Goal: Complete application form: Complete application form

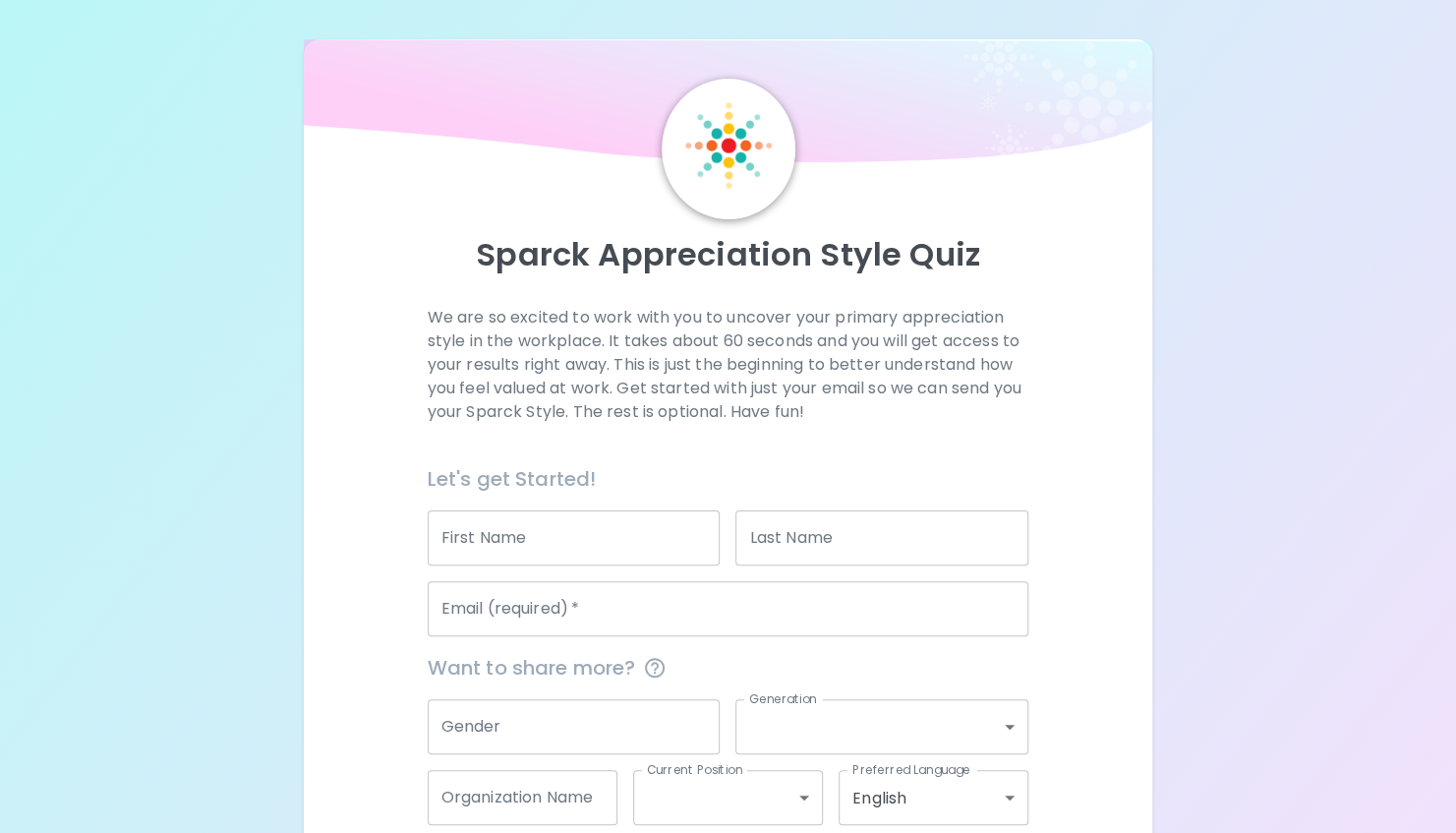
scroll to position [103, 0]
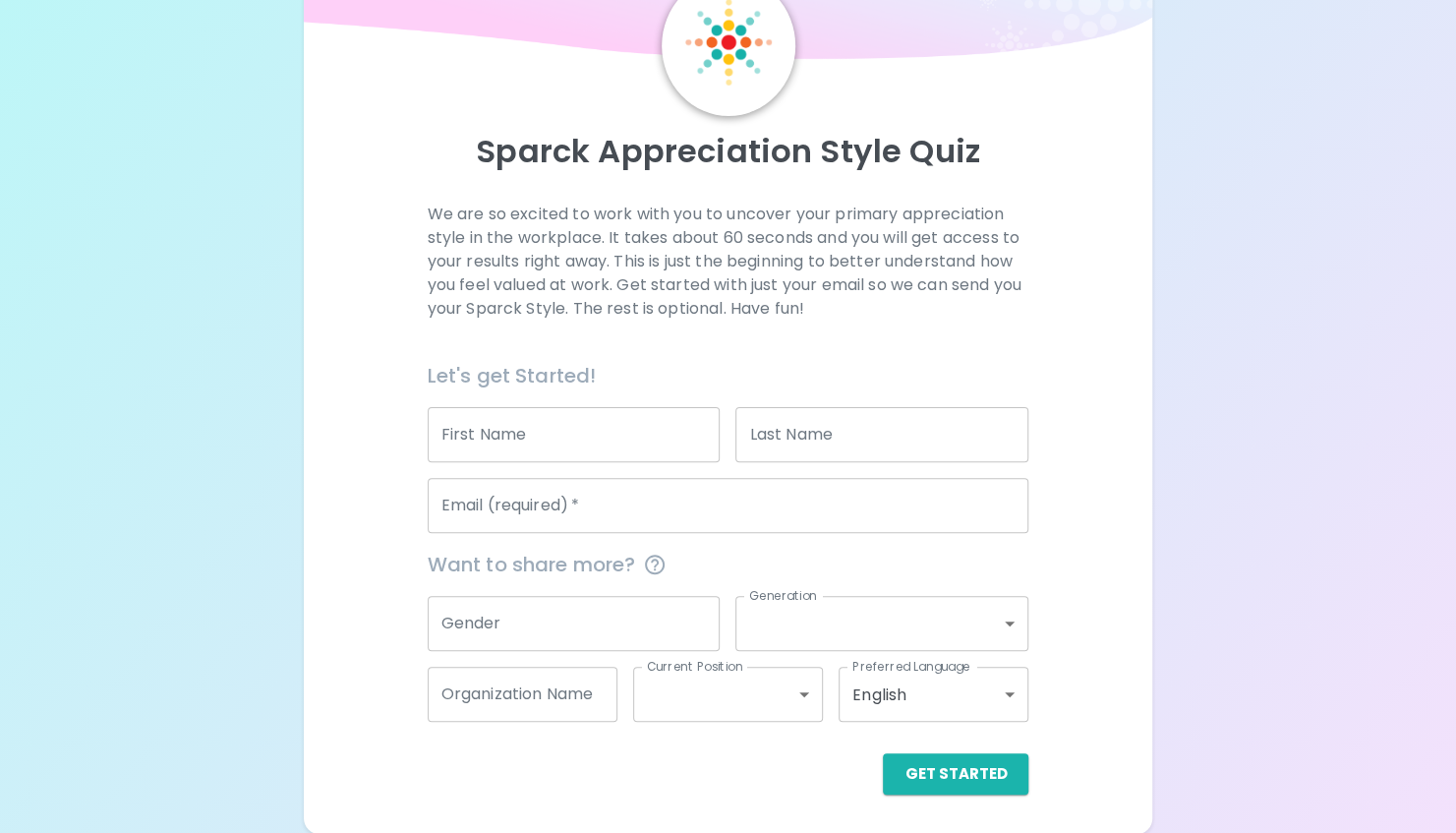
click at [445, 431] on input "First Name" at bounding box center [574, 434] width 293 height 55
type input "[PERSON_NAME]"
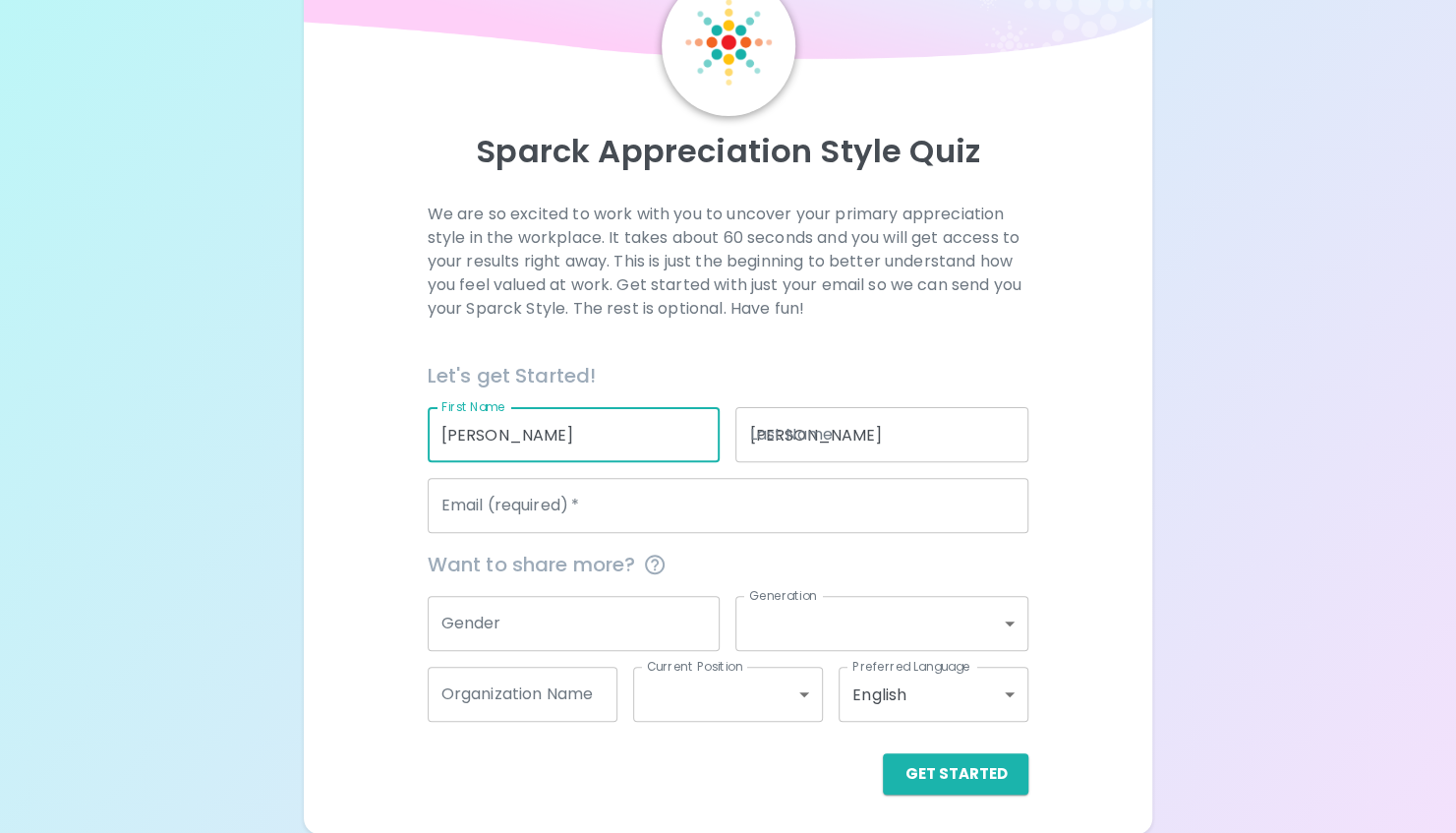
type input "[EMAIL_ADDRESS][DOMAIN_NAME]"
type input "Albuquerque Healthcare for Homeless"
click at [606, 618] on input "Gender" at bounding box center [574, 623] width 293 height 55
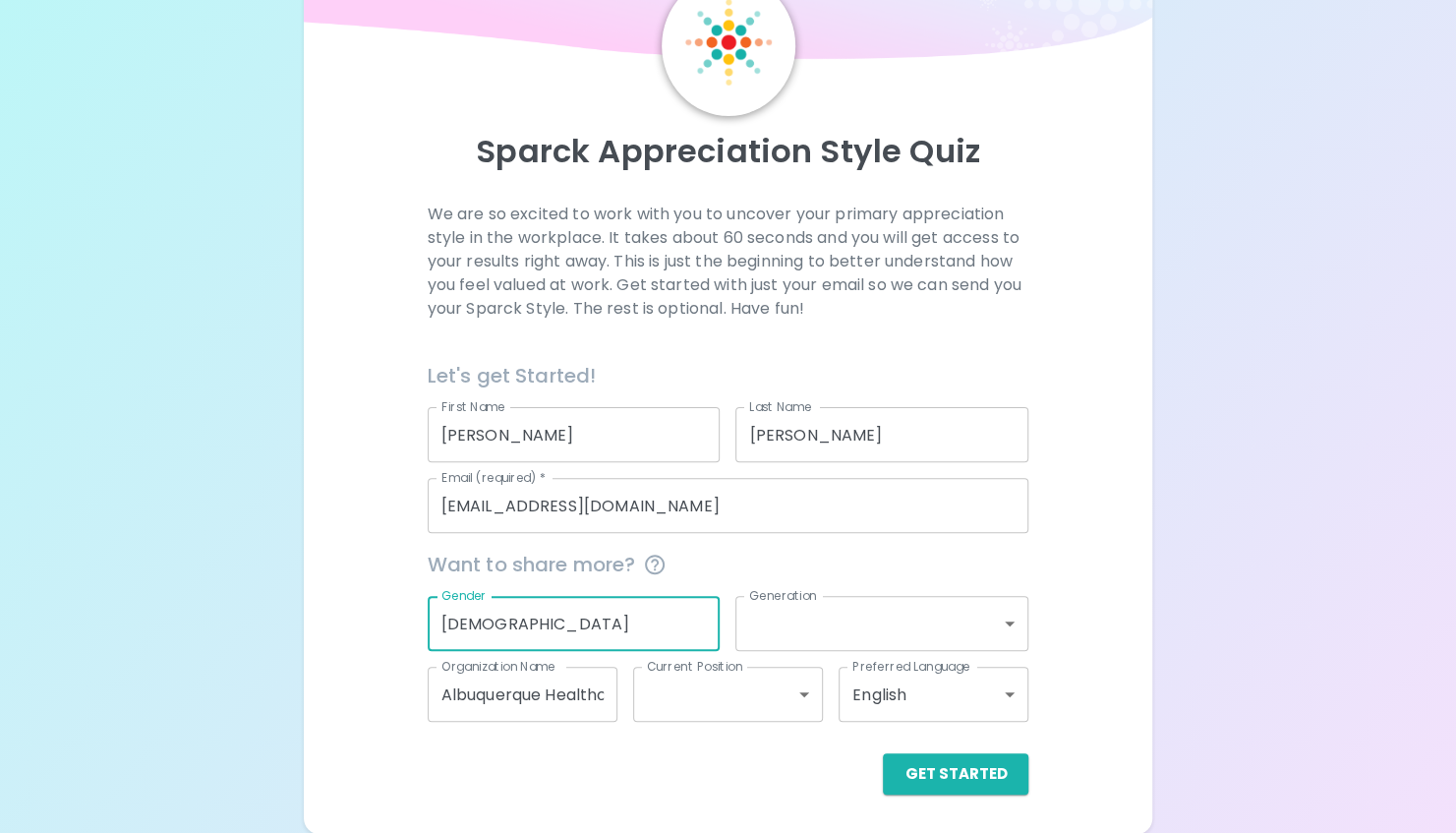
type input "[DEMOGRAPHIC_DATA]"
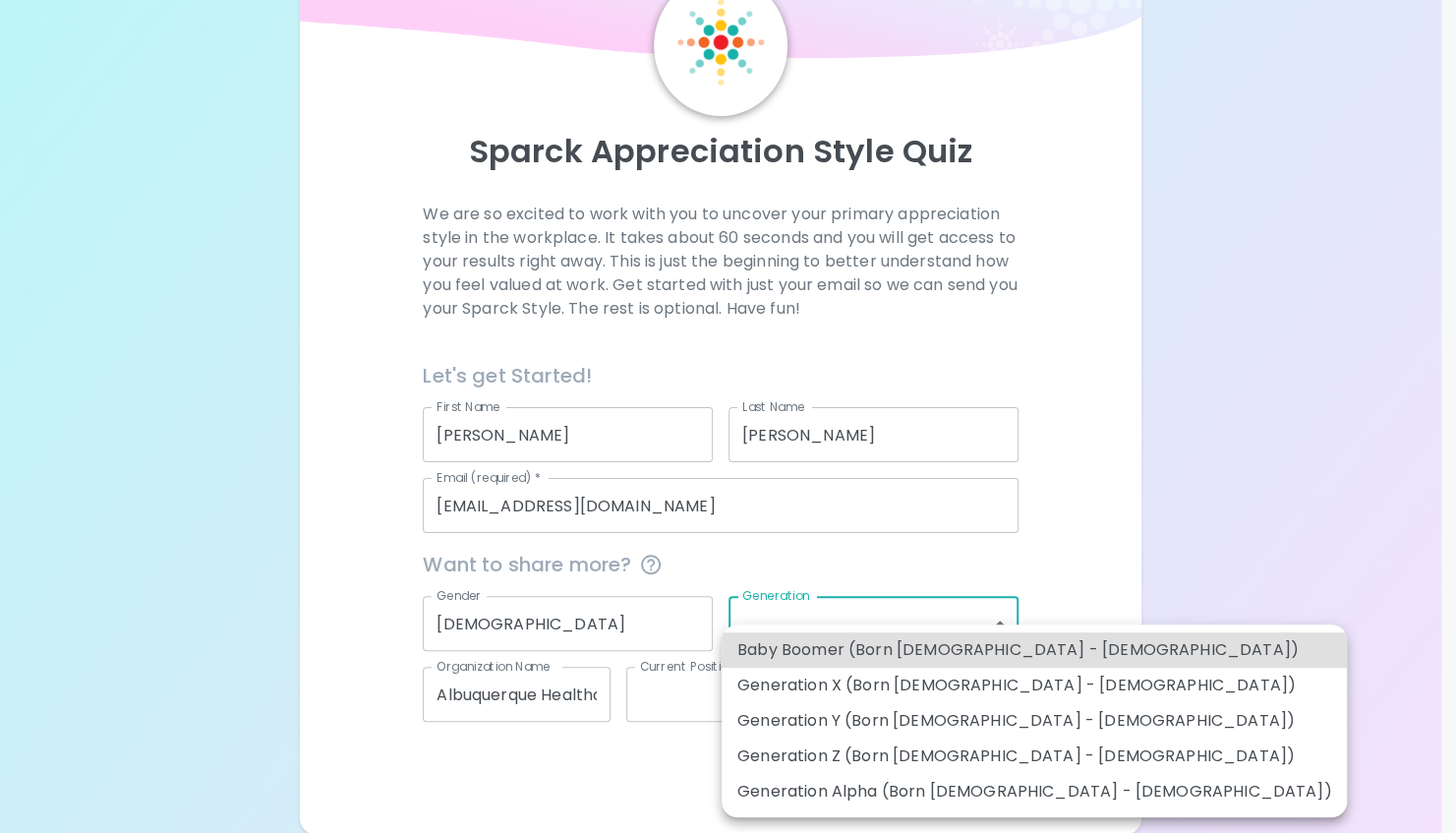
click at [807, 639] on body "Sparck Appreciation Style Quiz We are so excited to work with you to uncover yo…" at bounding box center [728, 365] width 1456 height 937
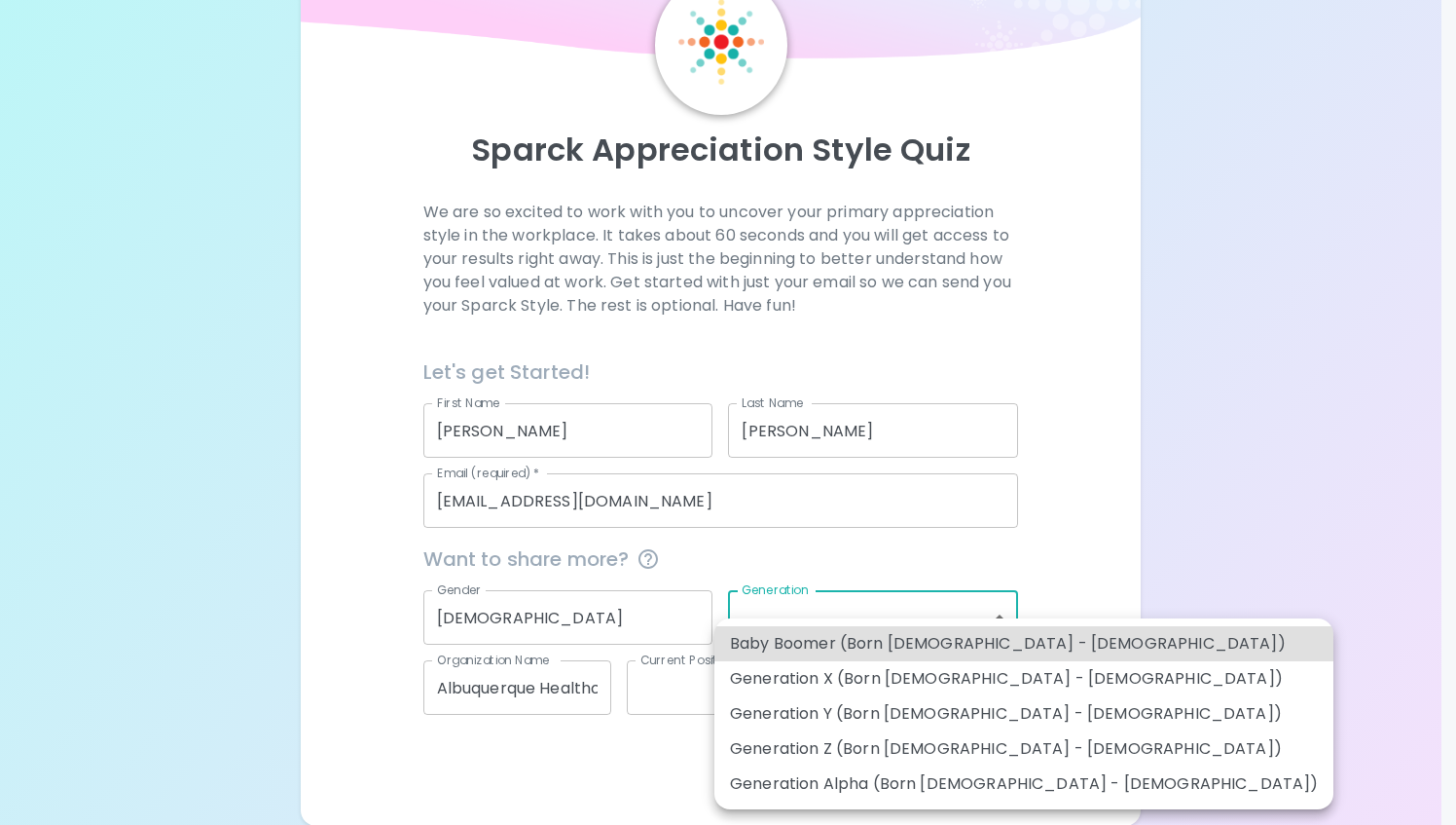
click at [872, 711] on li "Generation Y (Born [DEMOGRAPHIC_DATA] - [DEMOGRAPHIC_DATA])" at bounding box center [1024, 714] width 619 height 35
type input "generation_y"
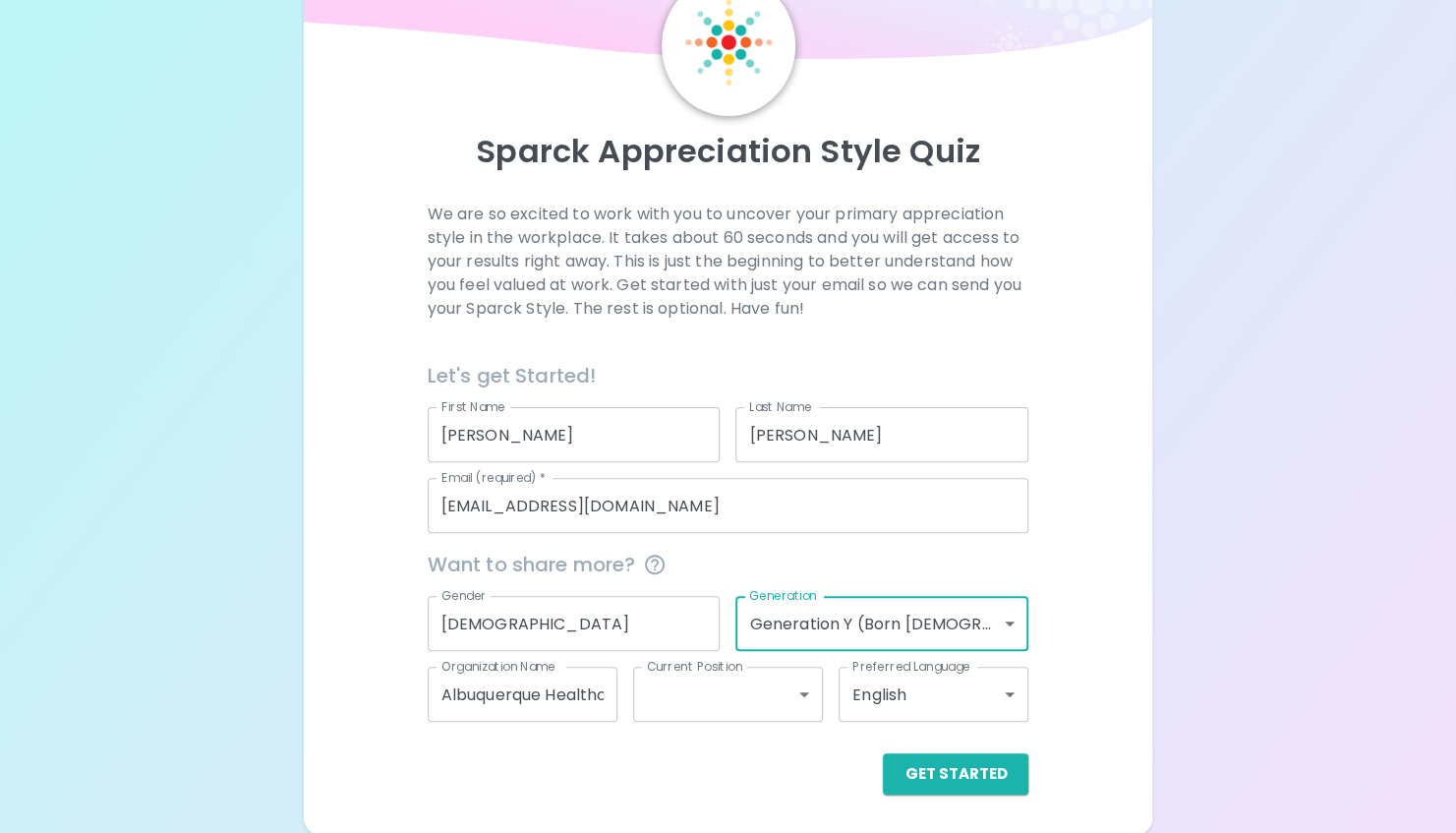
click at [748, 697] on body "Sparck Appreciation Style Quiz We are so excited to work with you to uncover yo…" at bounding box center [728, 365] width 1456 height 937
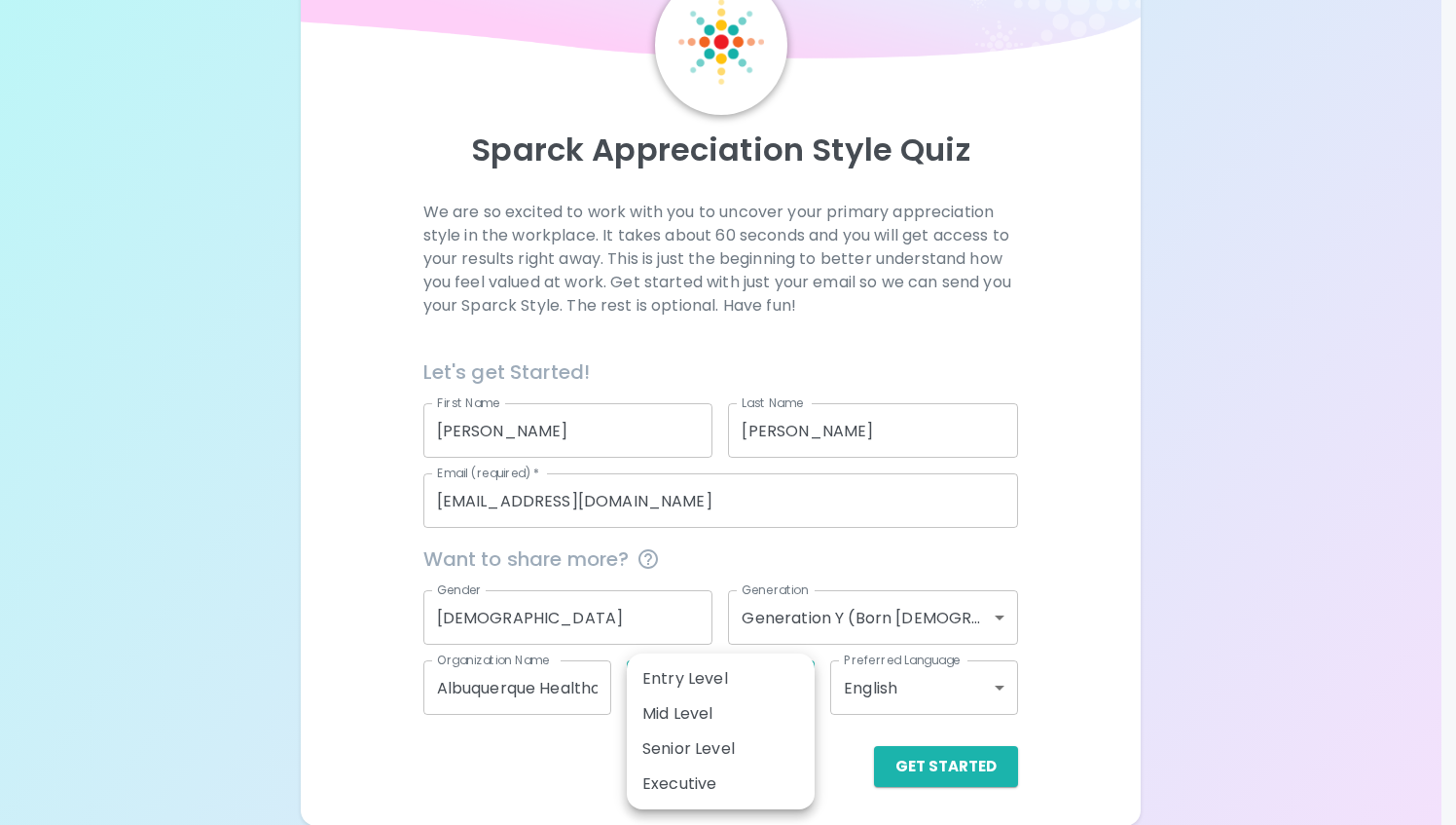
click at [495, 769] on div at bounding box center [728, 412] width 1456 height 825
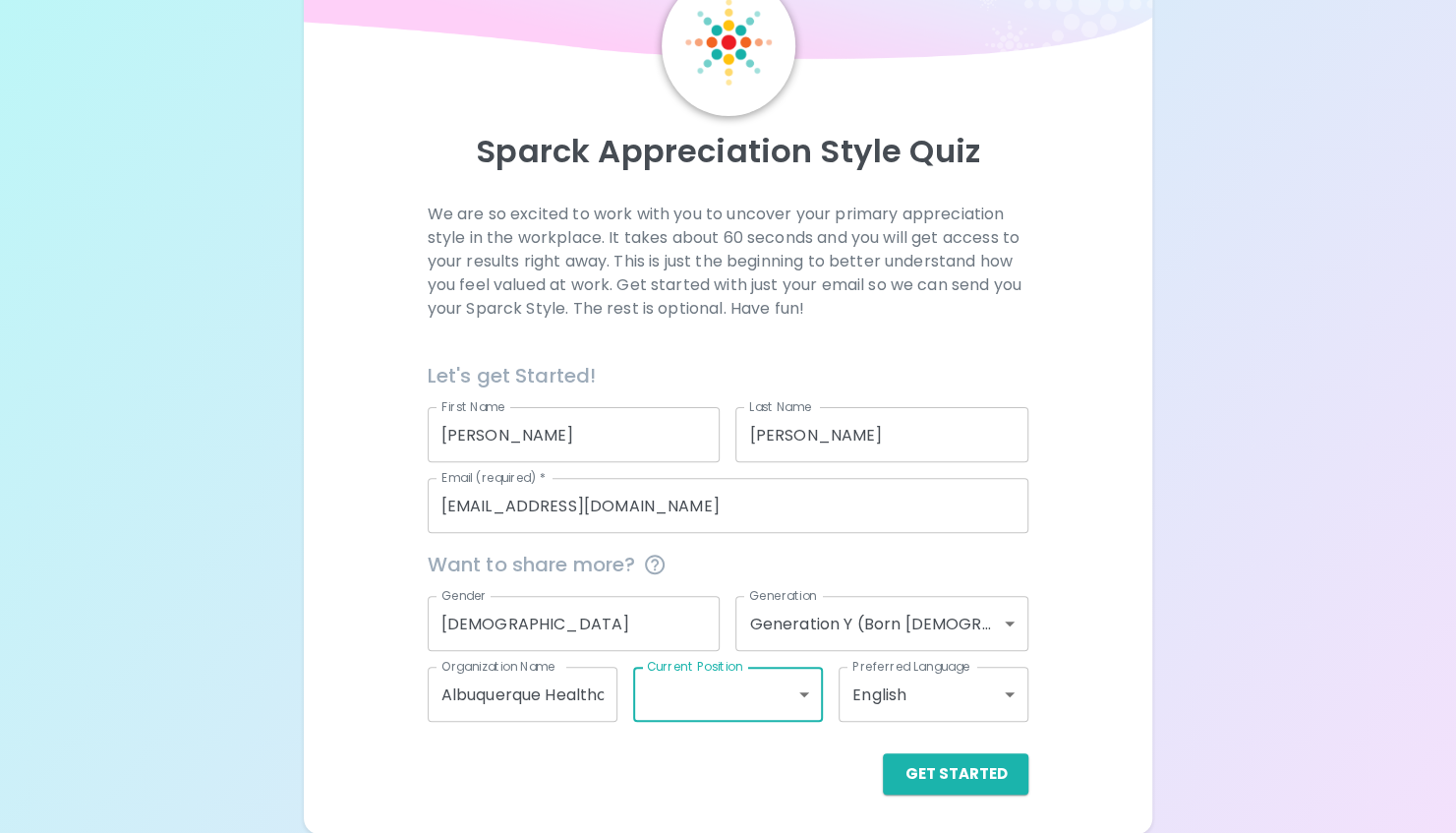
click at [730, 690] on body "Sparck Appreciation Style Quiz We are so excited to work with you to uncover yo…" at bounding box center [728, 365] width 1456 height 937
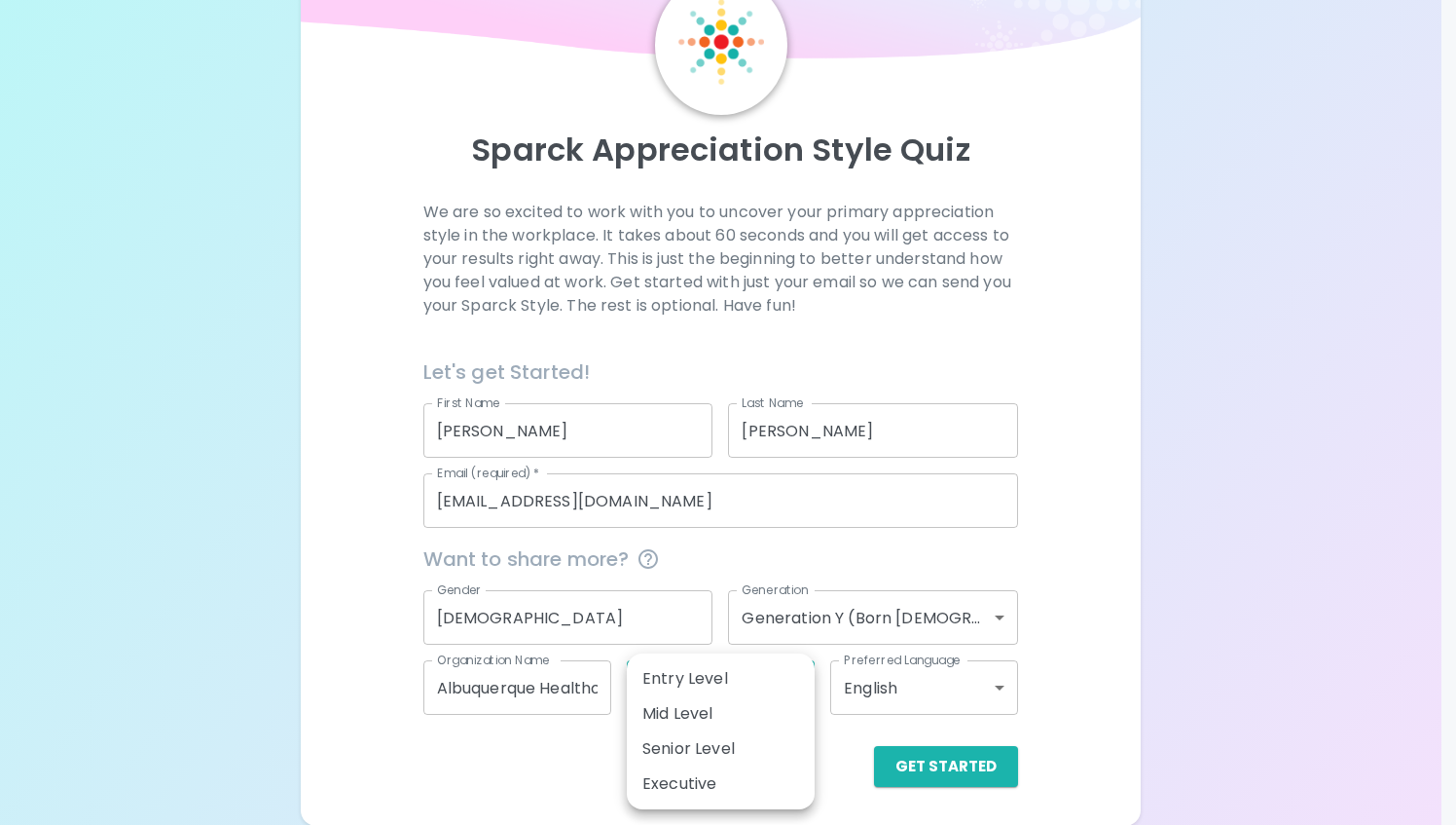
click at [690, 711] on li "Mid Level" at bounding box center [721, 714] width 188 height 35
type input "mid_level"
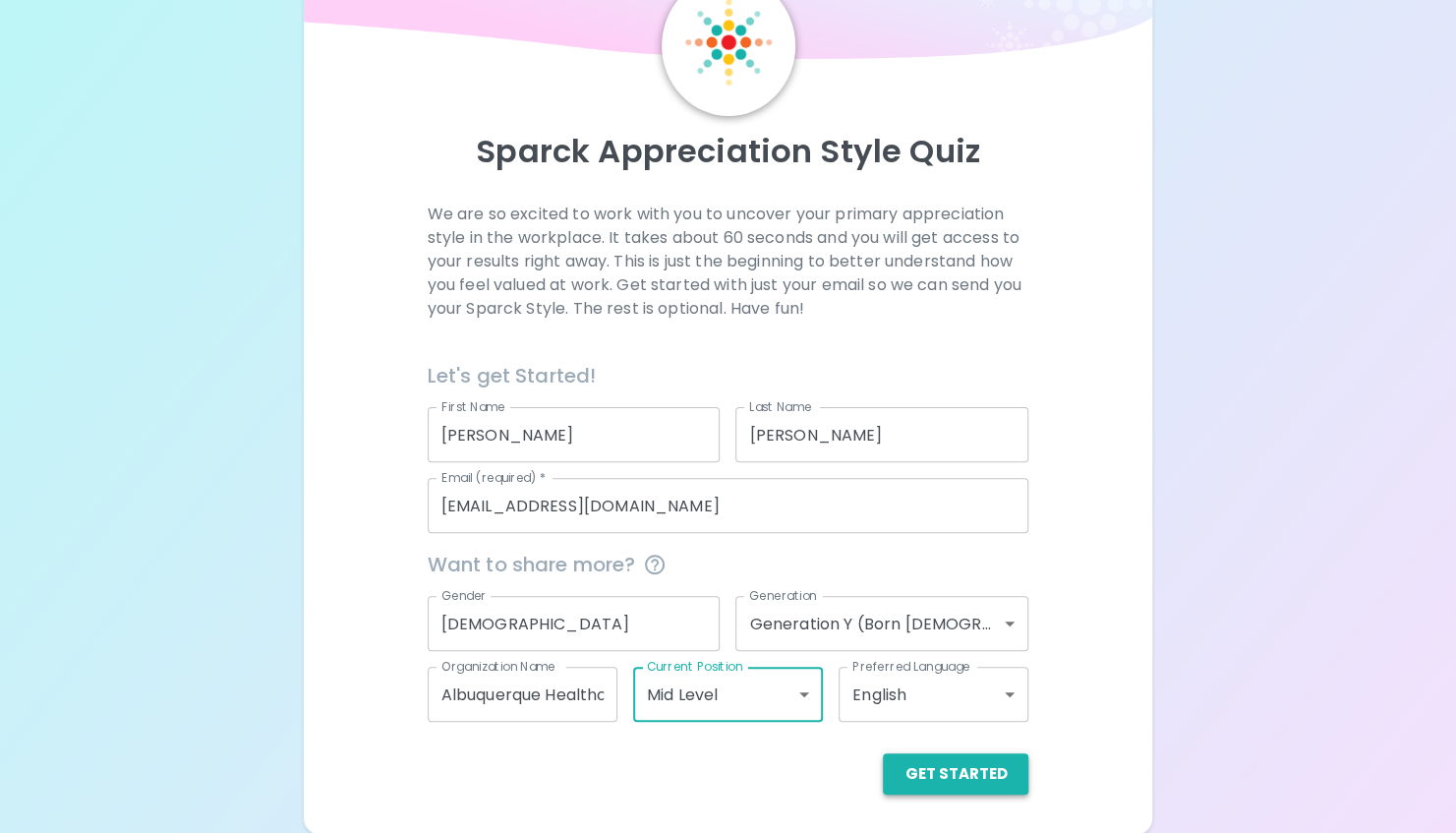
click at [973, 771] on button "Get Started" at bounding box center [955, 774] width 146 height 42
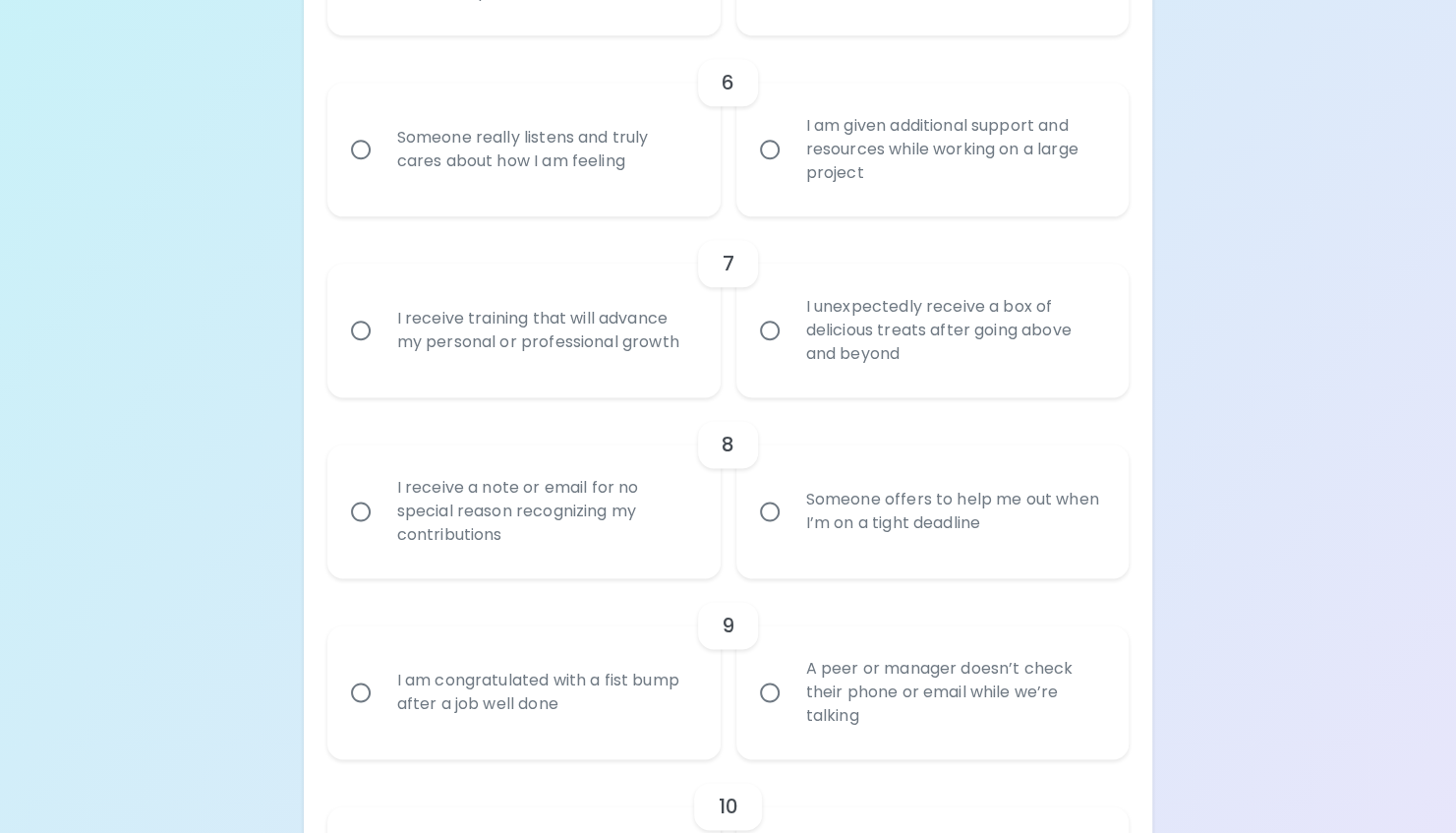
scroll to position [1294, 0]
click at [766, 144] on input "I am given additional support and resources while working on a large project" at bounding box center [770, 149] width 42 height 42
radio input "true"
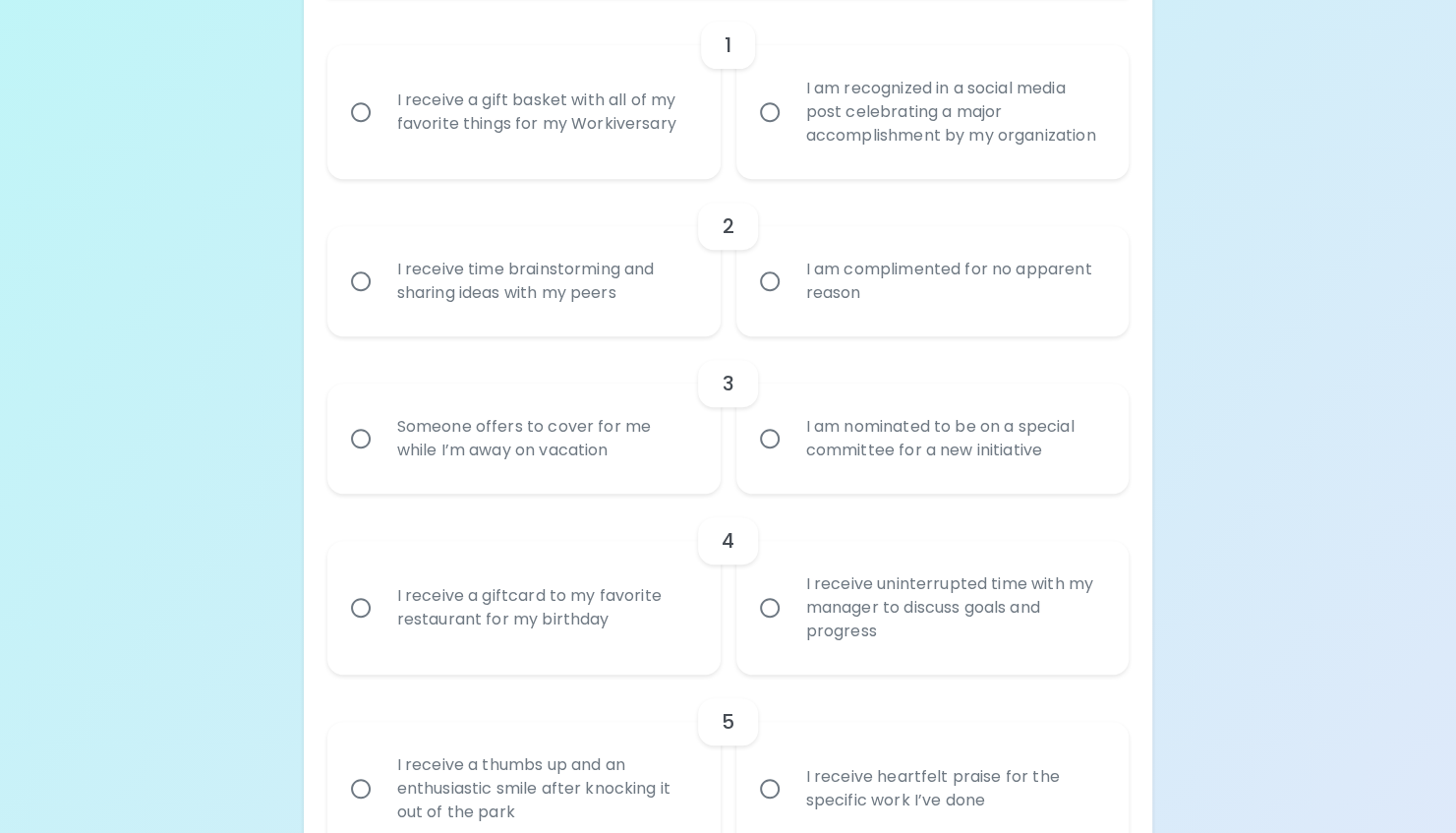
scroll to position [472, 0]
click at [350, 283] on input "I receive time brainstorming and sharing ideas with my peers" at bounding box center [361, 282] width 42 height 42
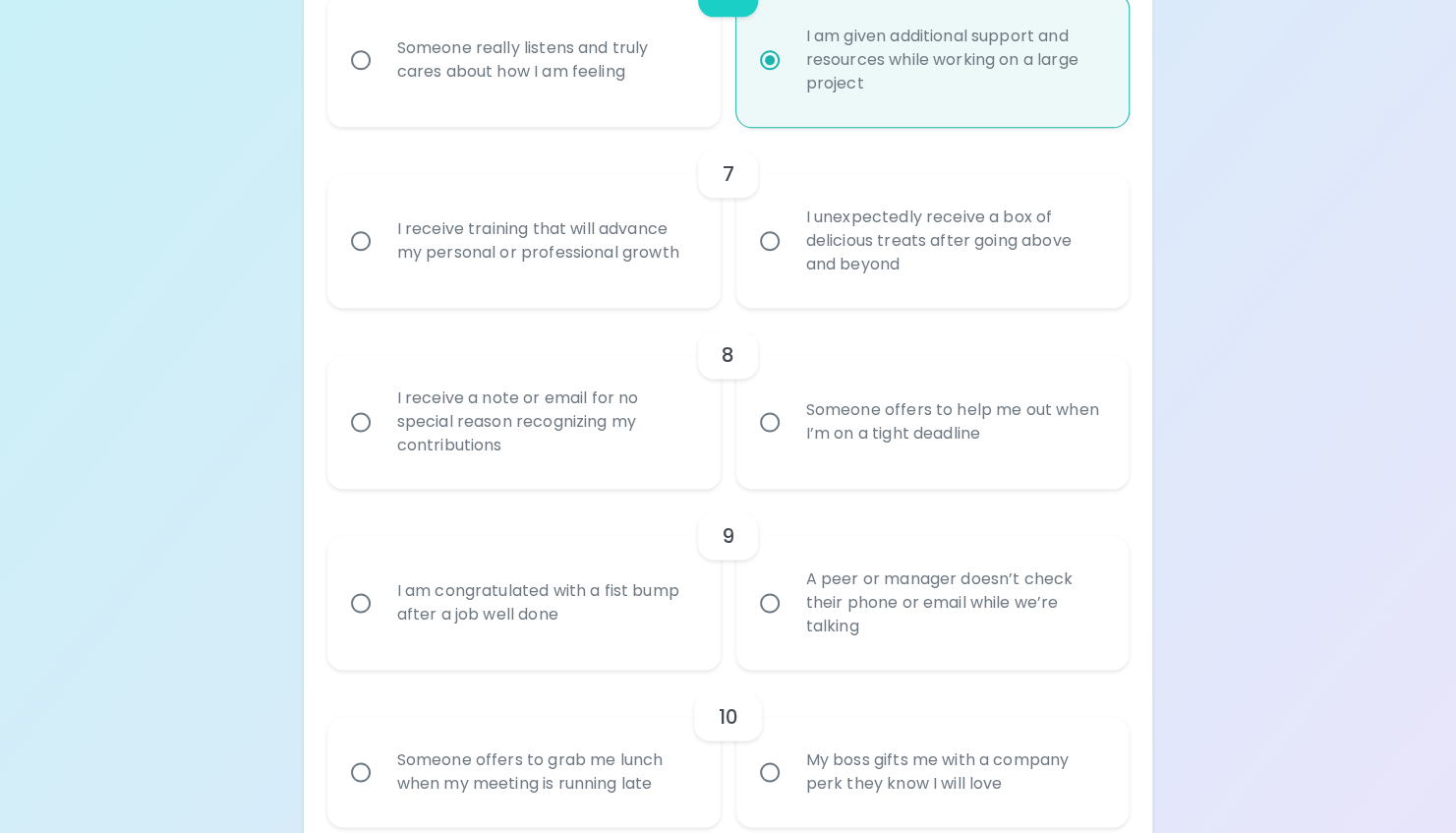
scroll to position [1391, 0]
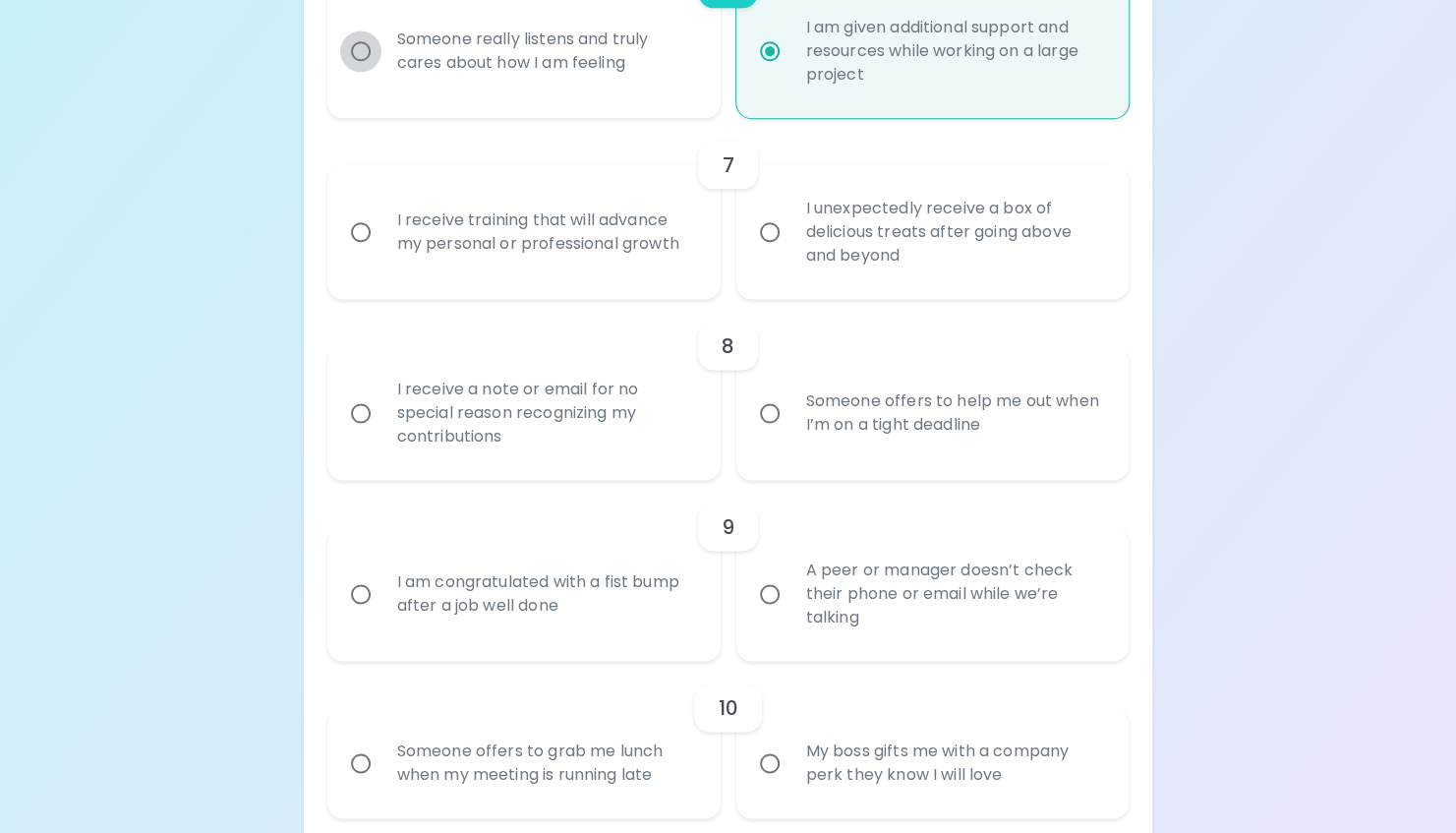
click at [352, 55] on input "Someone really listens and truly cares about how I am feeling" at bounding box center [361, 52] width 42 height 42
radio input "true"
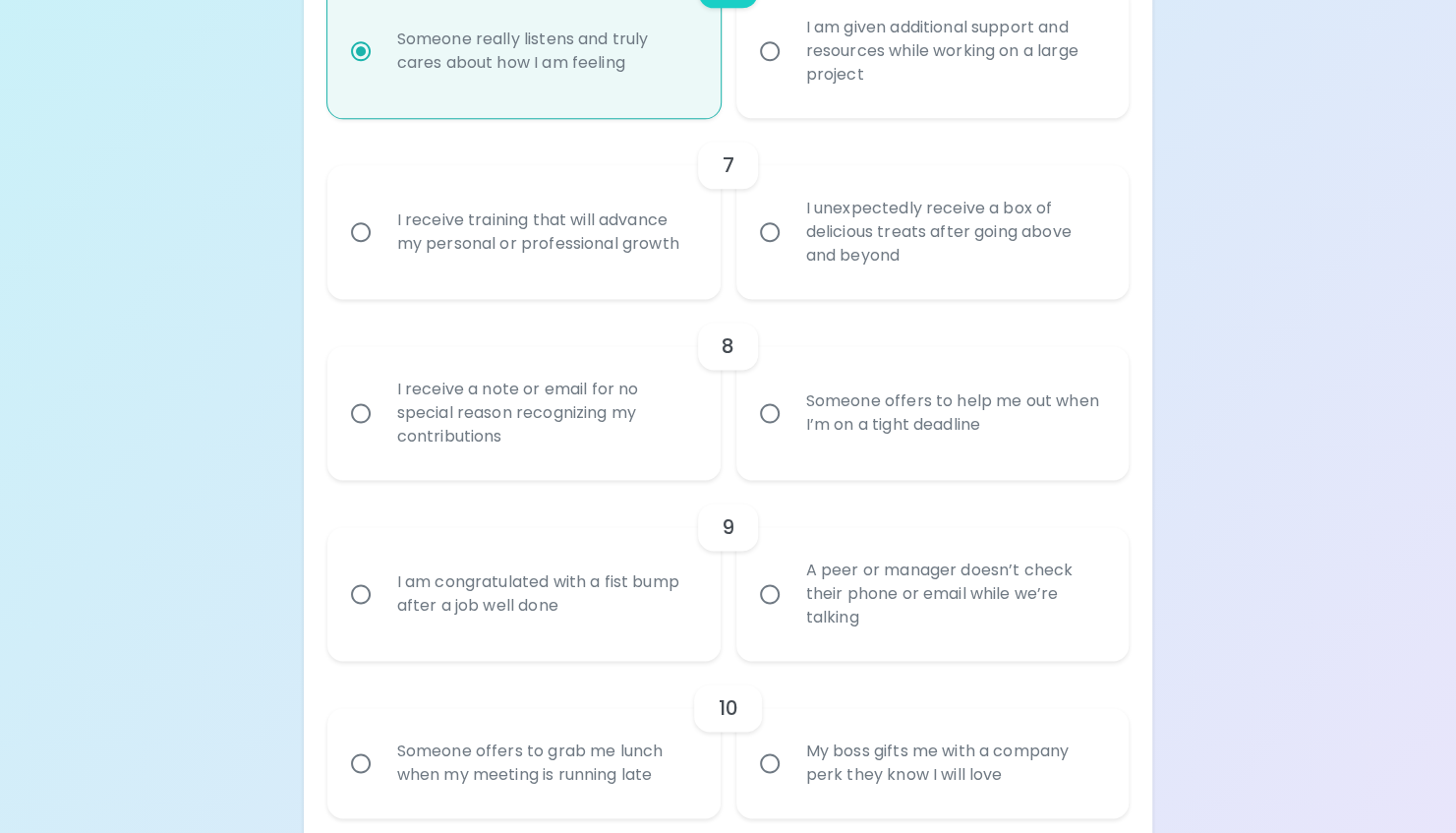
radio input "true"
click at [769, 65] on input "I am given additional support and resources while working on a large project" at bounding box center [770, 52] width 42 height 42
radio input "true"
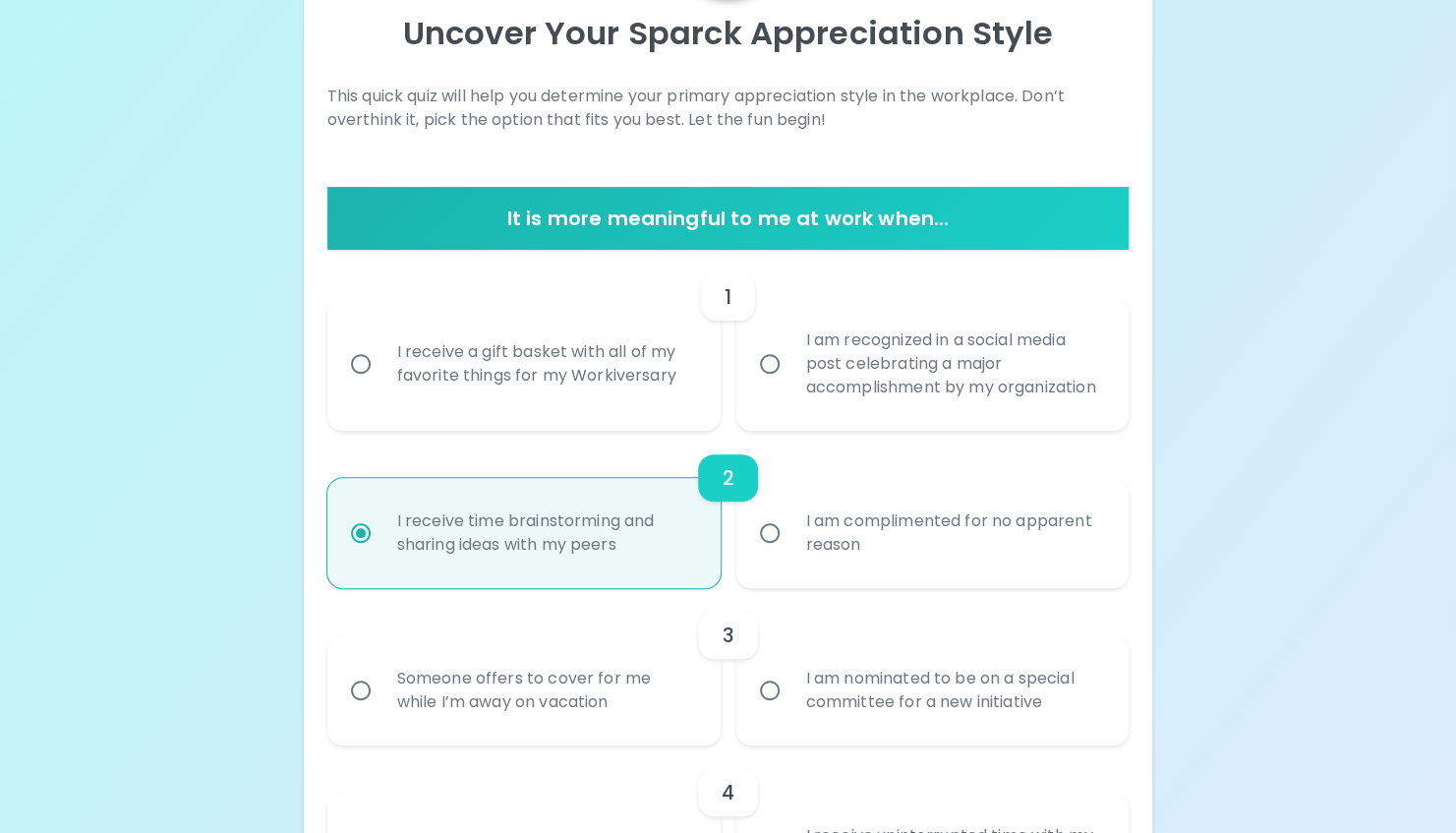
scroll to position [235, 0]
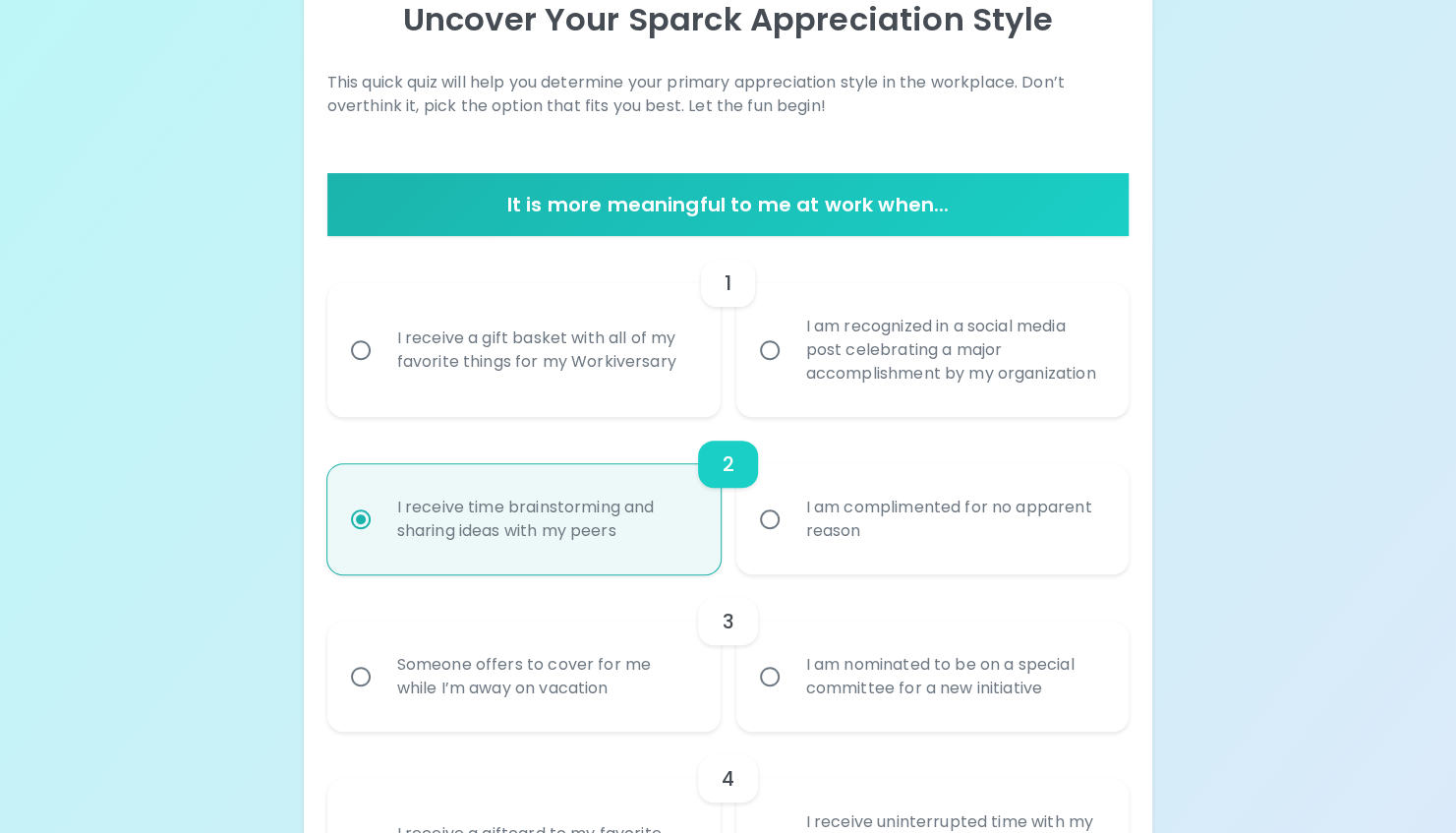
radio input "true"
click at [770, 219] on div "It is more meaningful to me at work when..." at bounding box center [728, 204] width 802 height 63
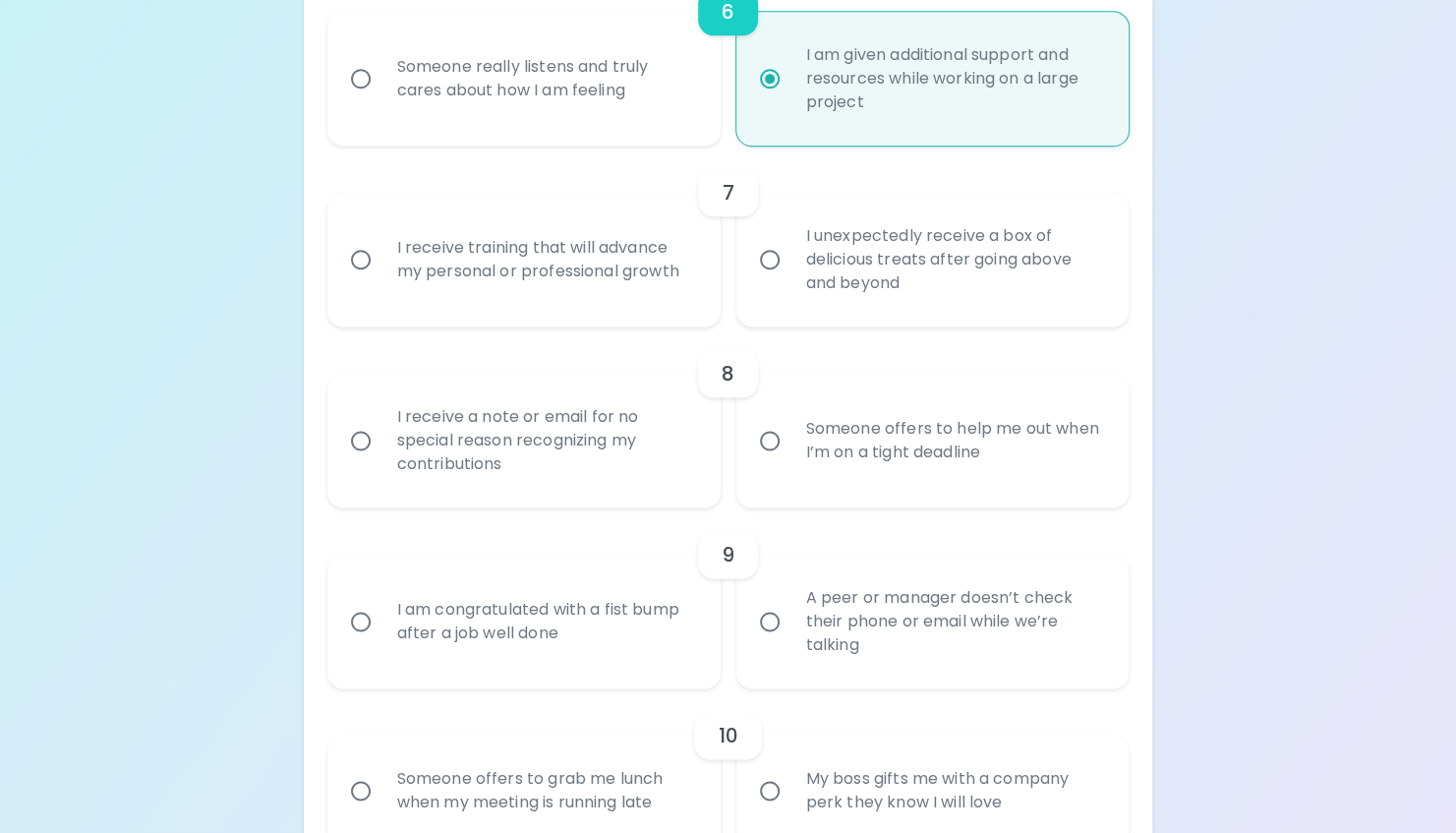
scroll to position [1364, 0]
click at [365, 261] on input "I receive training that will advance my personal or professional growth" at bounding box center [361, 259] width 42 height 42
radio input "false"
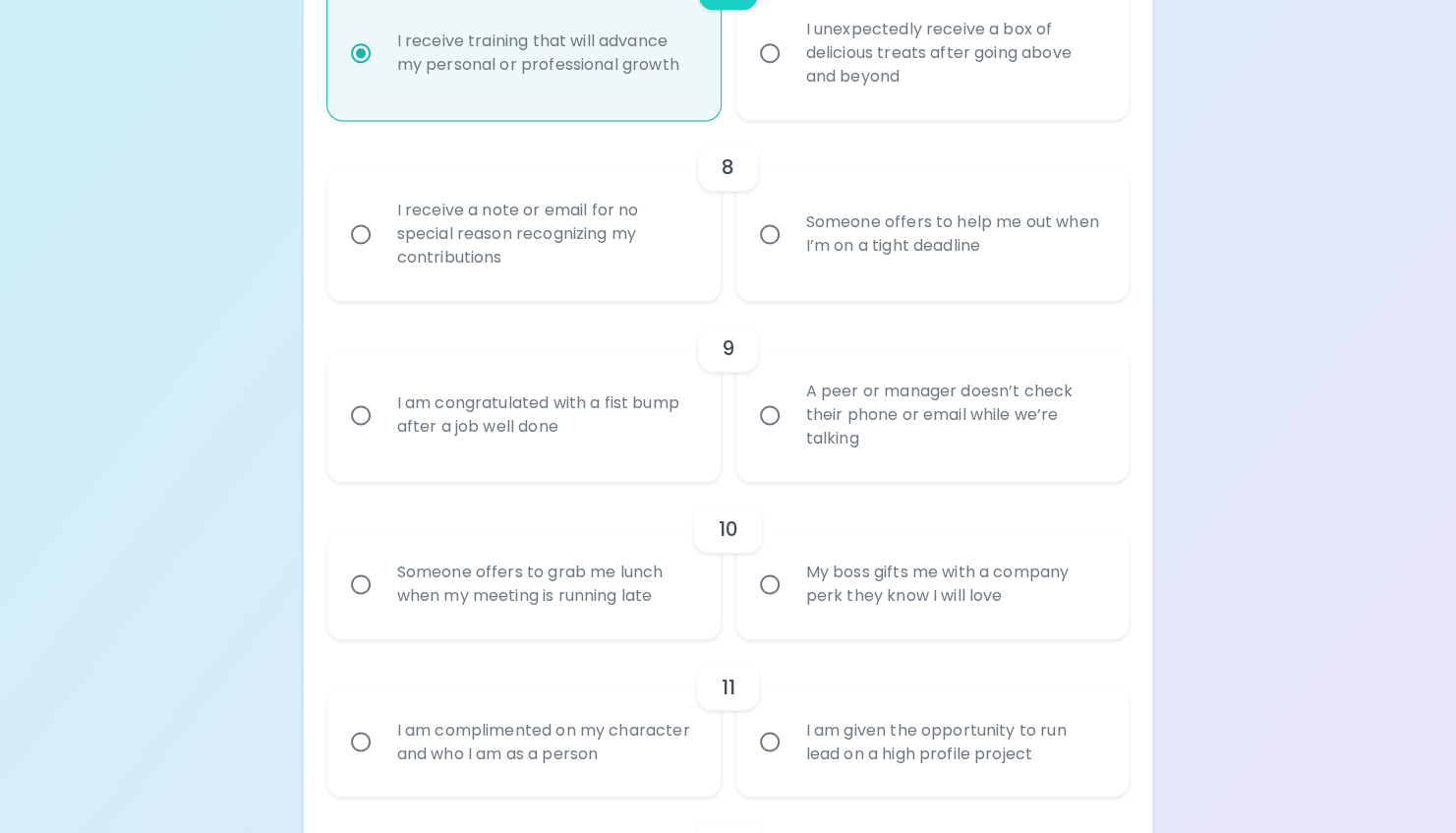
scroll to position [1571, 0]
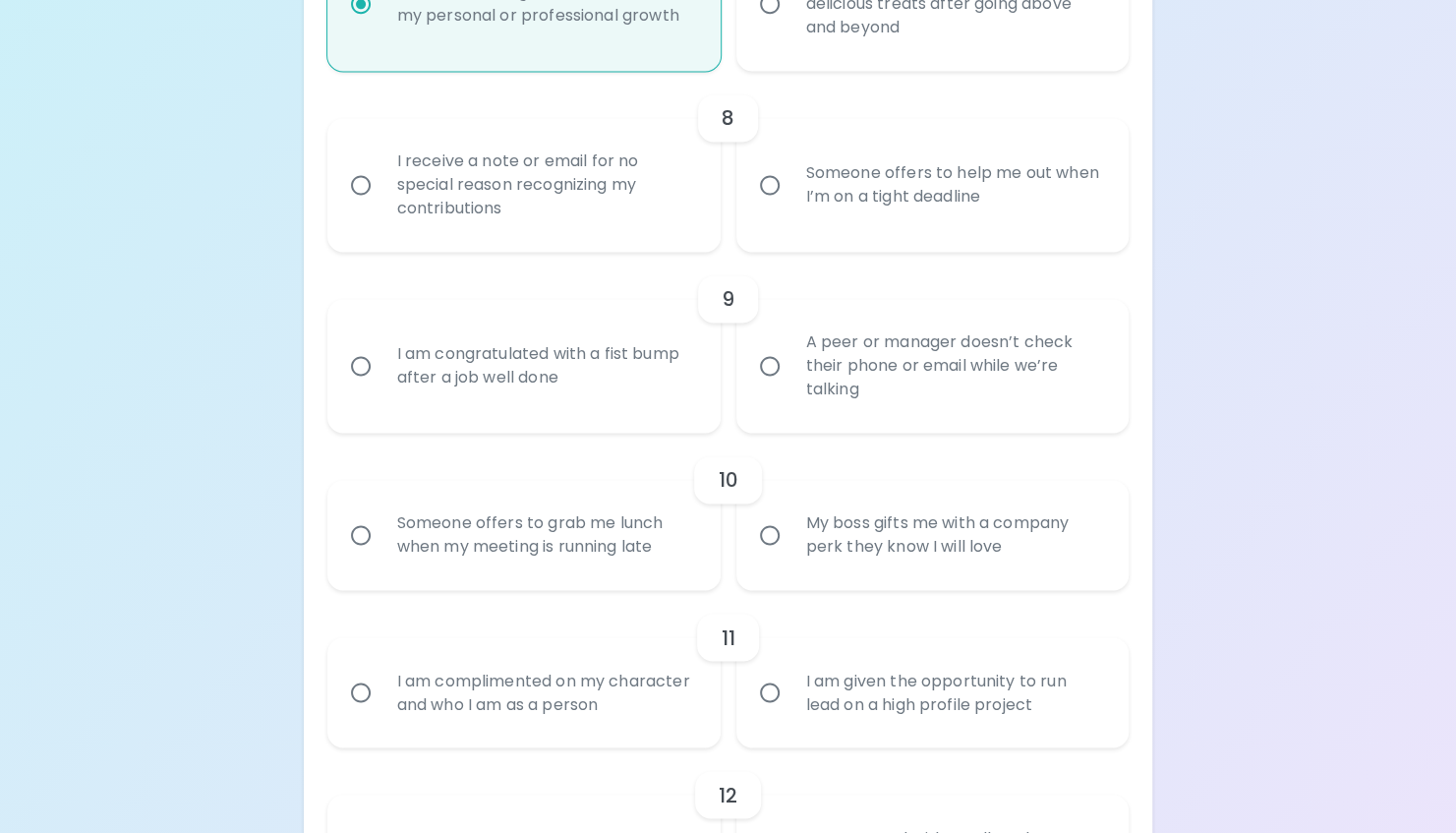
radio input "true"
click at [770, 179] on input "Someone offers to help me out when I’m on a tight deadline" at bounding box center [770, 185] width 42 height 42
radio input "false"
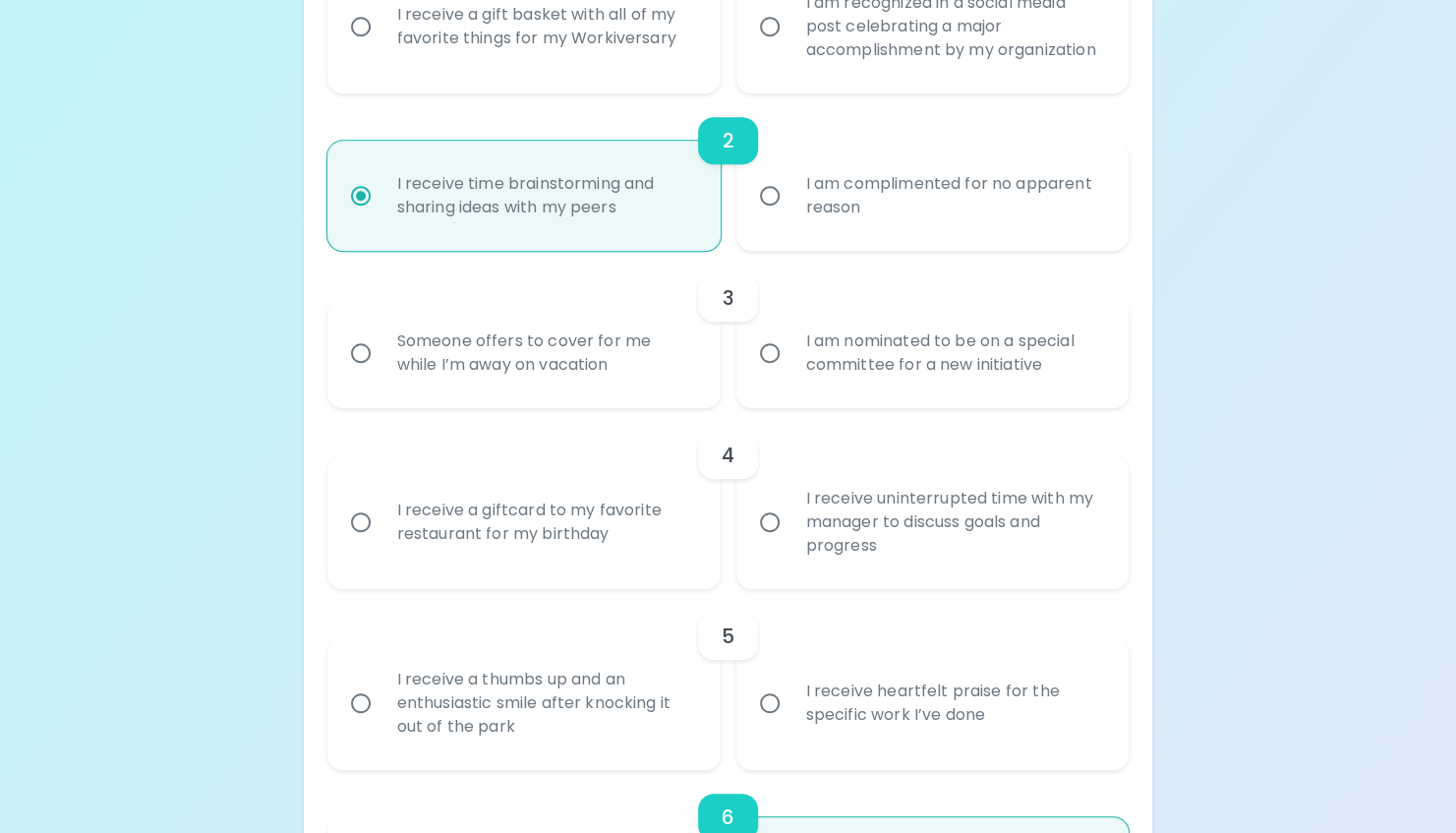
scroll to position [562, 0]
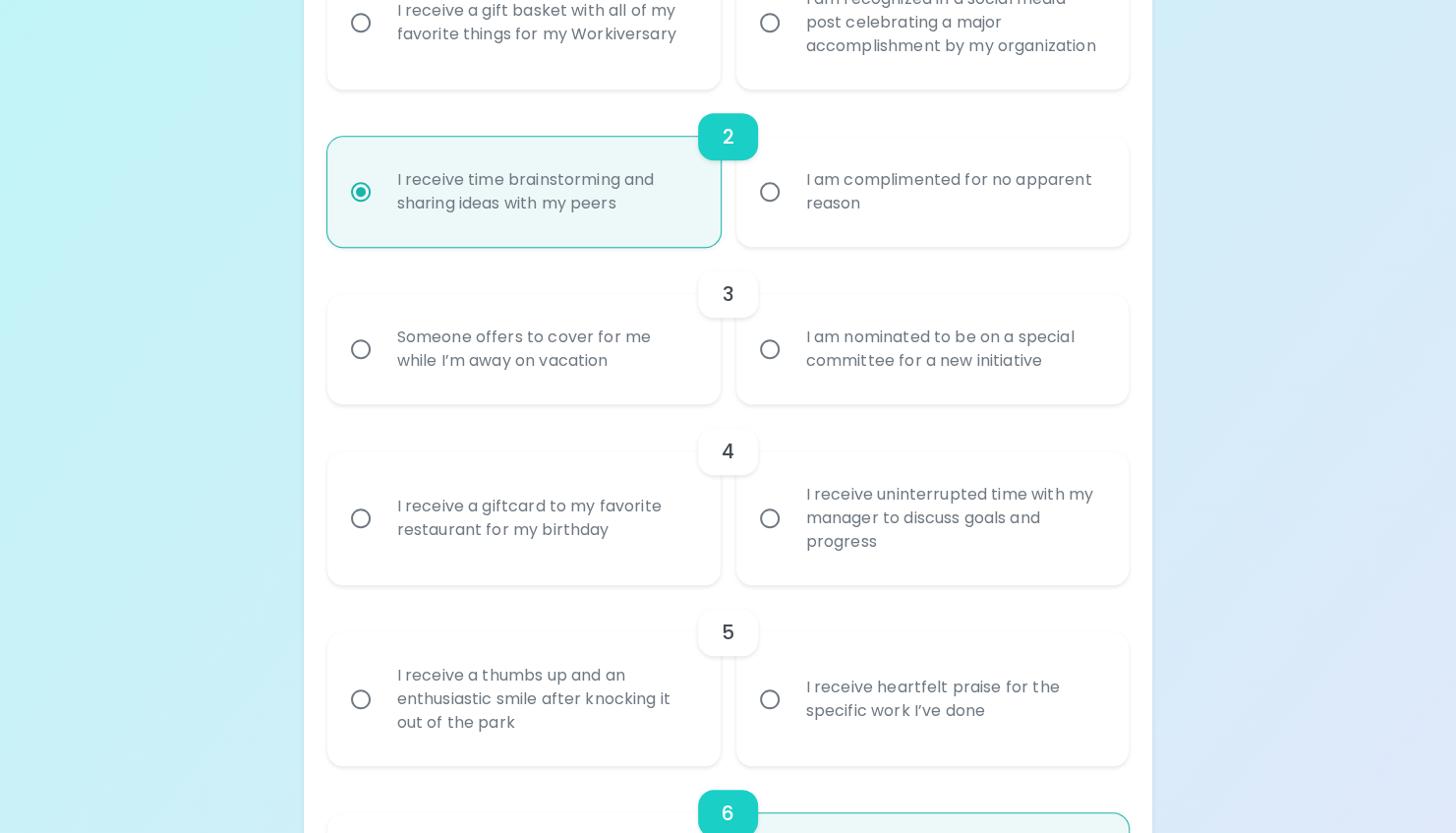
radio input "true"
click at [372, 349] on input "Someone offers to cover for me while I’m away on vacation" at bounding box center [361, 349] width 42 height 42
radio input "false"
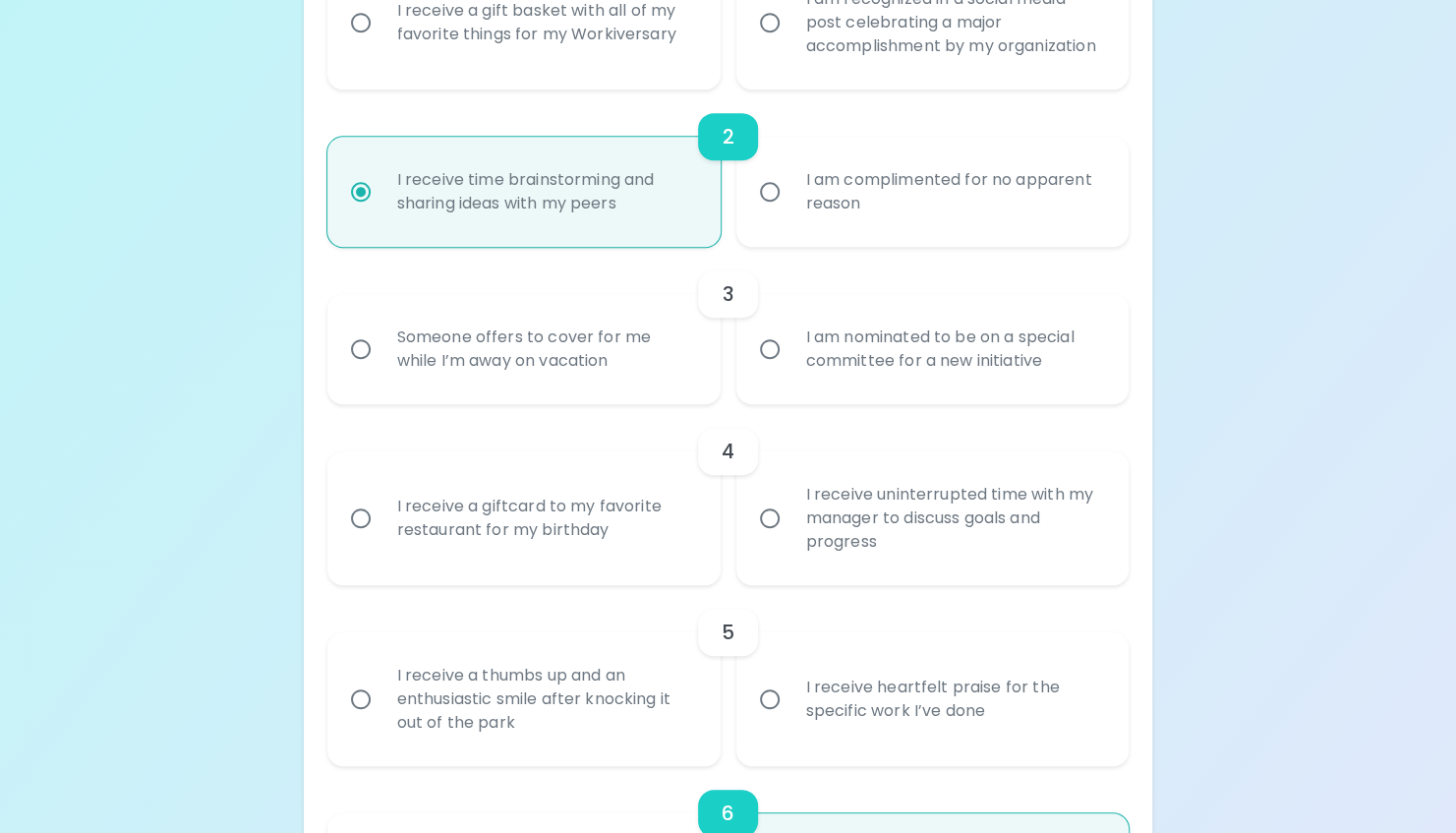
radio input "false"
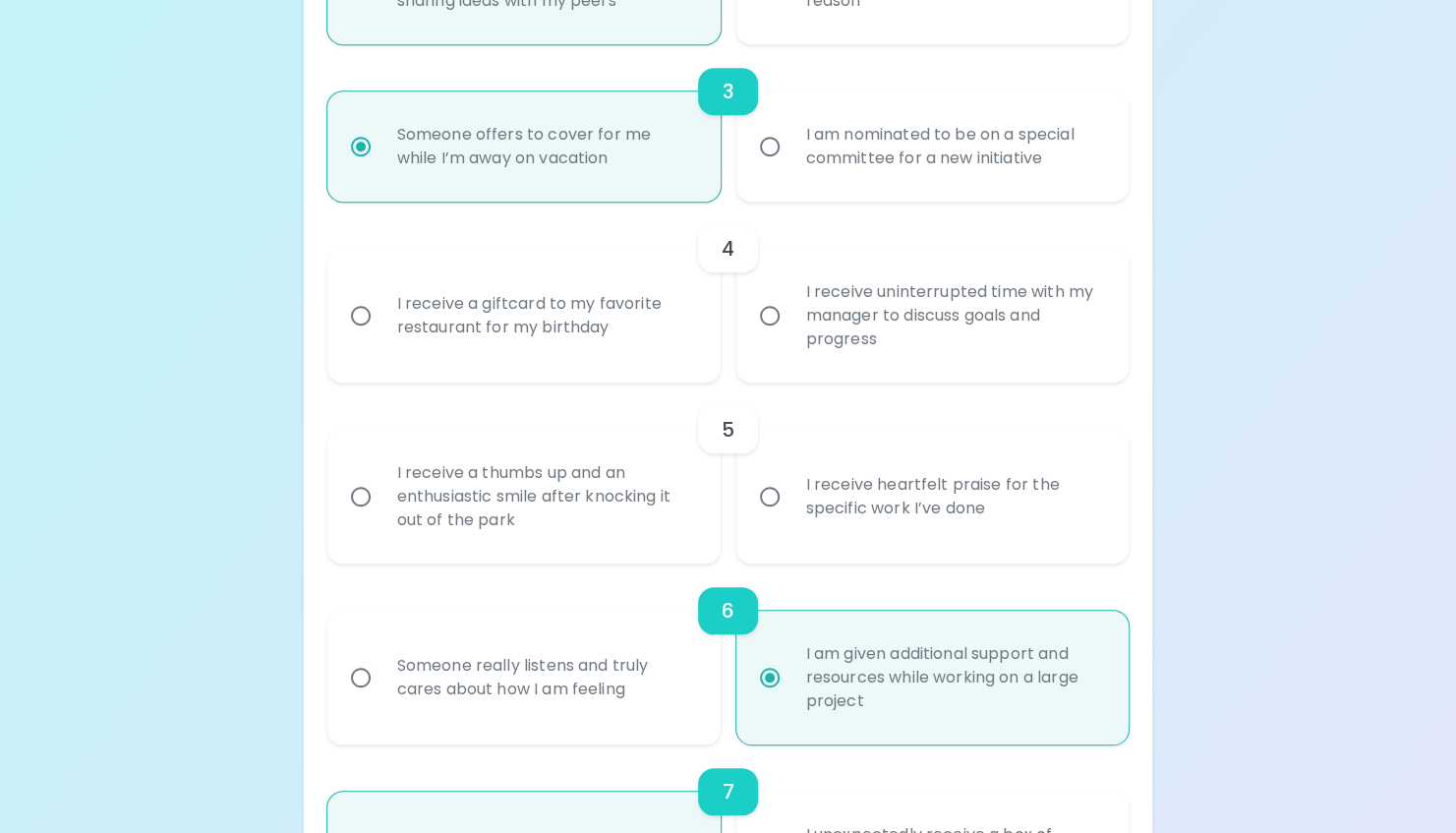
scroll to position [766, 0]
radio input "true"
click at [783, 311] on input "I receive uninterrupted time with my manager to discuss goals and progress" at bounding box center [770, 314] width 42 height 42
radio input "false"
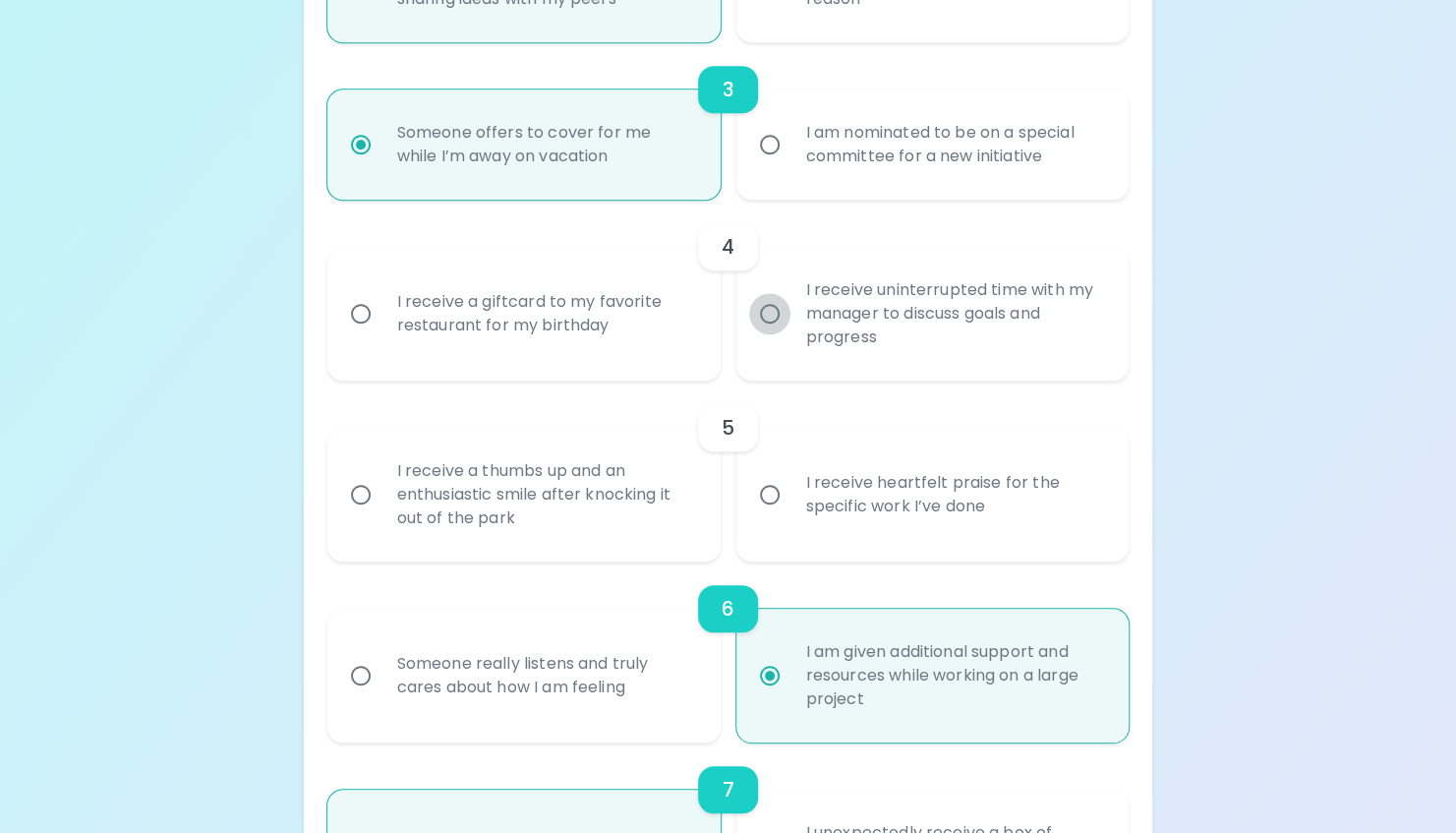
radio input "false"
radio input "true"
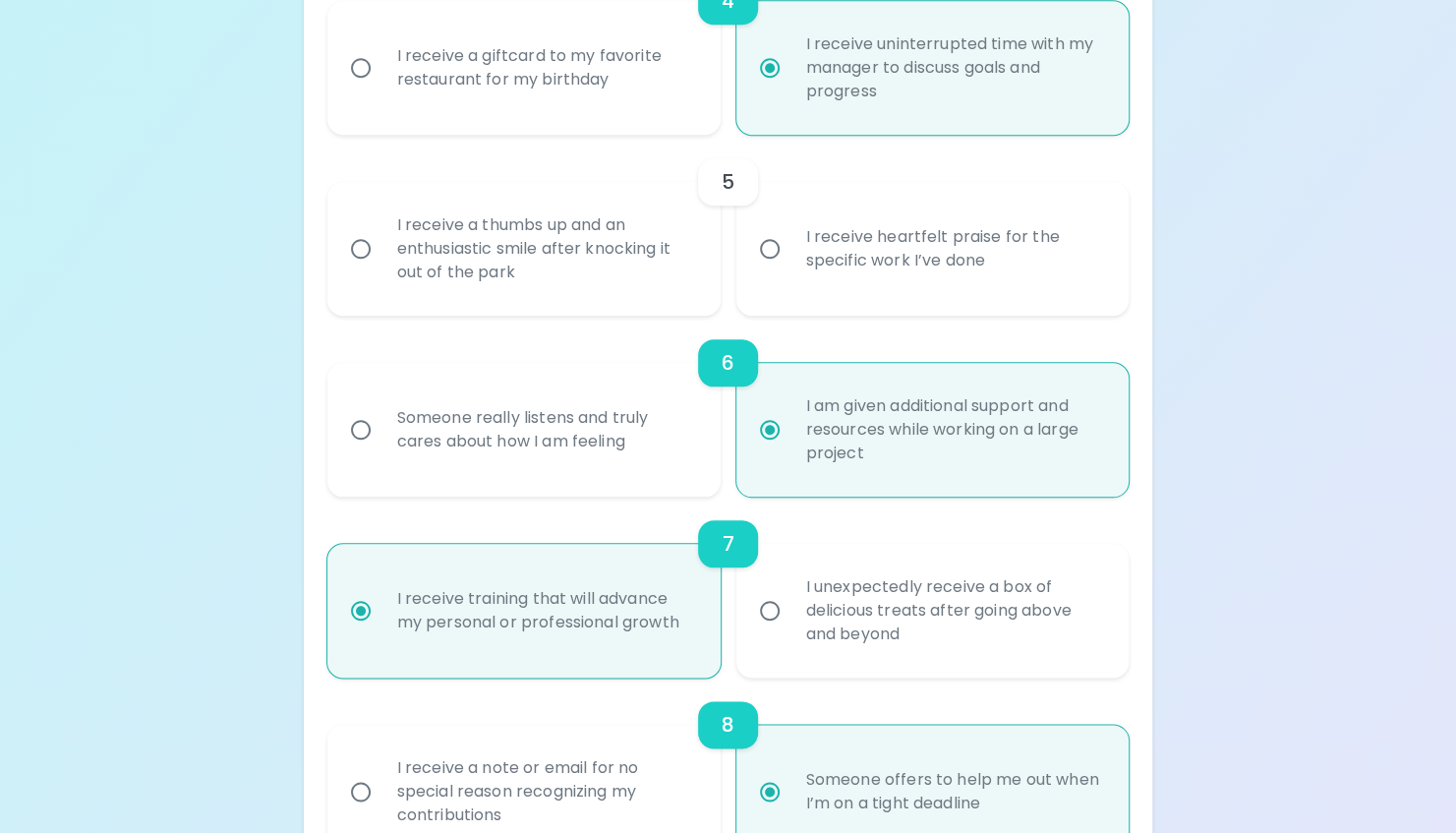
scroll to position [1015, 0]
radio input "true"
click at [353, 252] on input "I receive a thumbs up and an enthusiastic smile after knocking it out of the pa…" at bounding box center [361, 247] width 42 height 42
radio input "false"
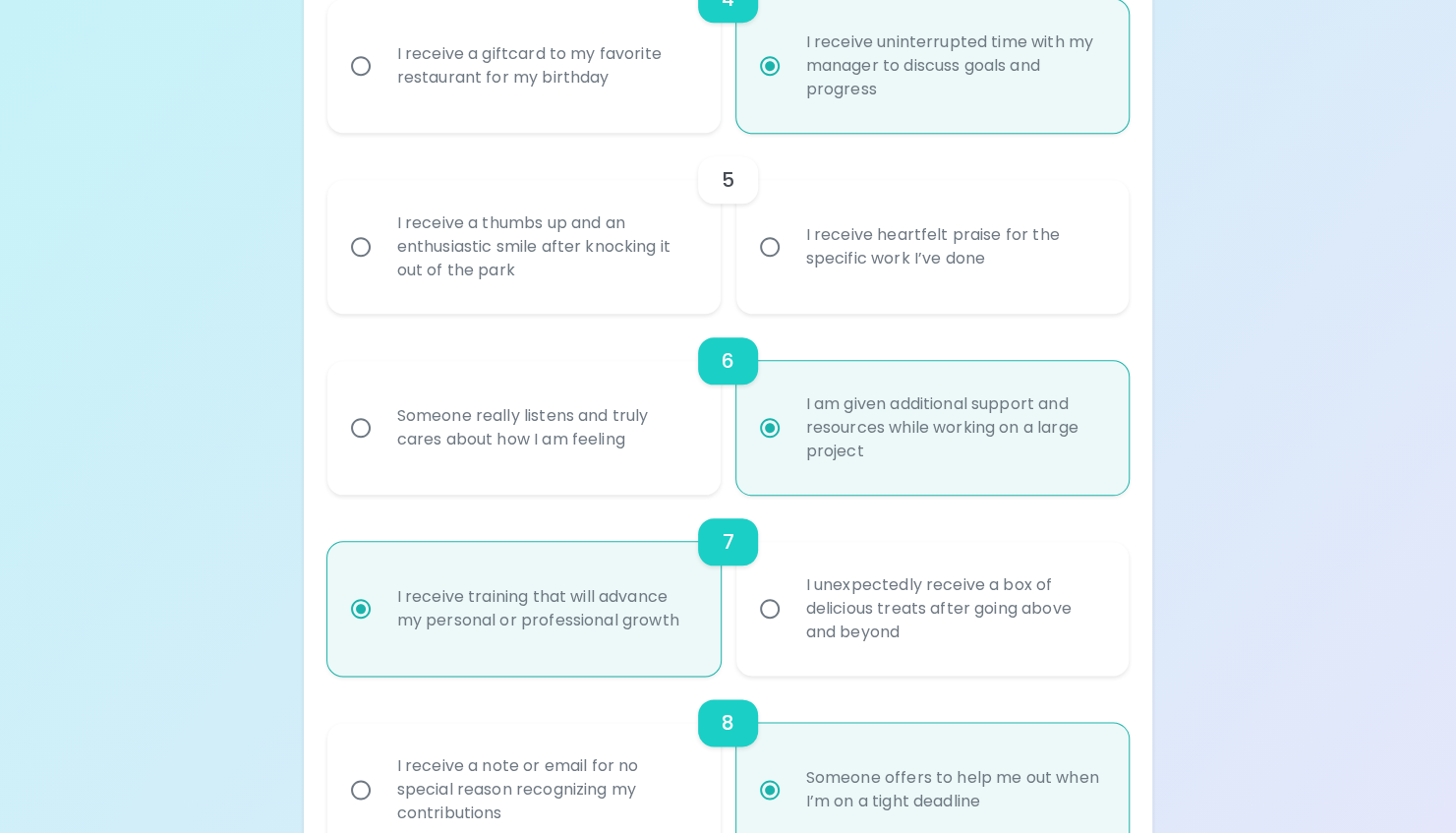
radio input "false"
radio input "true"
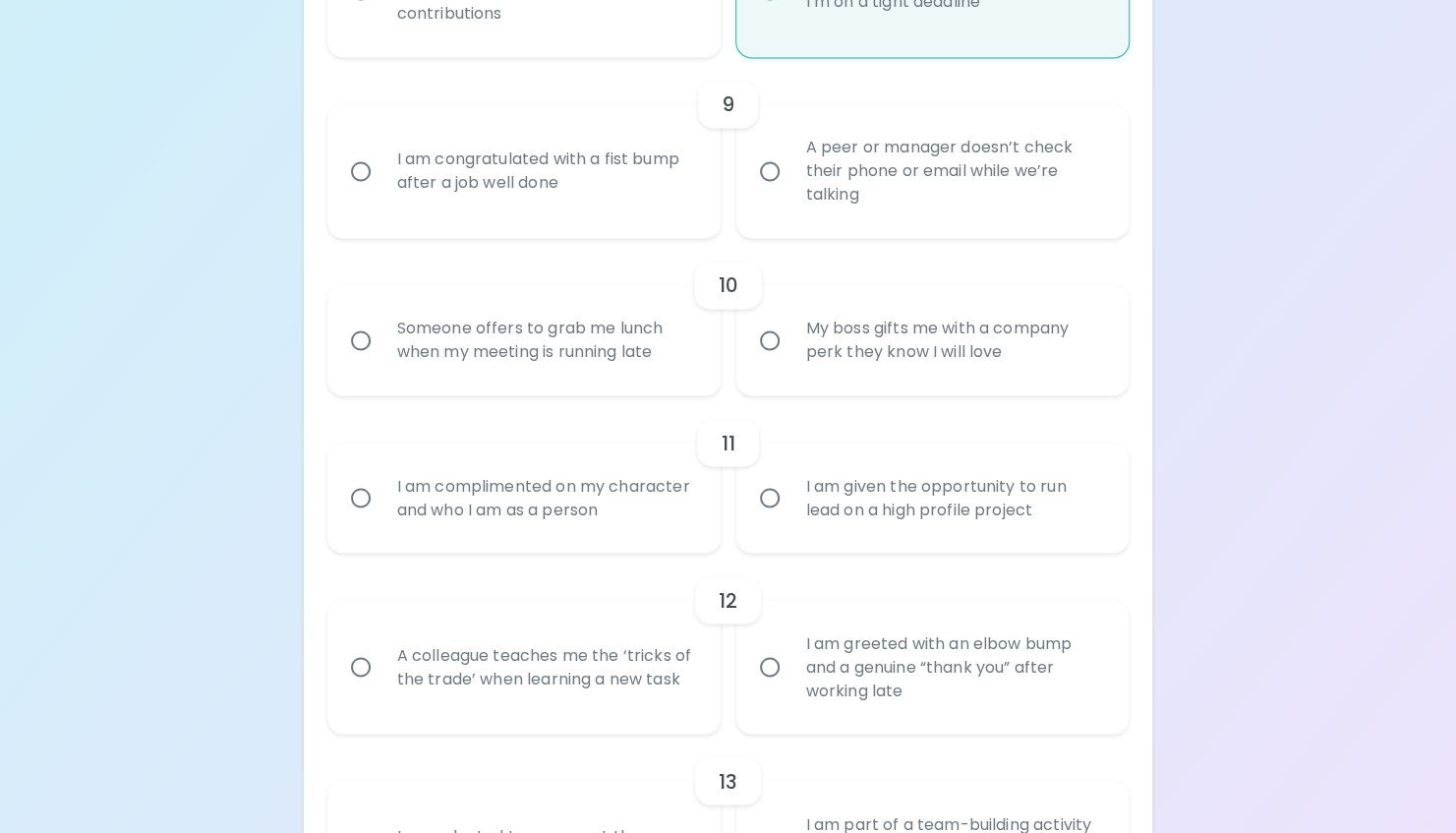
scroll to position [1815, 0]
radio input "true"
click at [376, 167] on input "I am congratulated with a fist bump after a job well done" at bounding box center [361, 171] width 42 height 42
radio input "false"
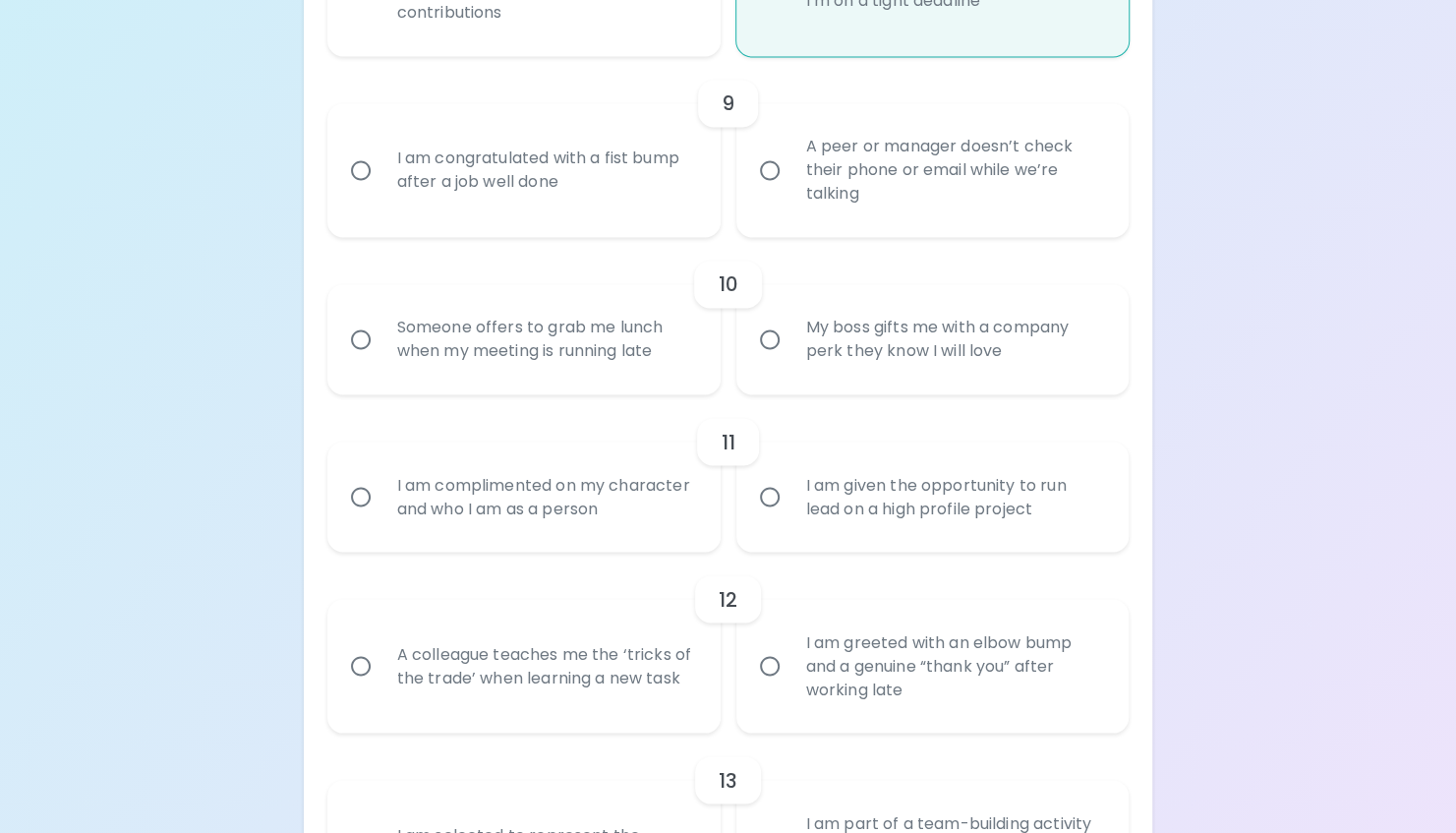
radio input "false"
radio input "true"
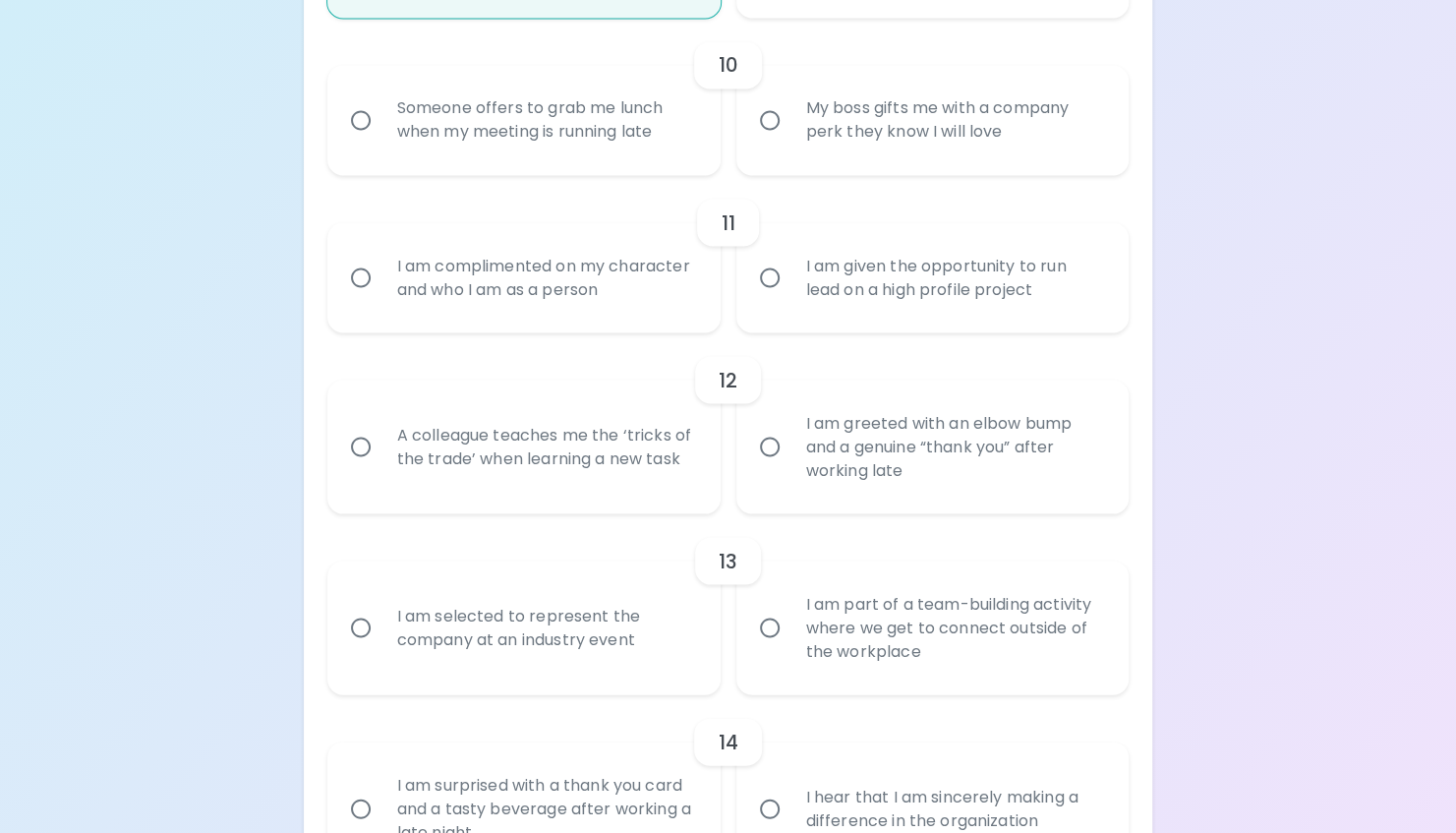
scroll to position [2038, 0]
radio input "true"
click at [776, 124] on input "My boss gifts me with a company perk they know I will love" at bounding box center [770, 116] width 42 height 42
radio input "false"
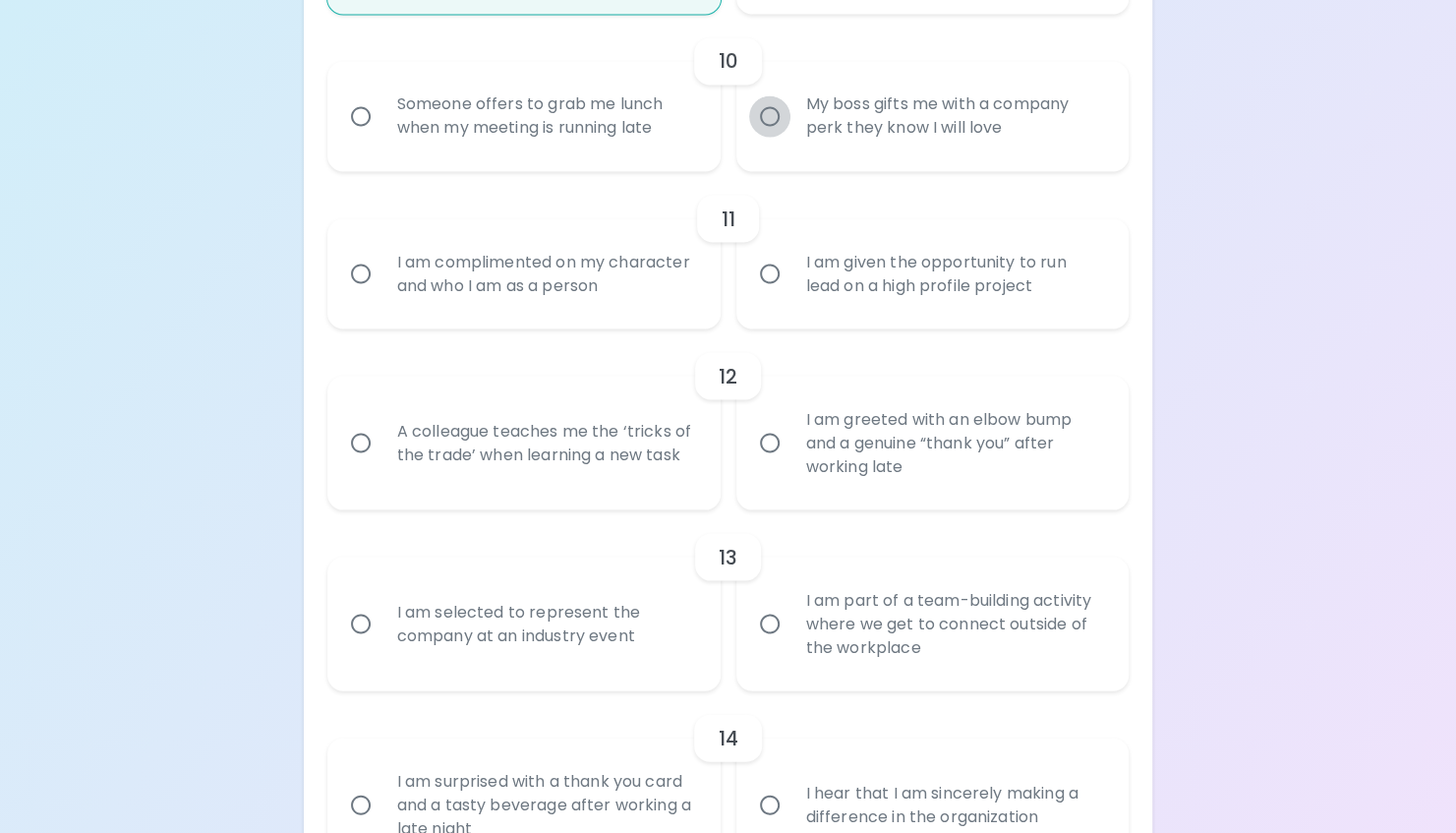
radio input "false"
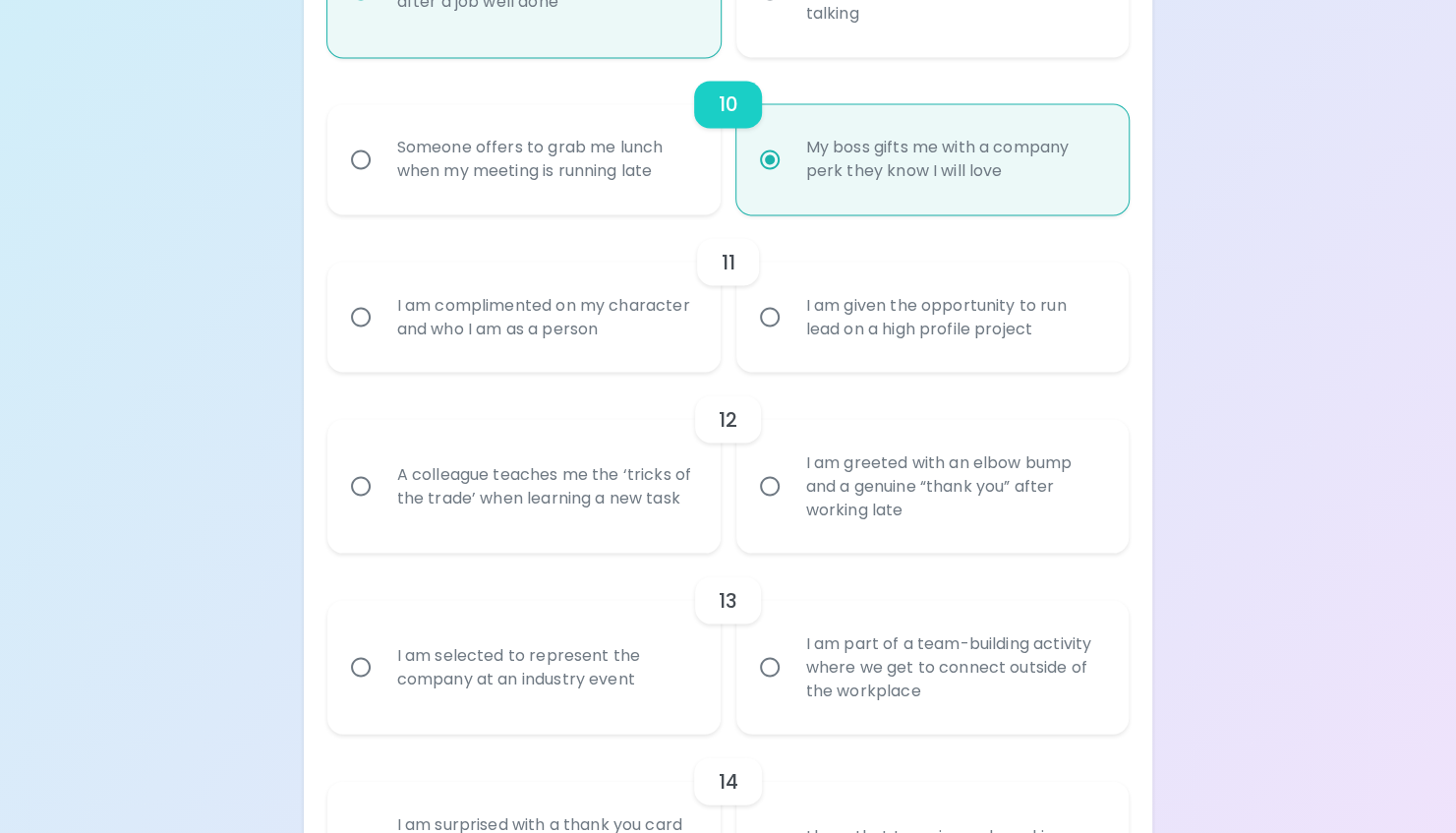
scroll to position [1976, 0]
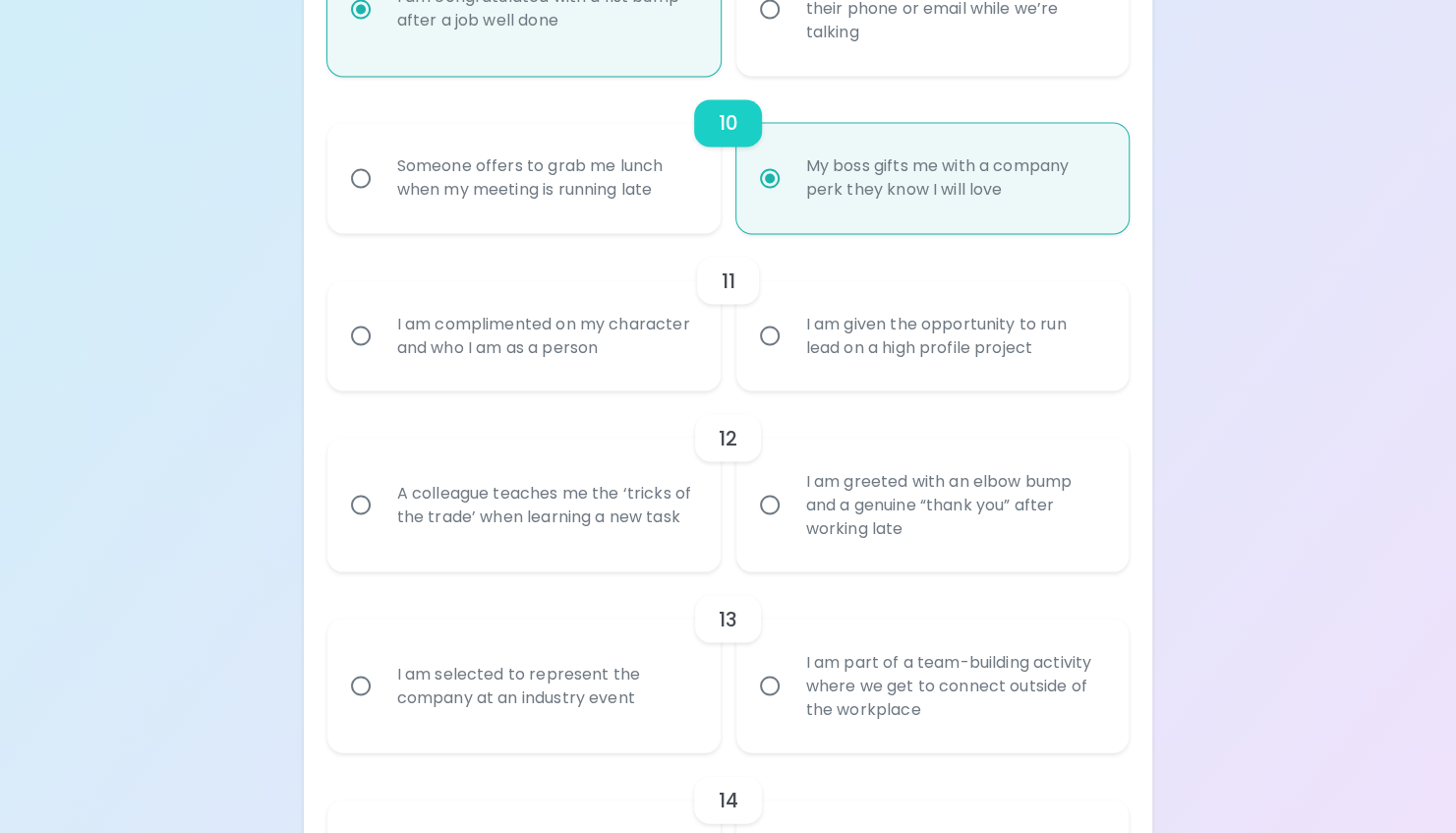
radio input "true"
click at [366, 197] on input "Someone offers to grab me lunch when my meeting is running late" at bounding box center [361, 178] width 42 height 42
radio input "false"
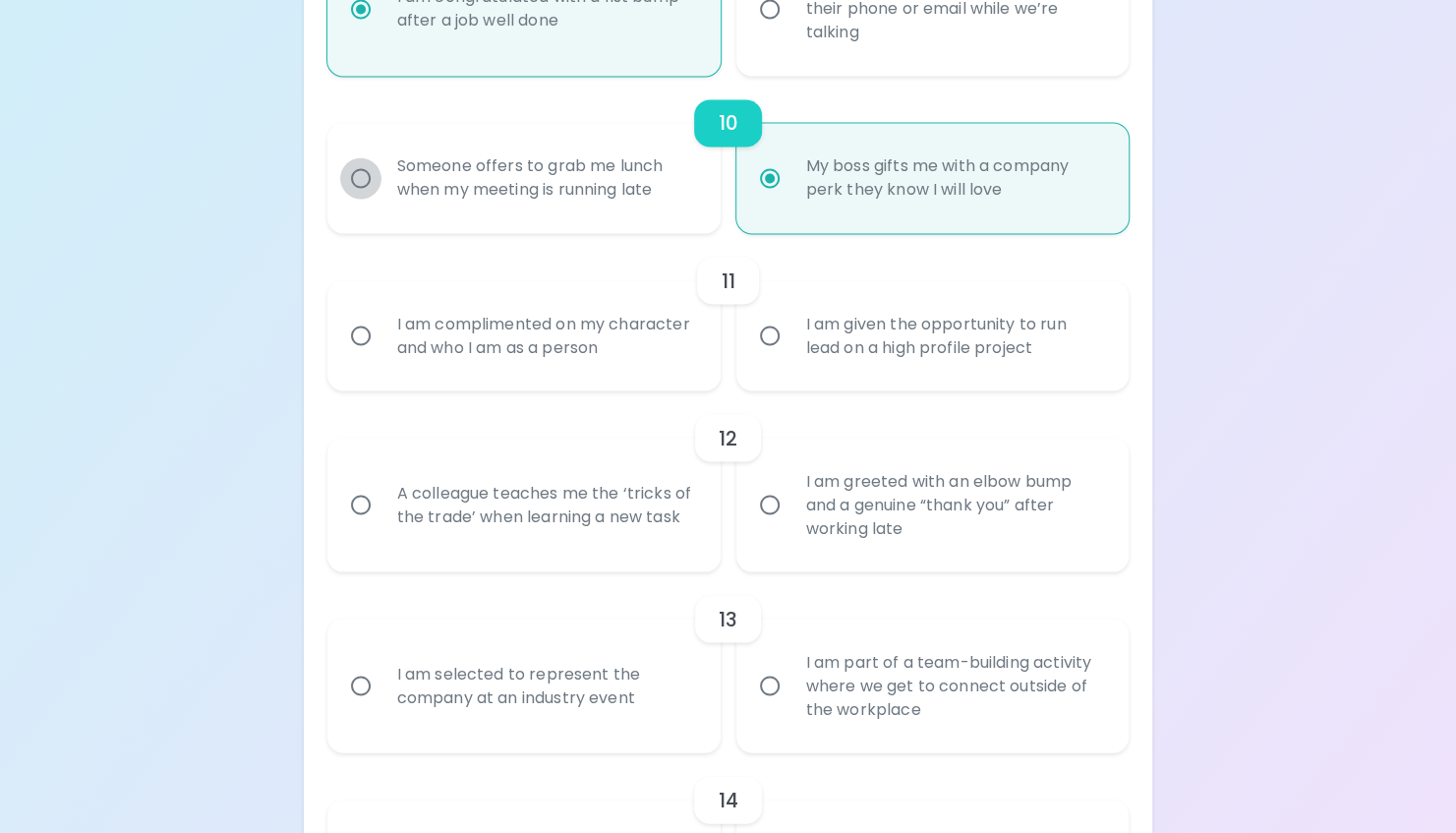
radio input "false"
radio input "true"
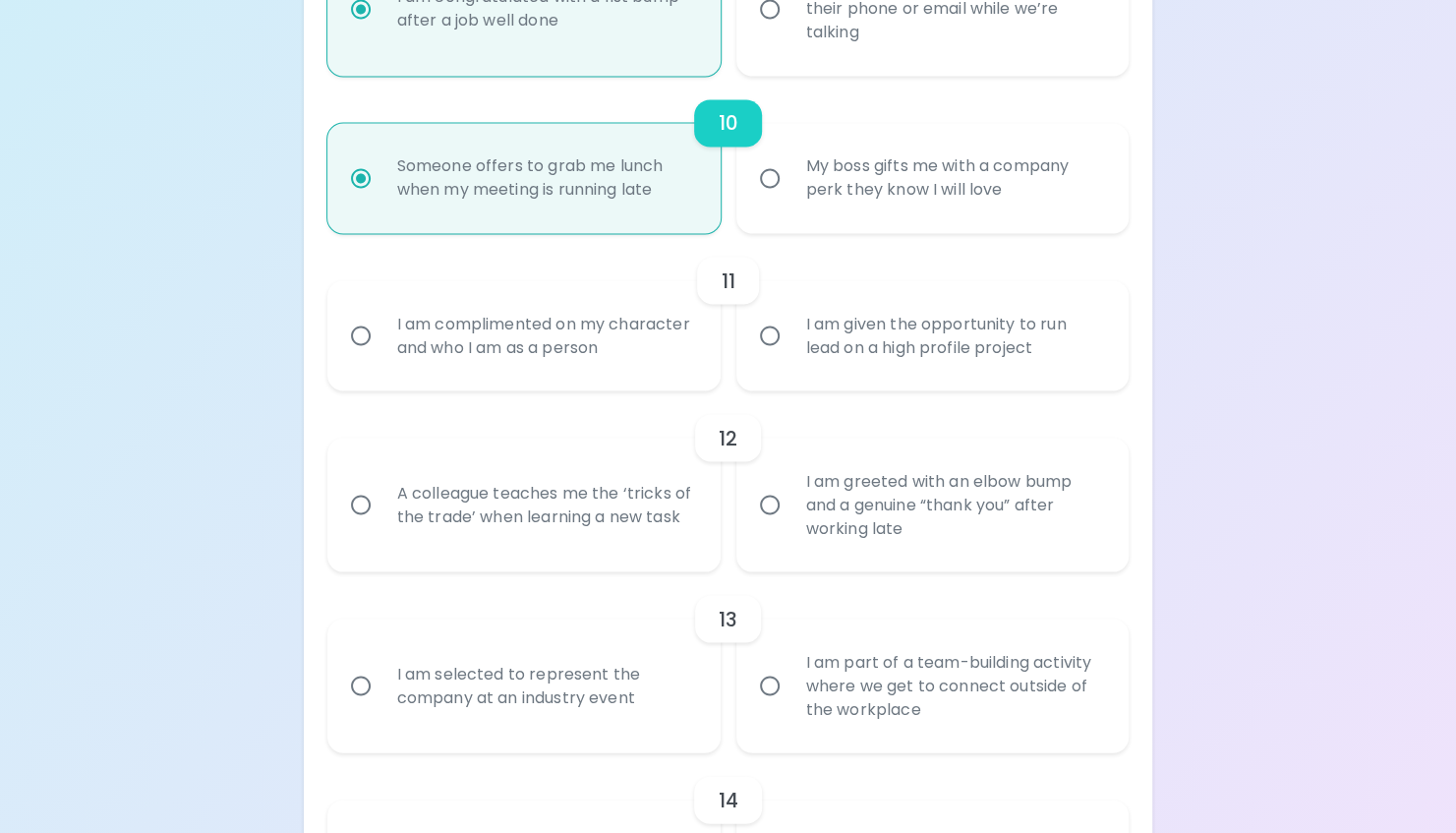
scroll to position [1992, 0]
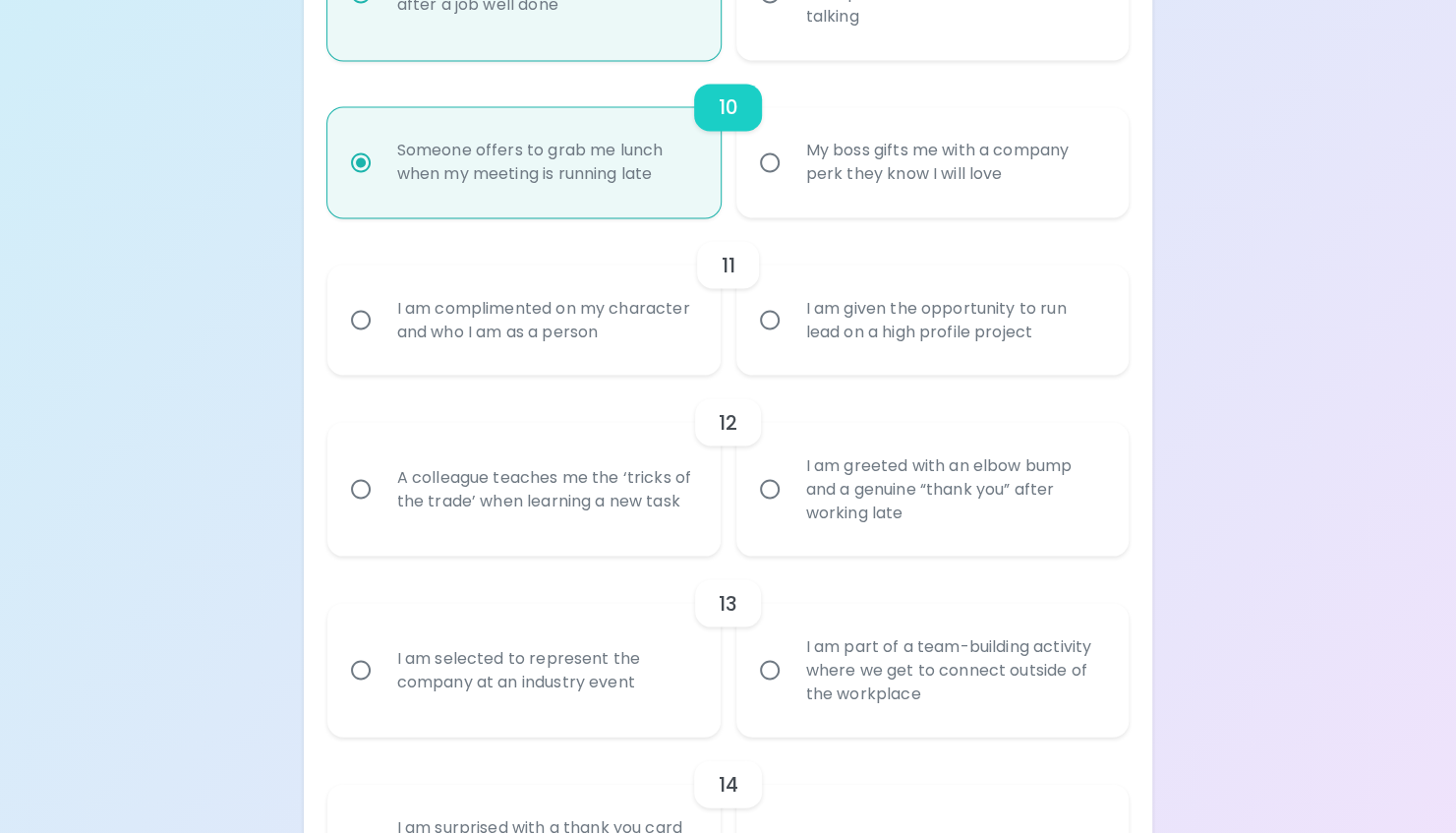
radio input "true"
click at [768, 157] on input "My boss gifts me with a company perk they know I will love" at bounding box center [770, 163] width 42 height 42
radio input "false"
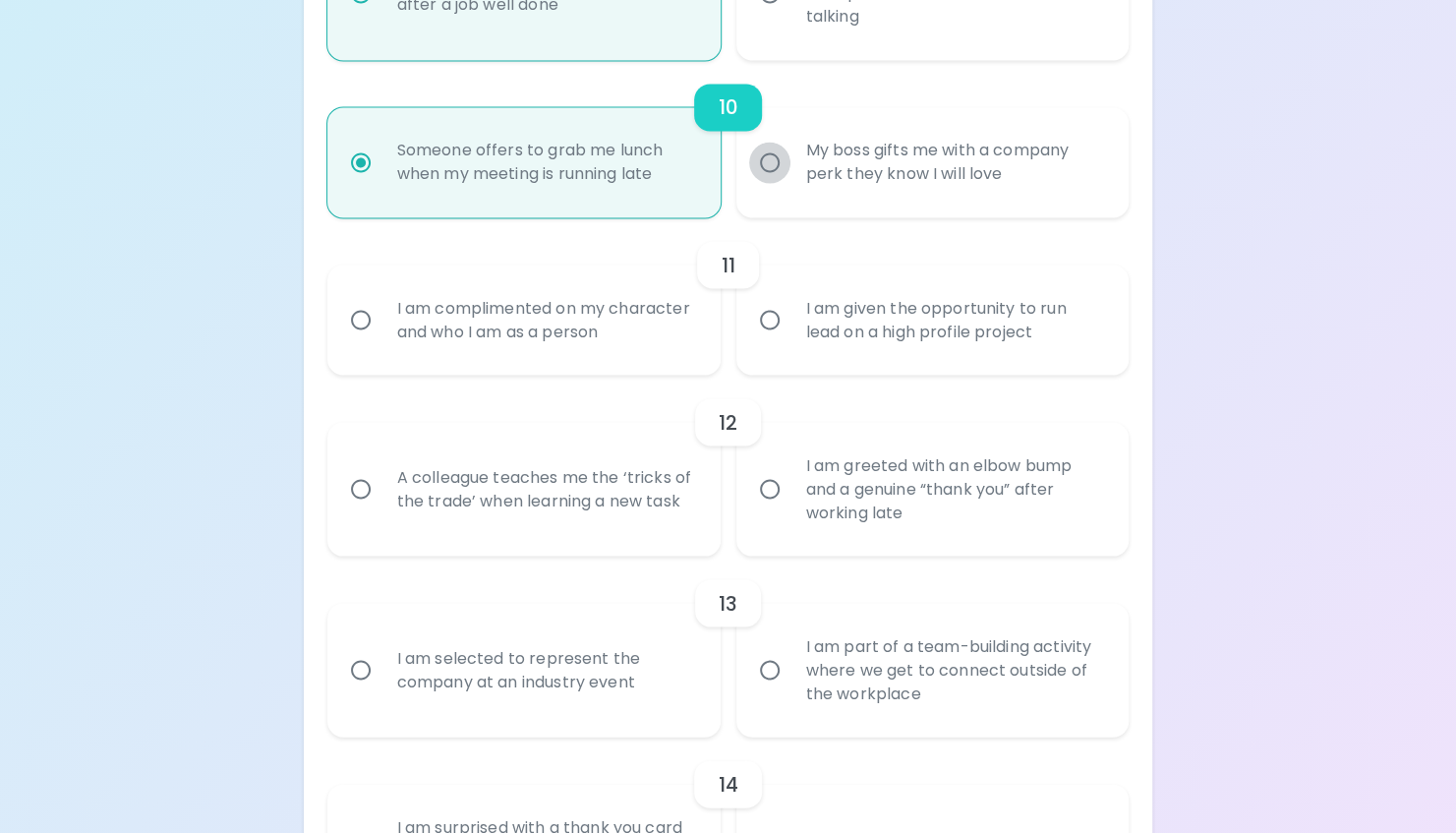
radio input "false"
radio input "true"
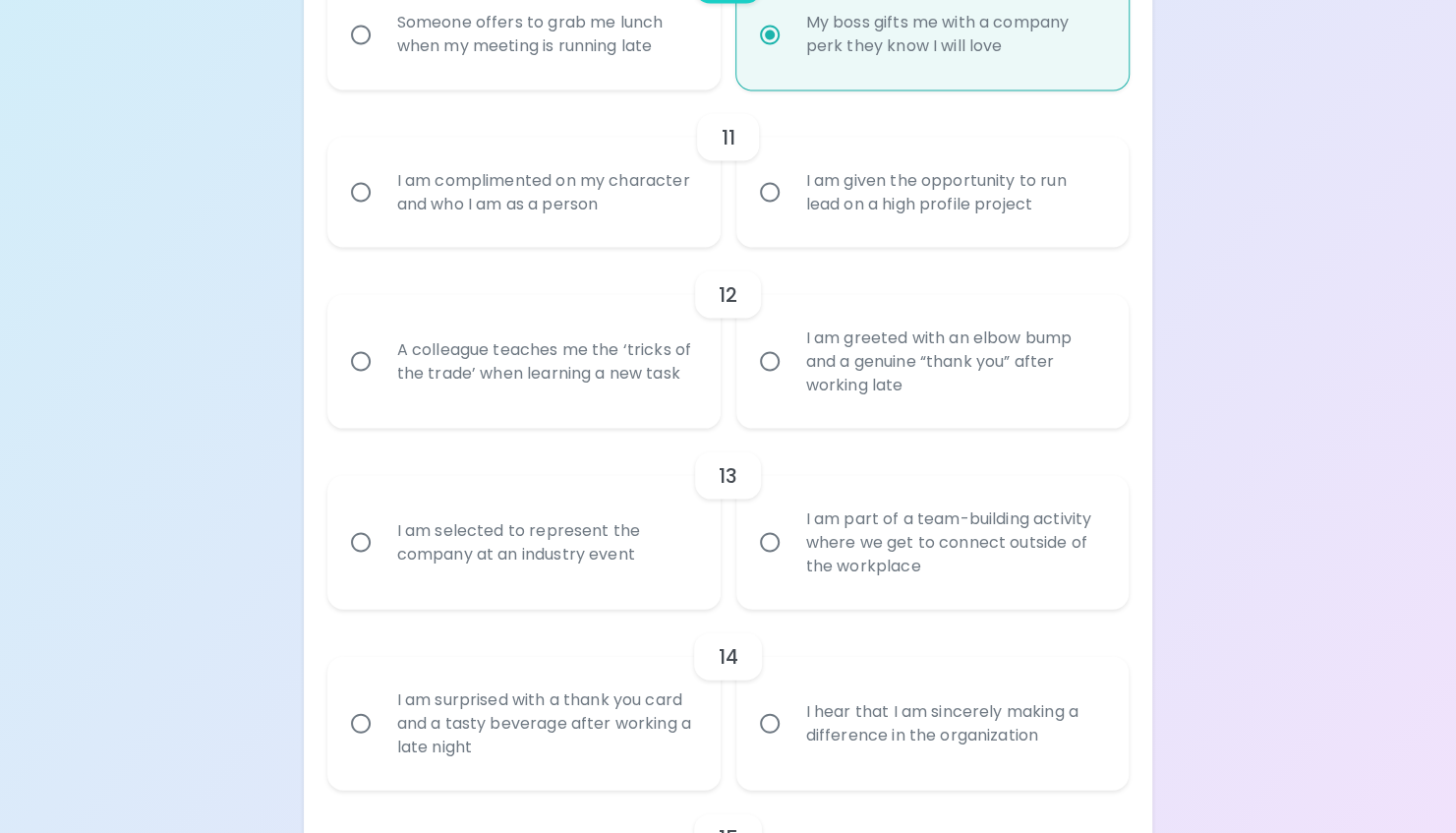
scroll to position [2121, 0]
radio input "true"
click at [778, 200] on input "I am given the opportunity to run lead on a high profile project" at bounding box center [770, 191] width 42 height 42
radio input "false"
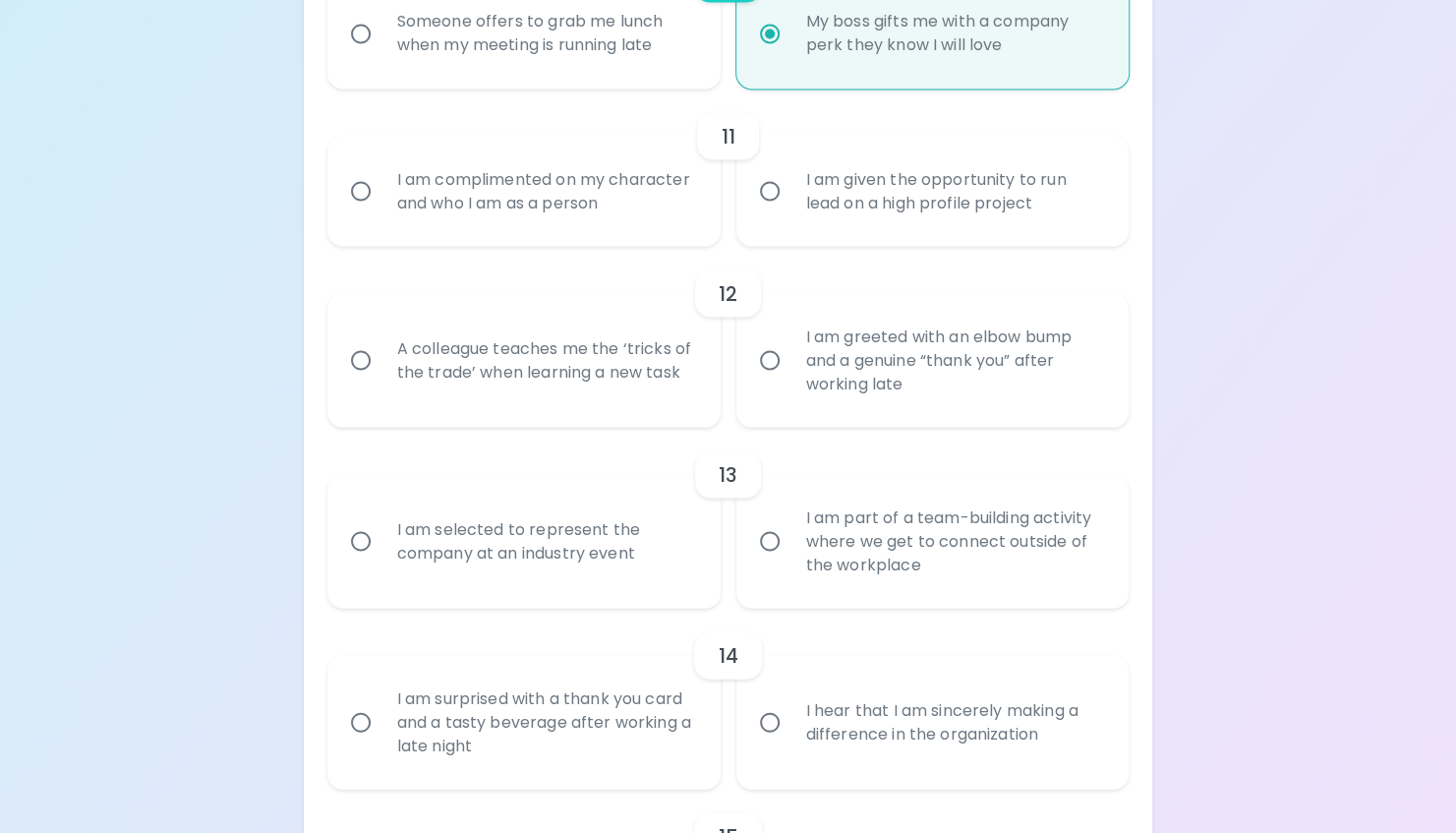
radio input "false"
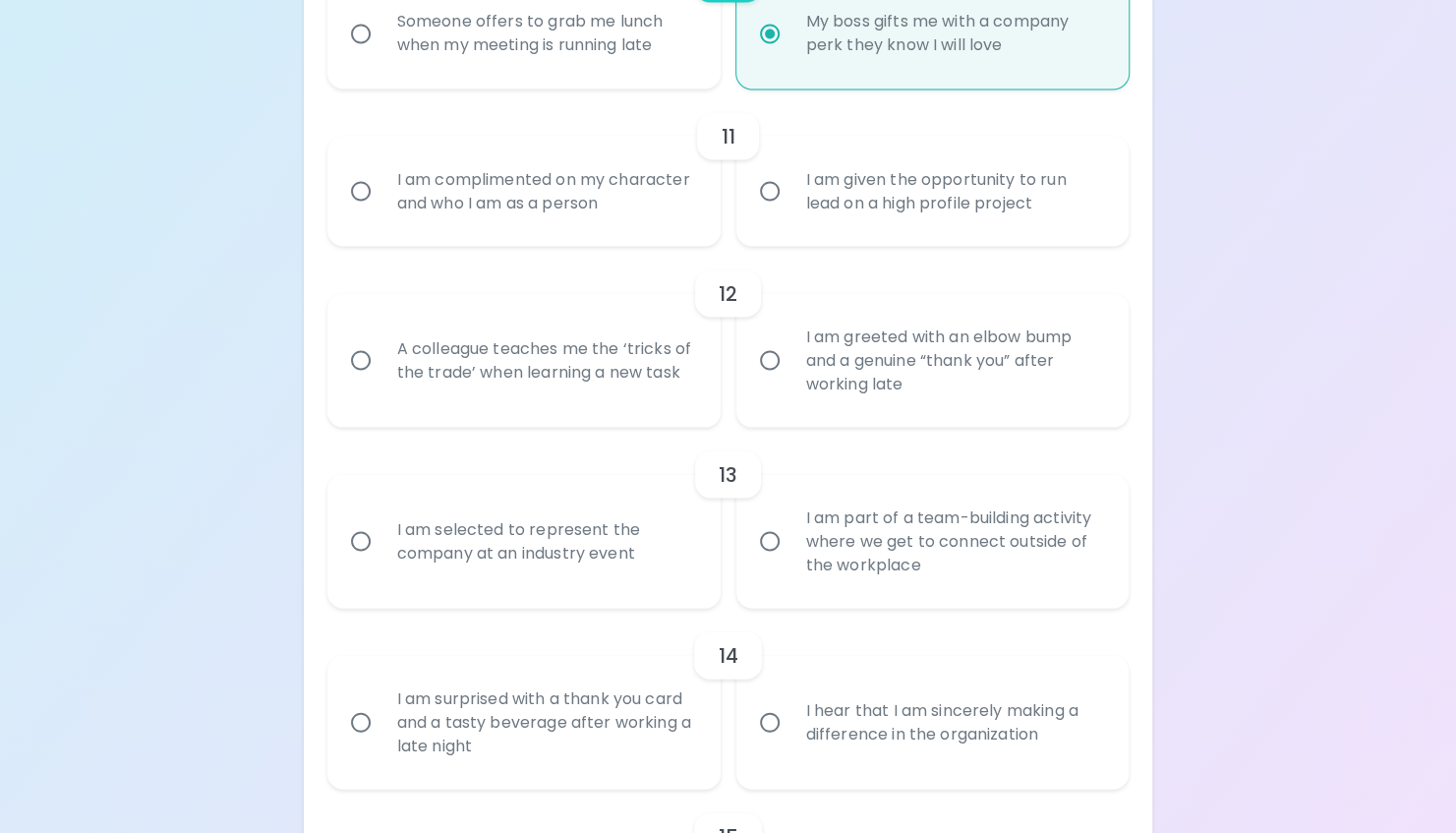
radio input "false"
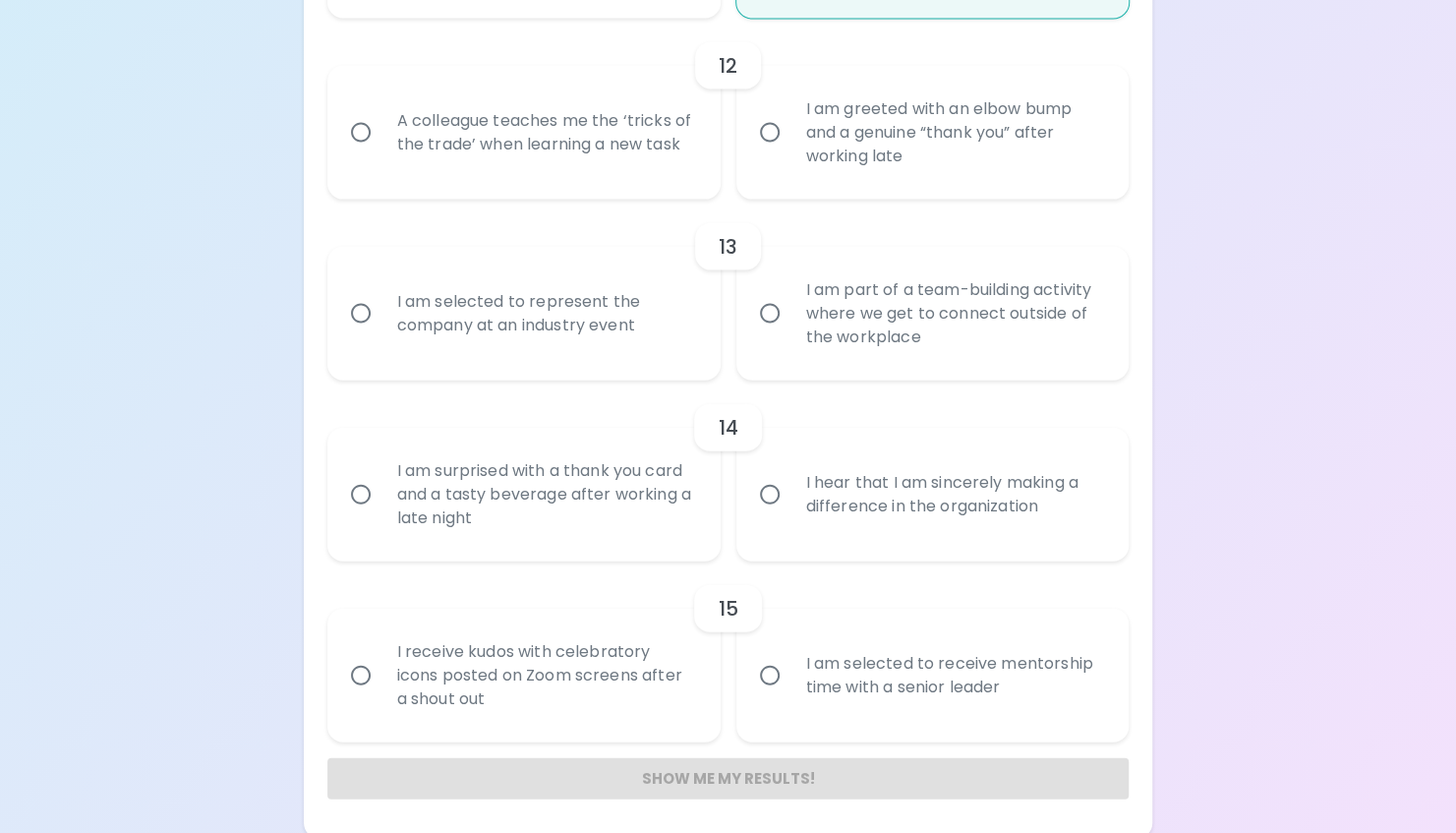
scroll to position [2353, 0]
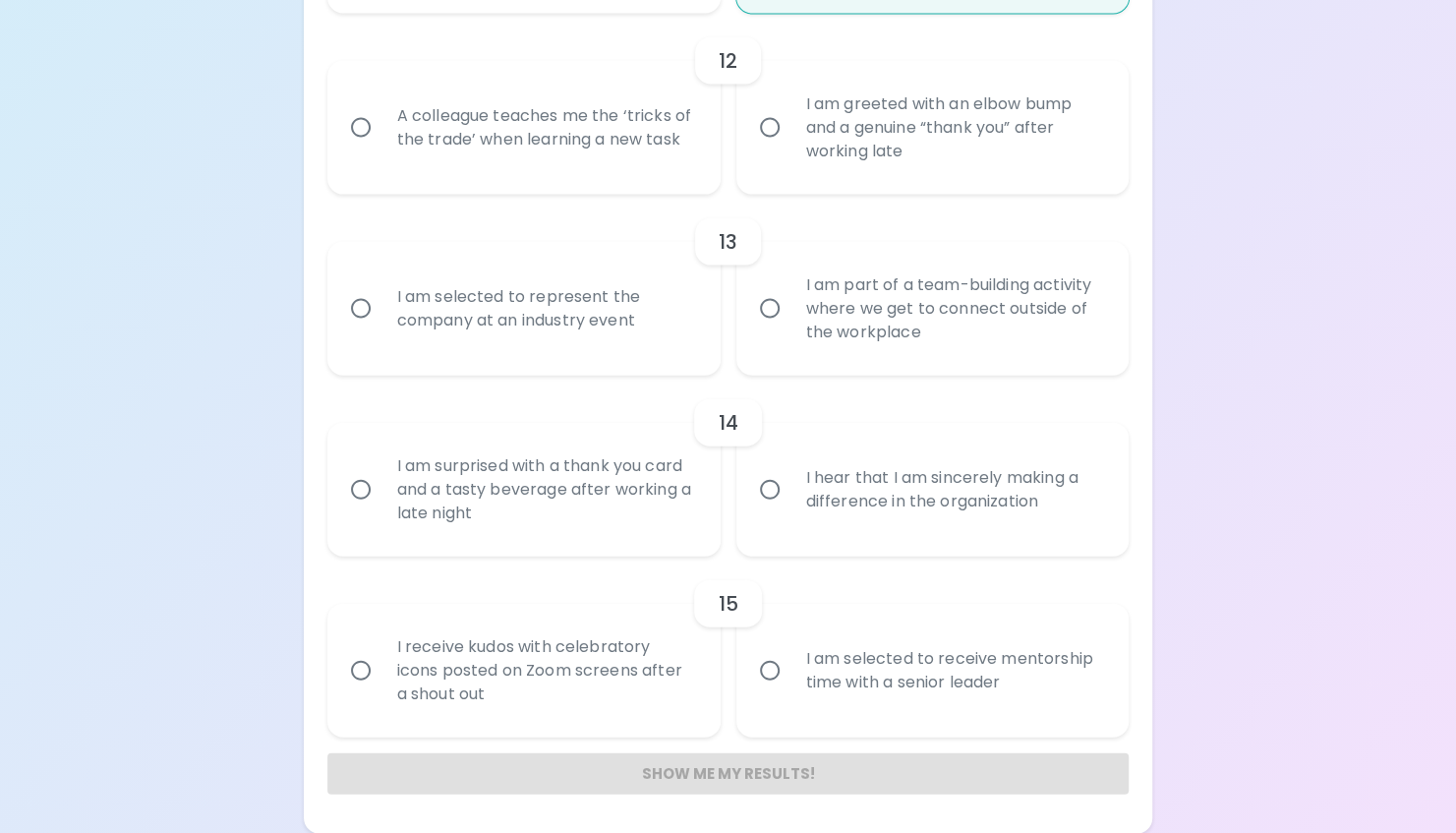
radio input "true"
click at [353, 130] on input "A colleague teaches me the ‘tricks of the trade’ when learning a new task" at bounding box center [361, 128] width 42 height 42
radio input "false"
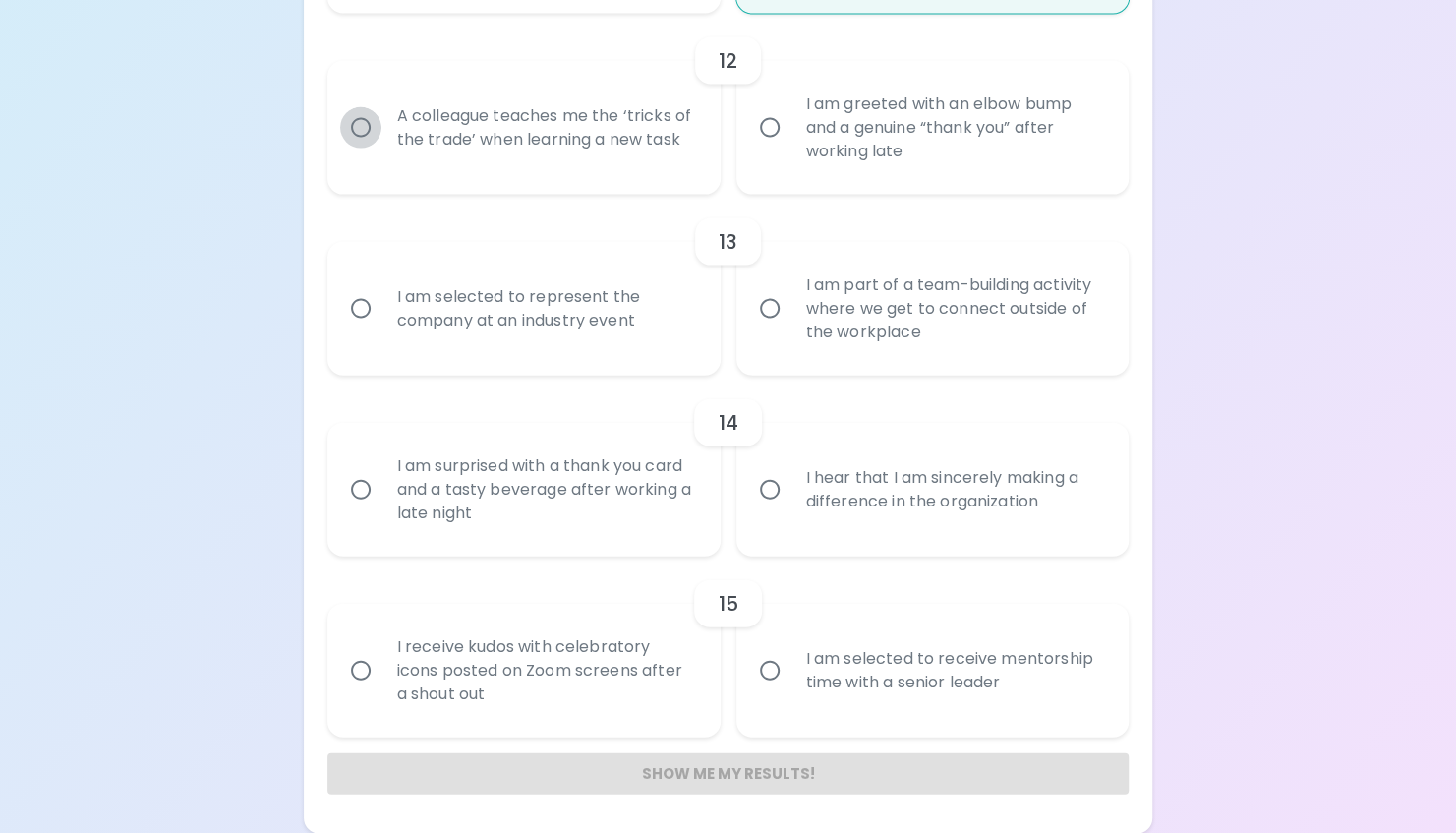
radio input "false"
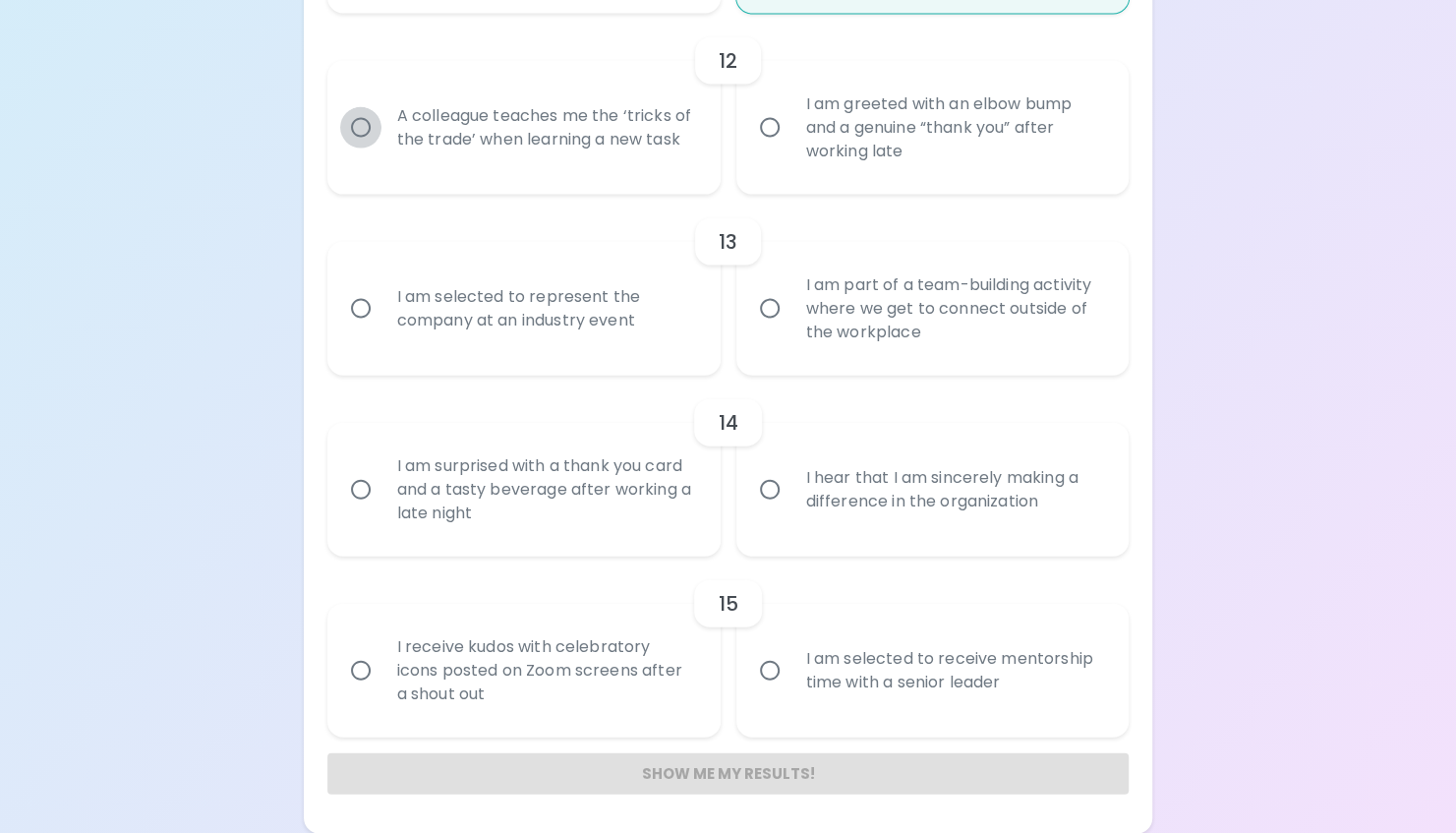
radio input "false"
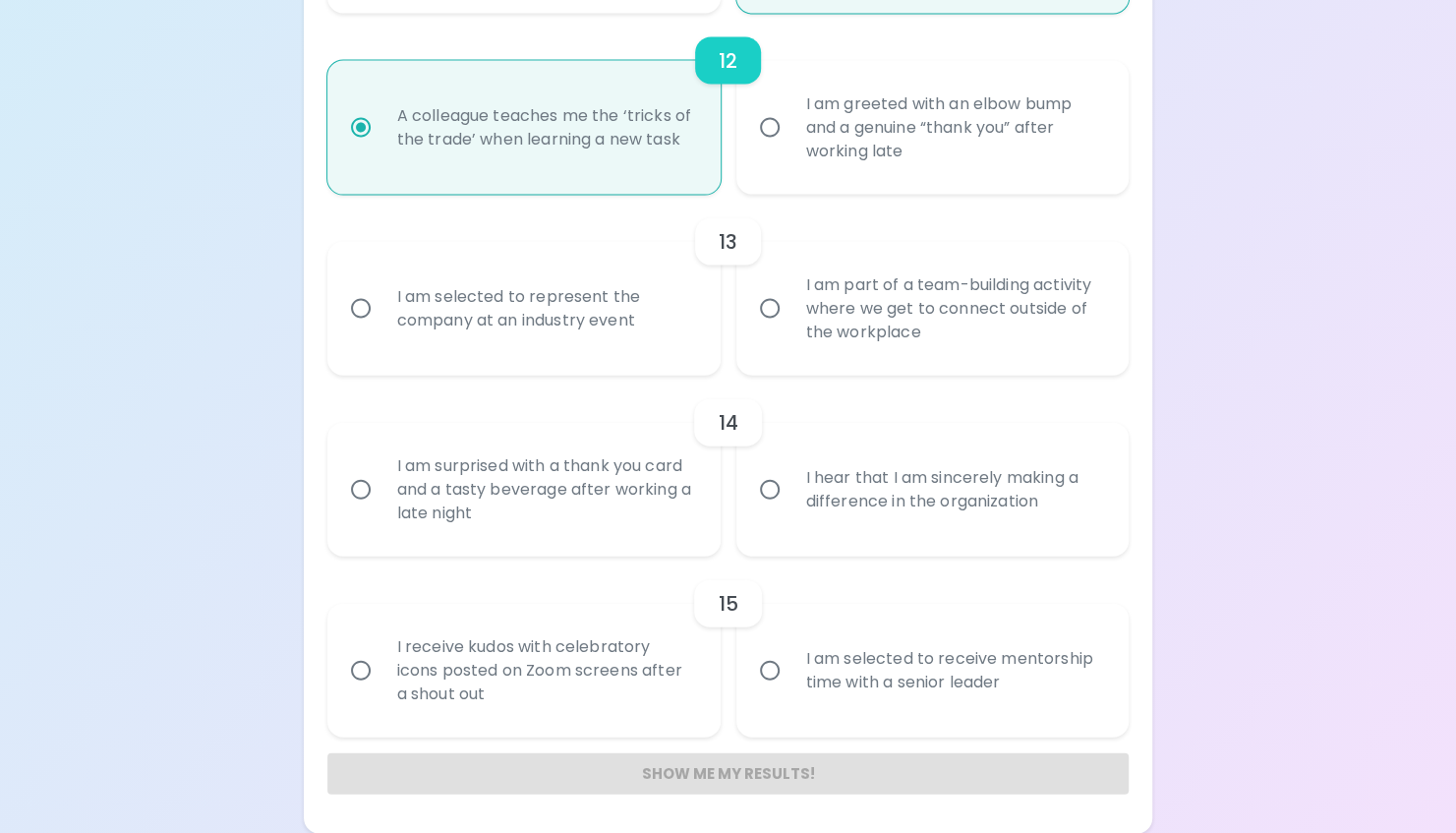
radio input "true"
click at [758, 311] on input "I am part of a team-building activity where we get to connect outside of the wo…" at bounding box center [770, 309] width 42 height 42
radio input "false"
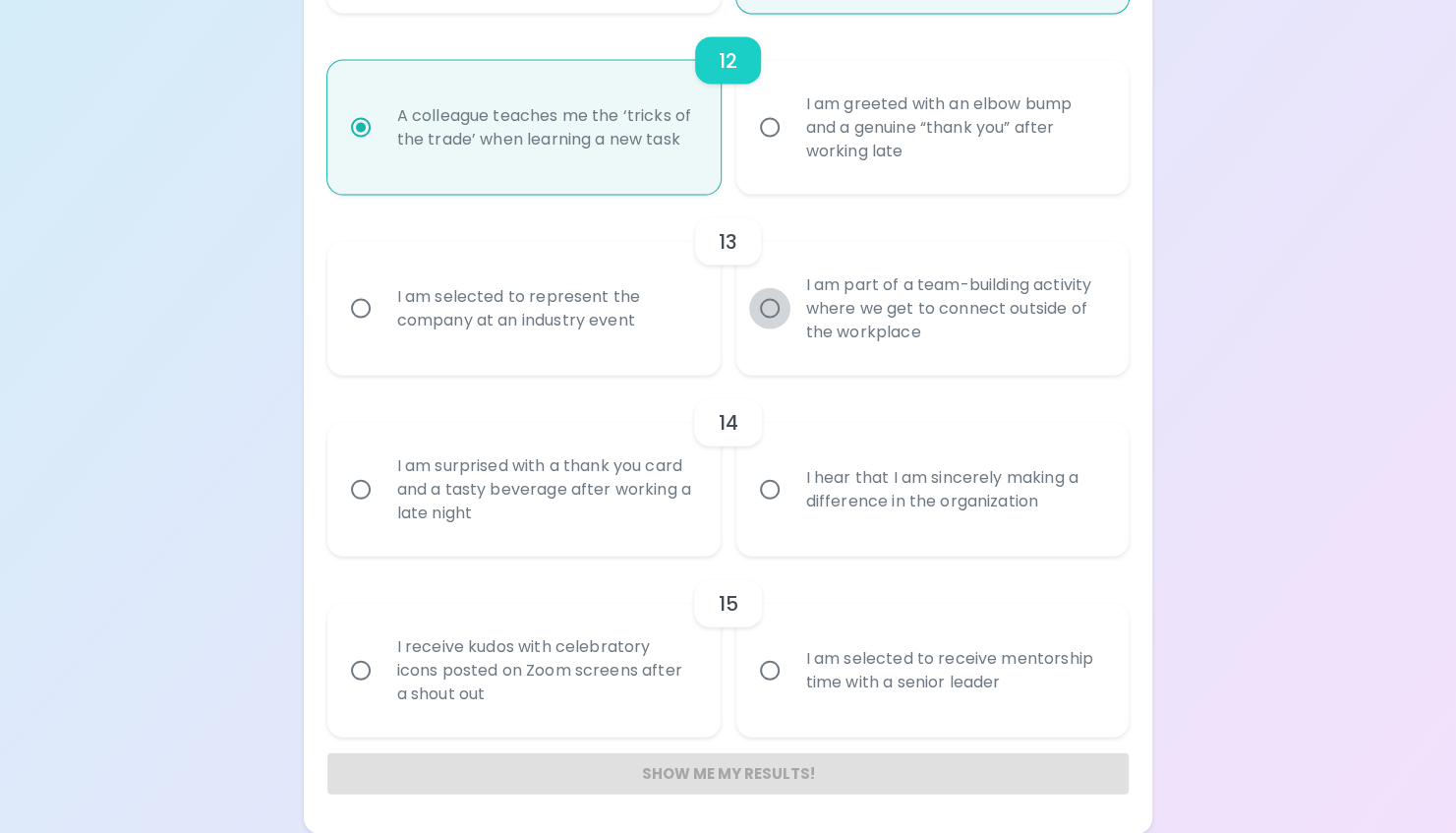
radio input "false"
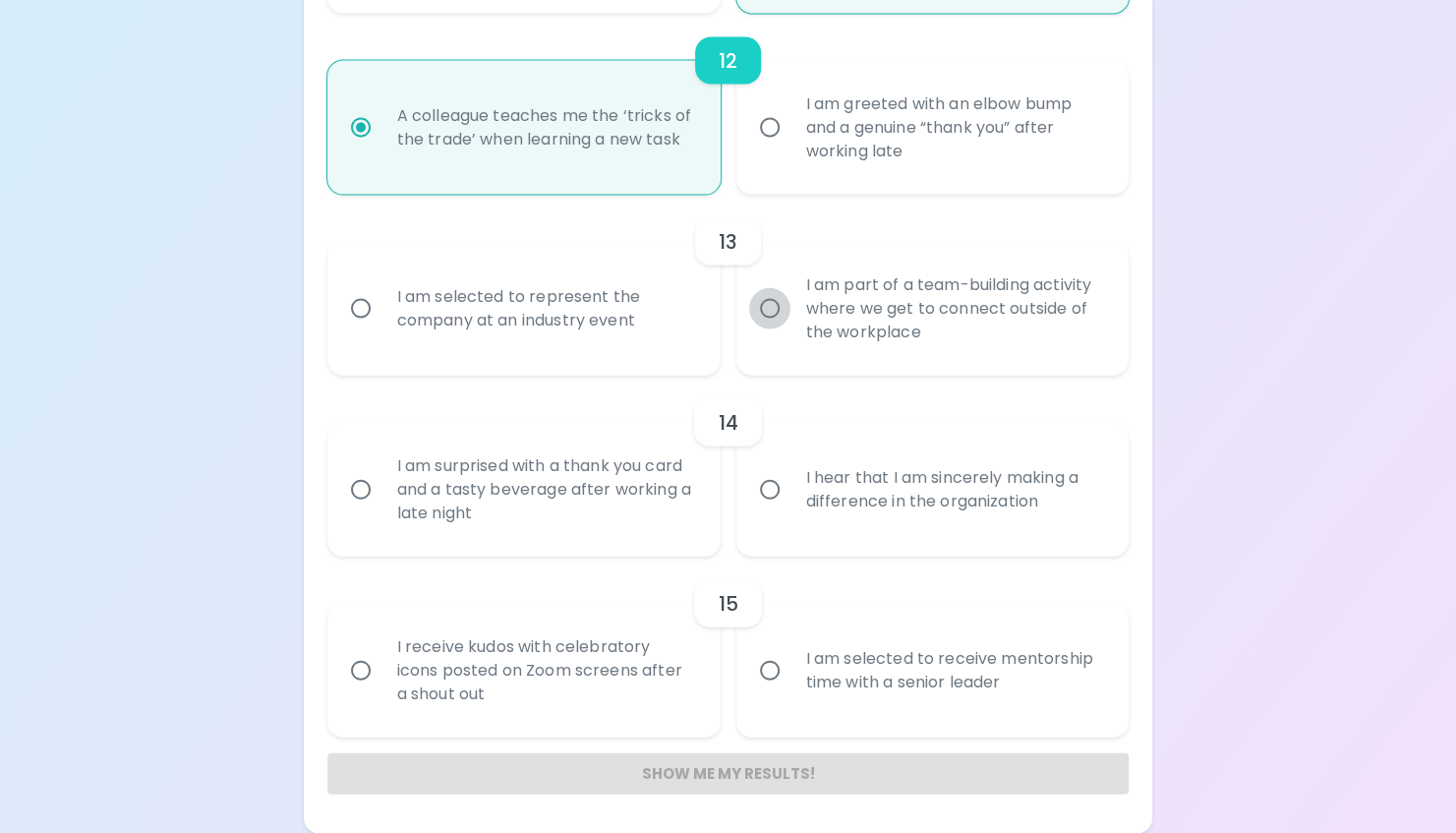
radio input "false"
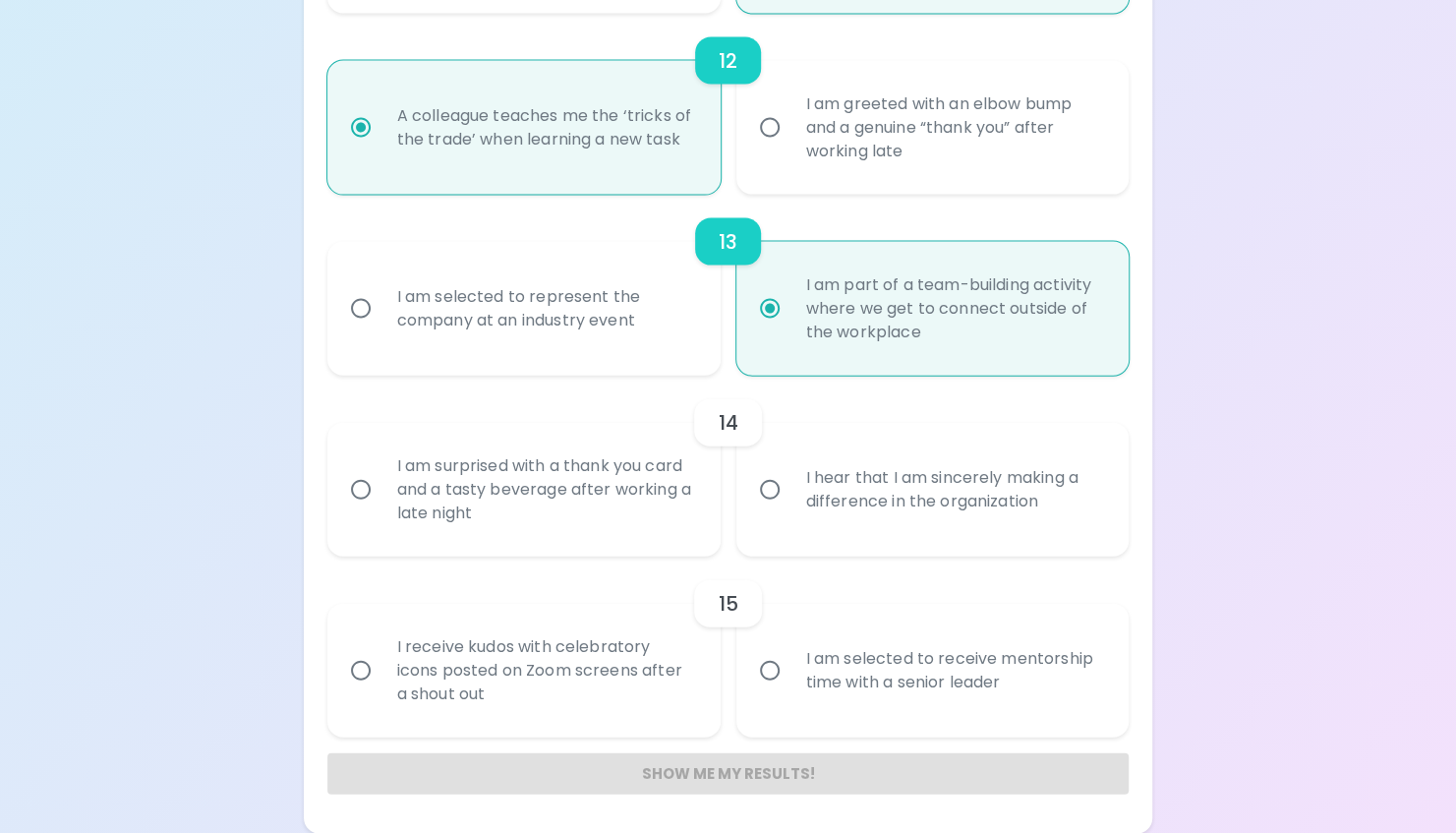
radio input "true"
click at [775, 489] on input "I hear that I am sincerely making a difference in the organization" at bounding box center [770, 489] width 42 height 42
radio input "false"
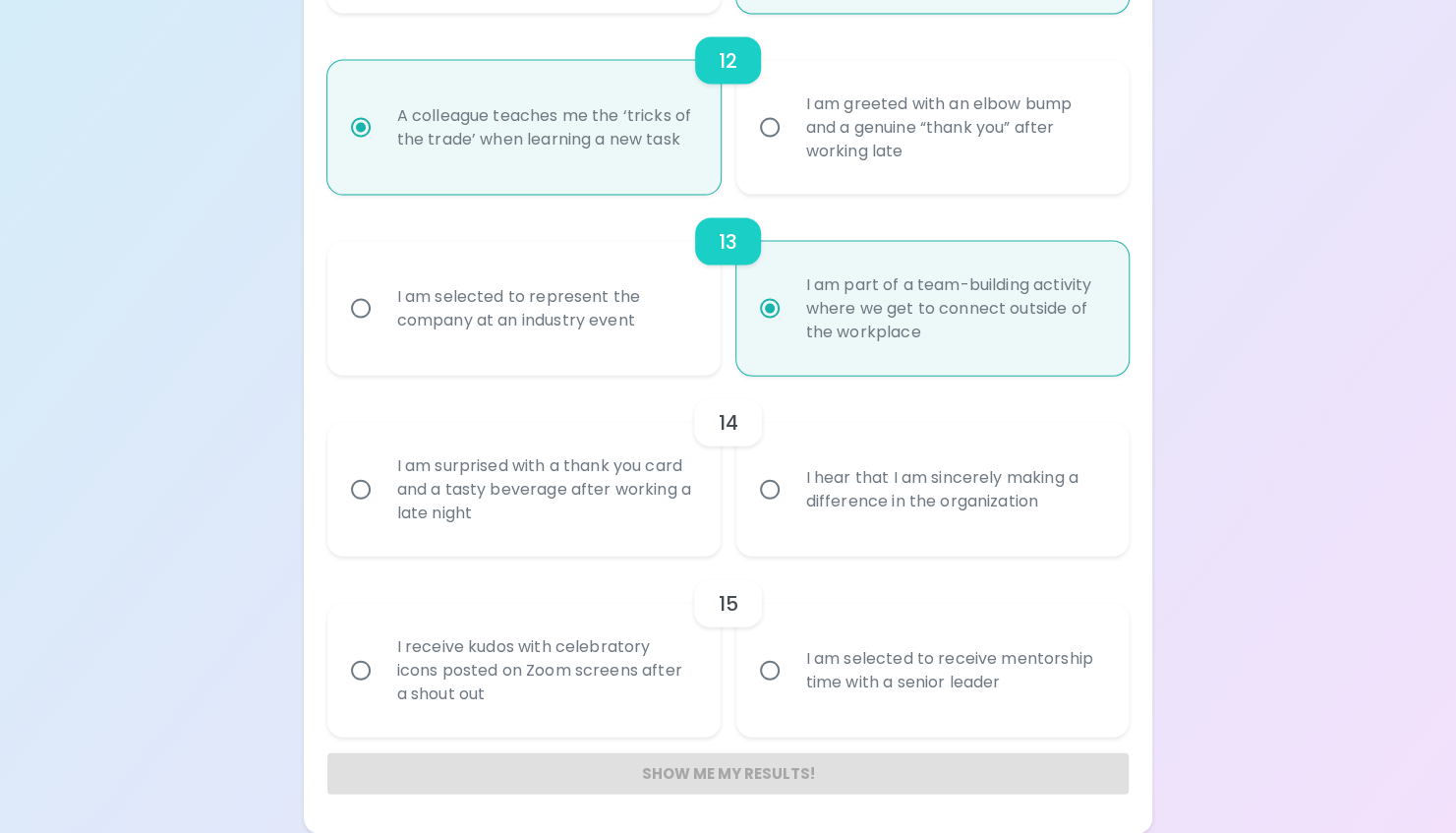
radio input "false"
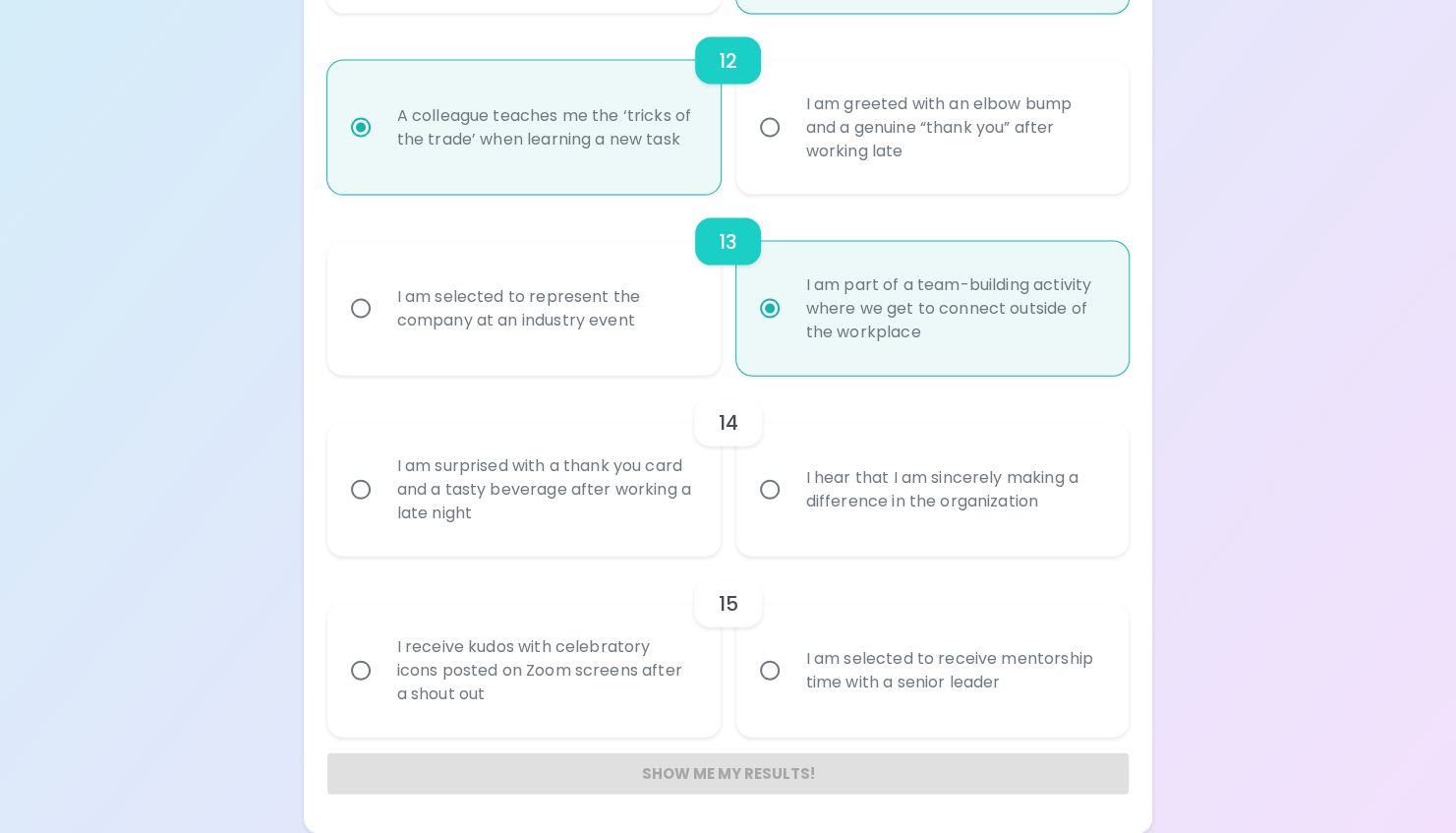
radio input "false"
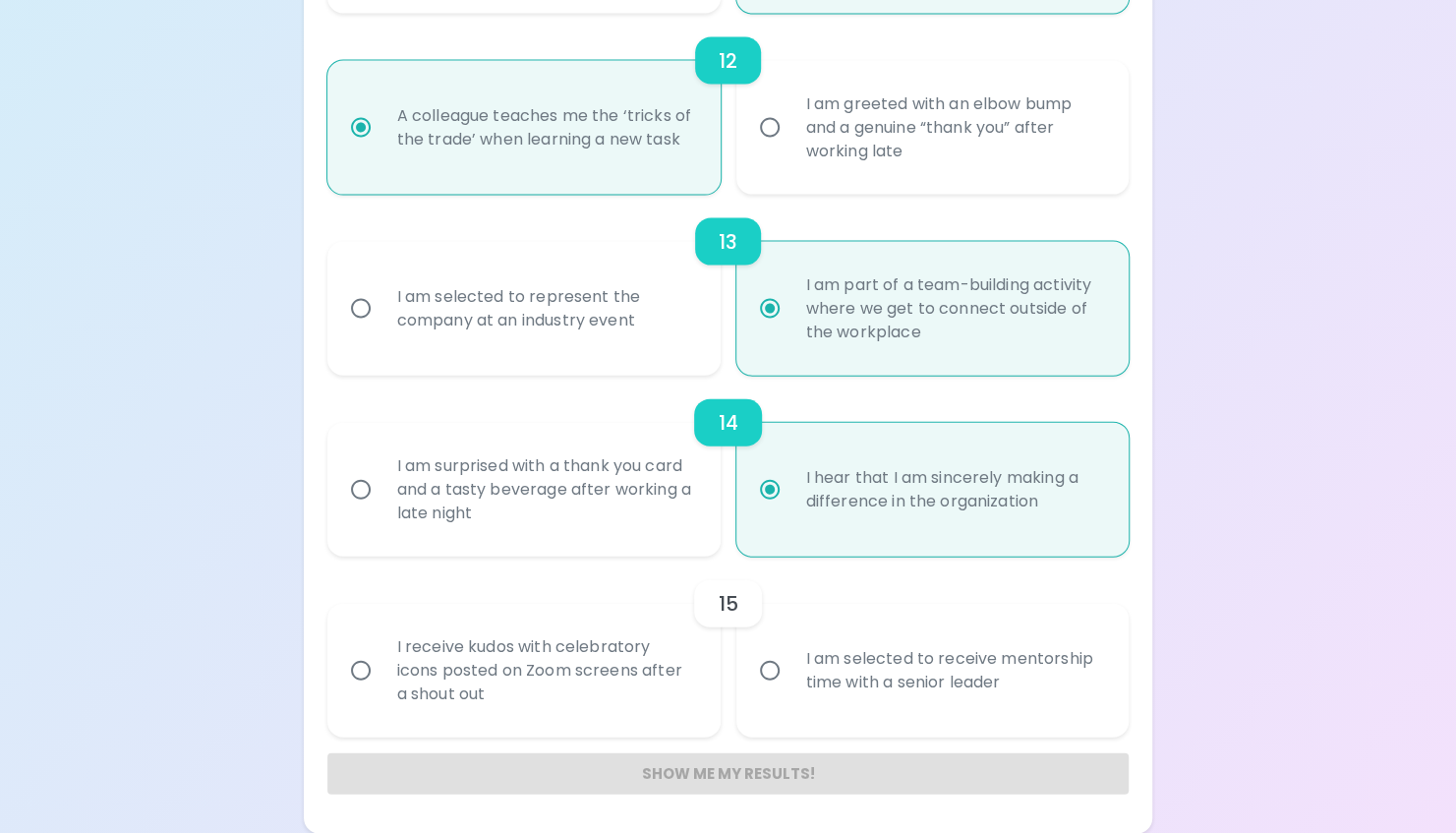
radio input "true"
click at [764, 668] on input "I am selected to receive mentorship time with a senior leader" at bounding box center [770, 671] width 42 height 42
radio input "false"
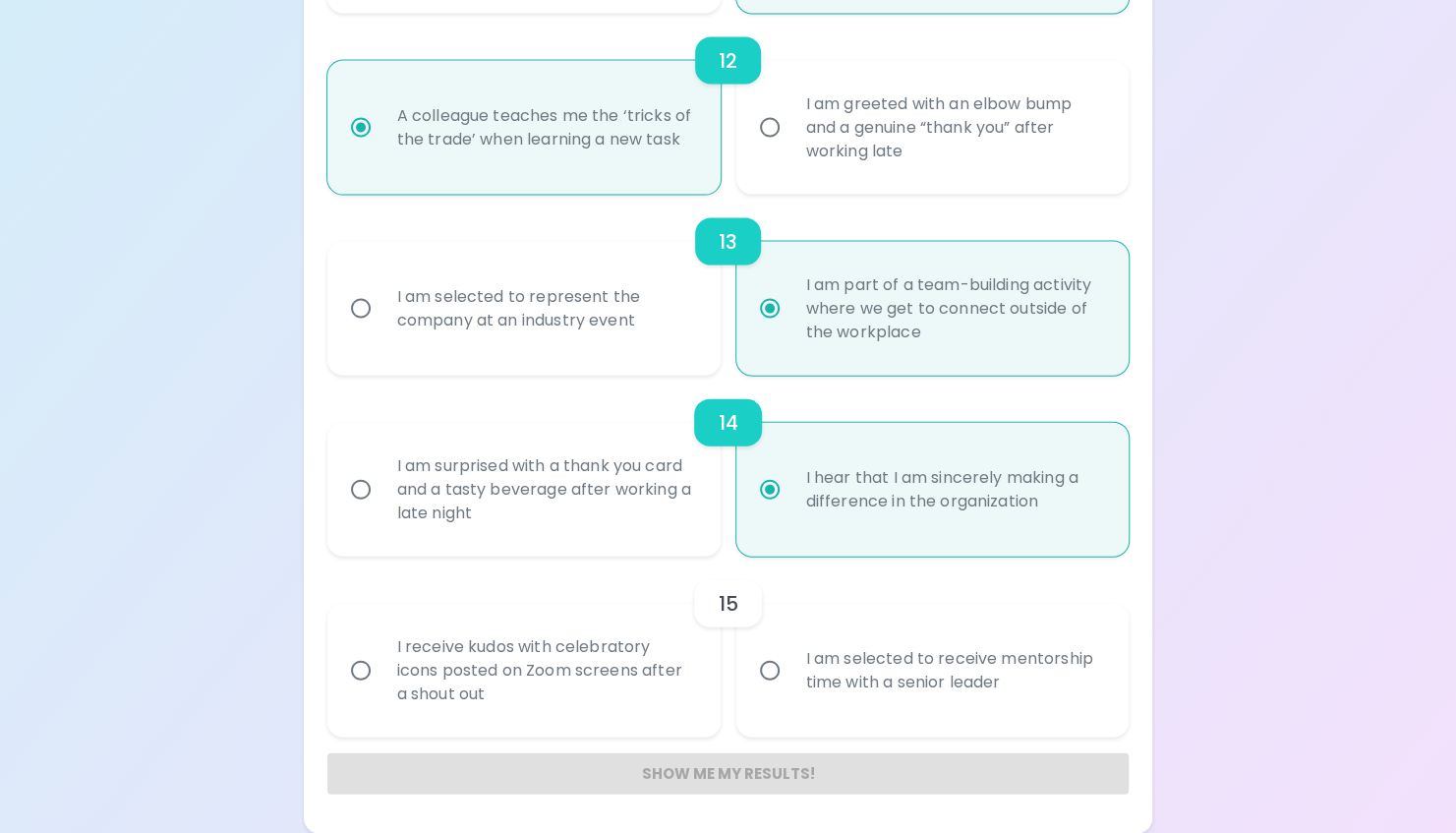
radio input "false"
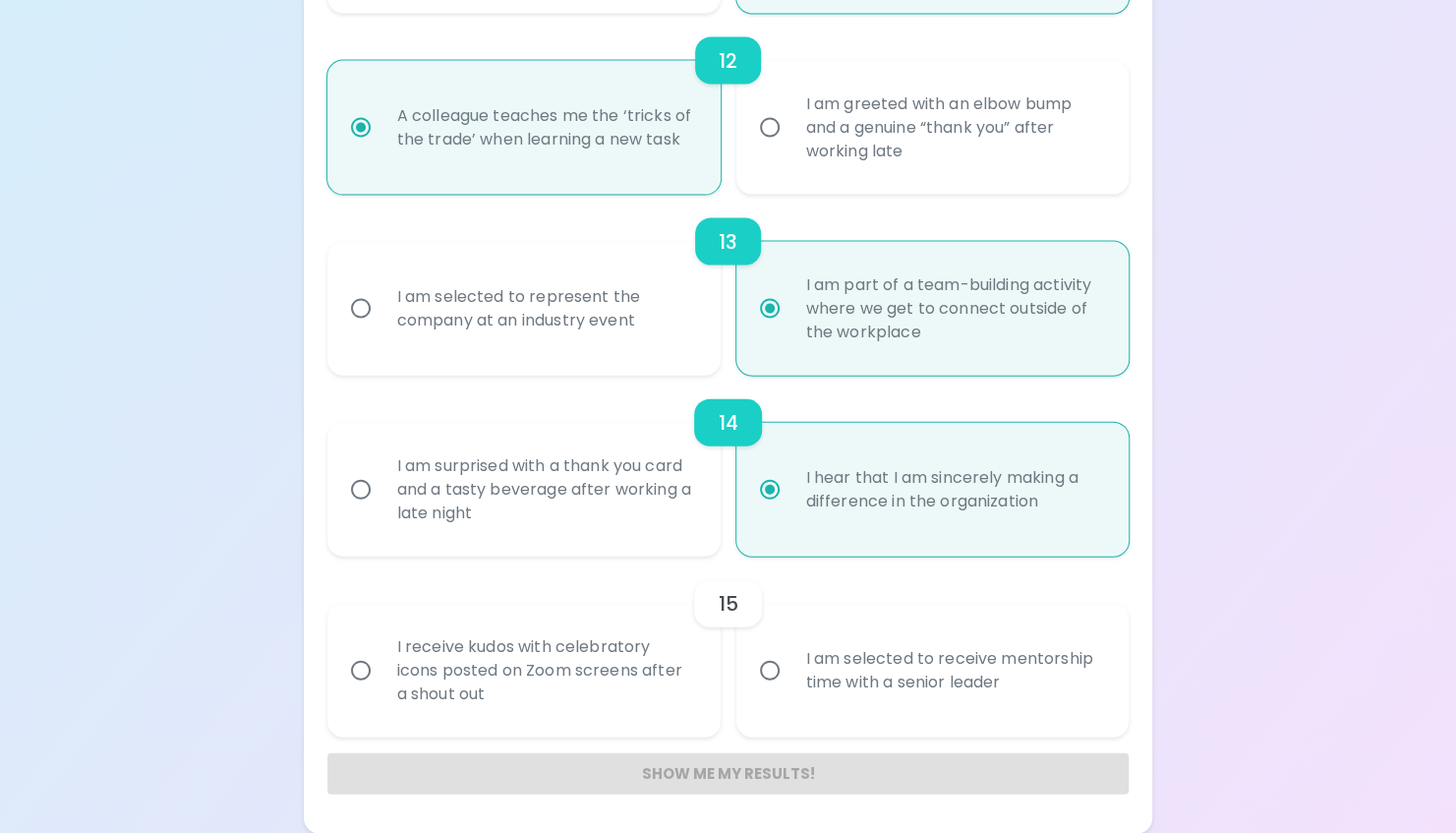
radio input "false"
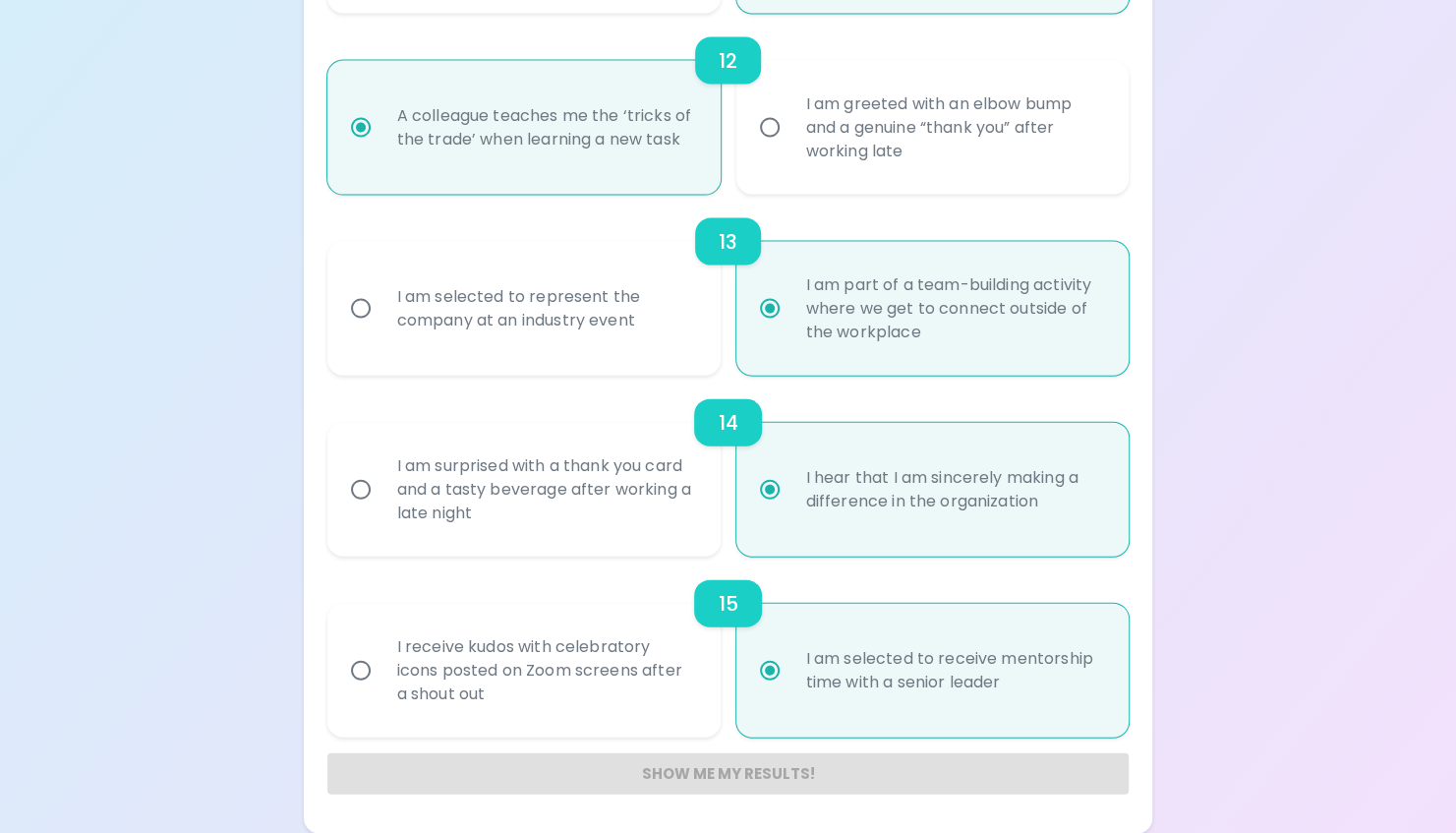
radio input "true"
click at [643, 767] on div "Show me my results!" at bounding box center [728, 774] width 802 height 42
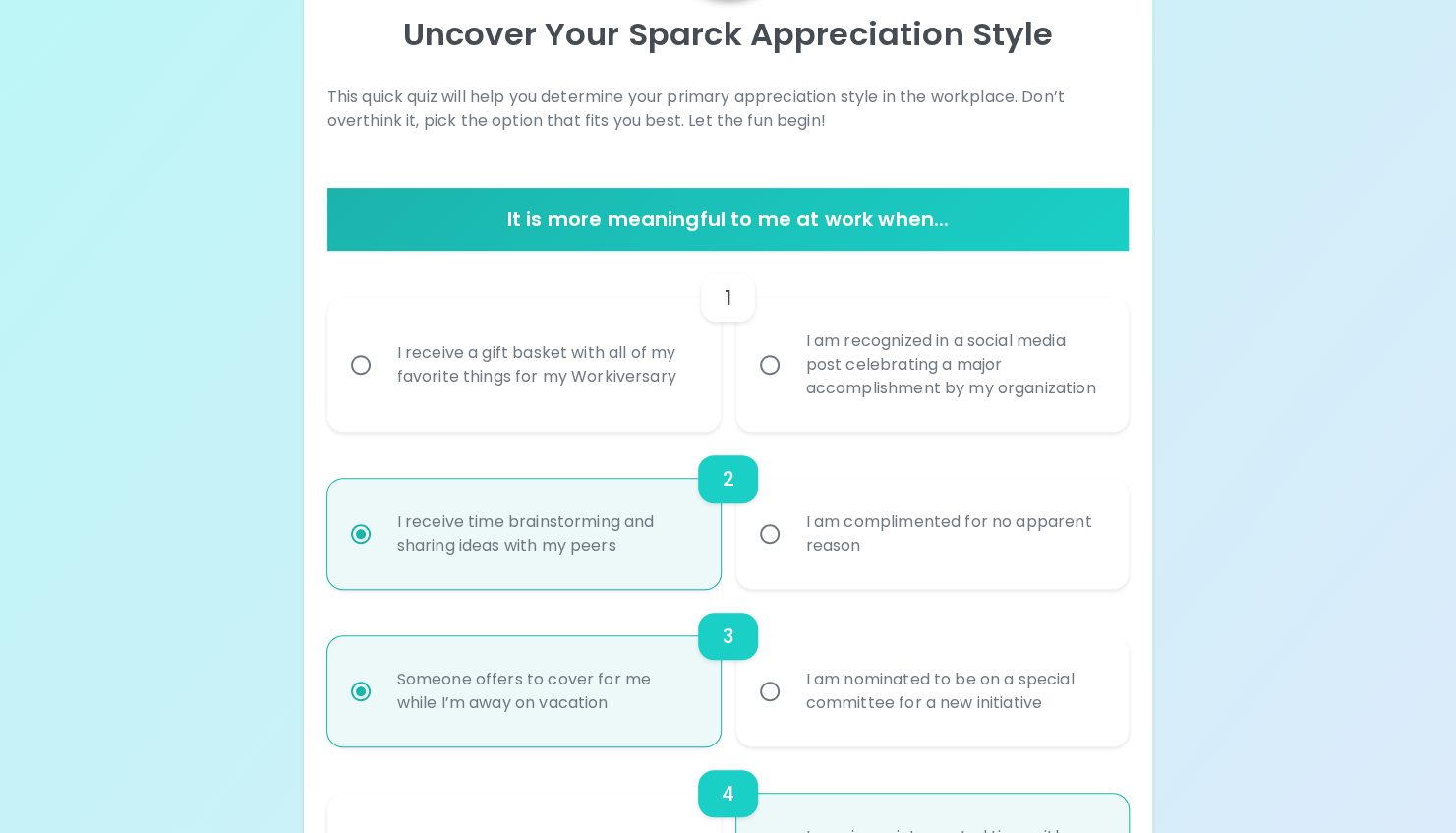
scroll to position [220, 0]
click at [353, 367] on input "I receive a gift basket with all of my favorite things for my Workiversary" at bounding box center [361, 365] width 42 height 42
radio input "false"
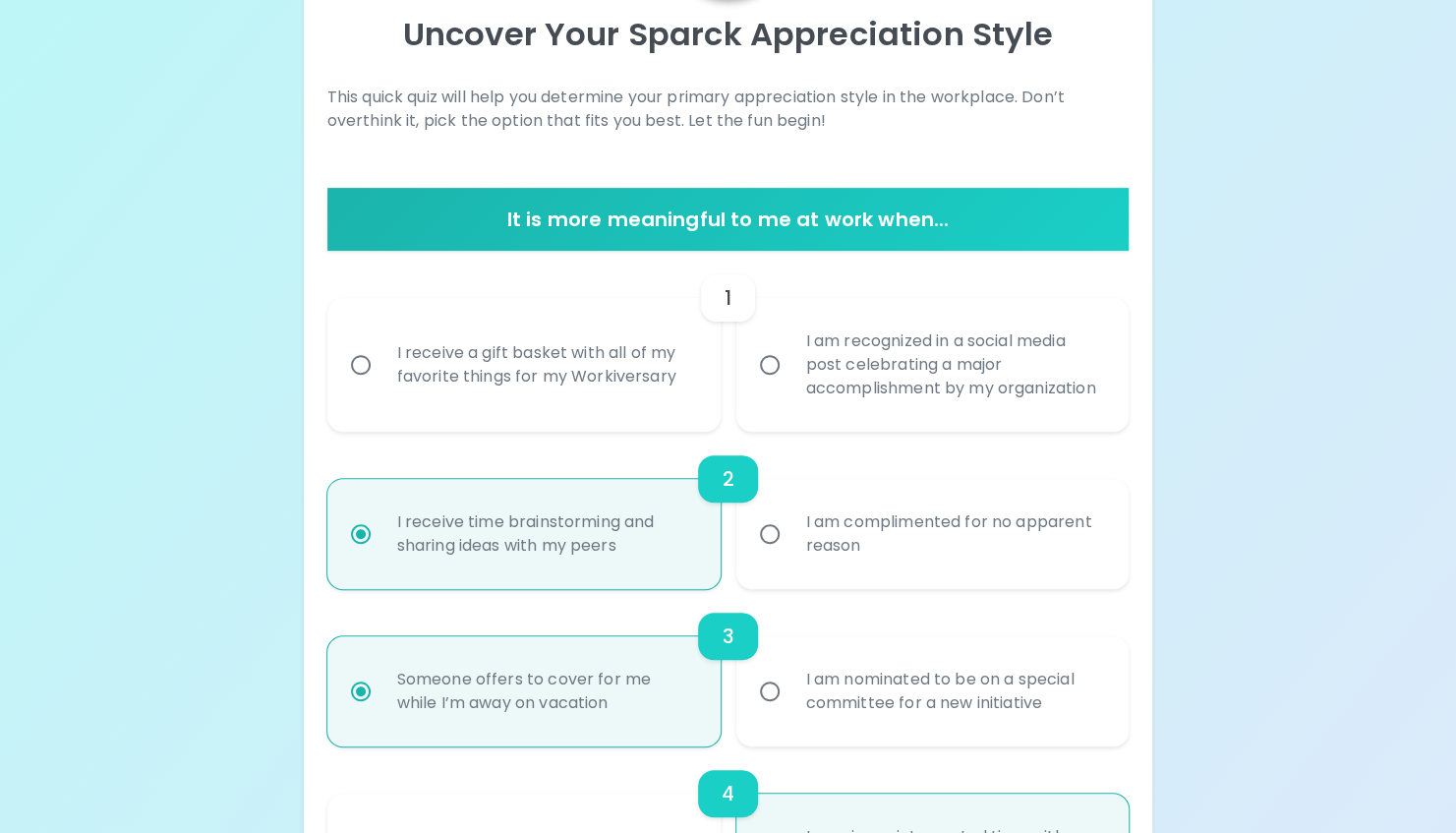
radio input "false"
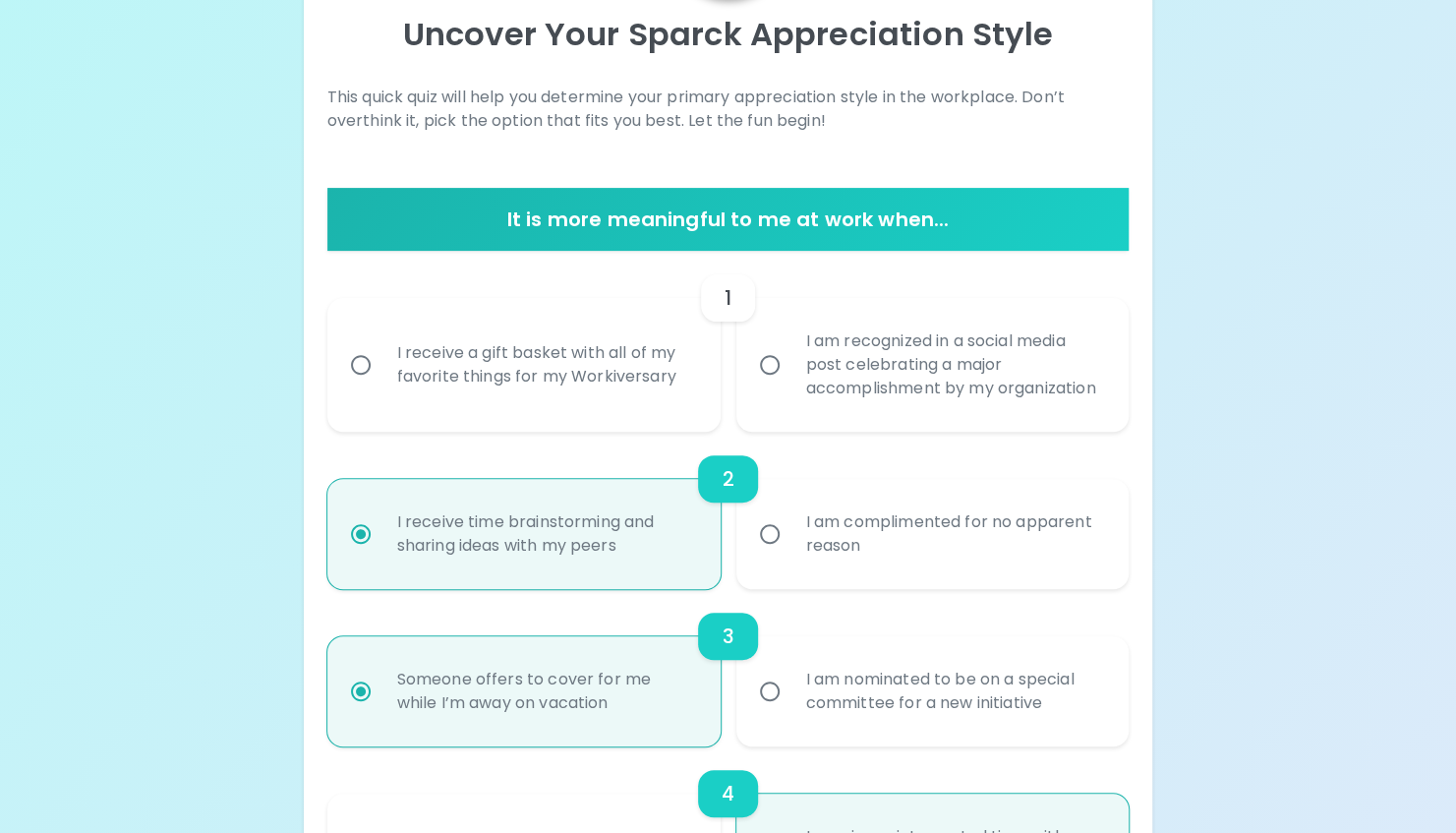
radio input "false"
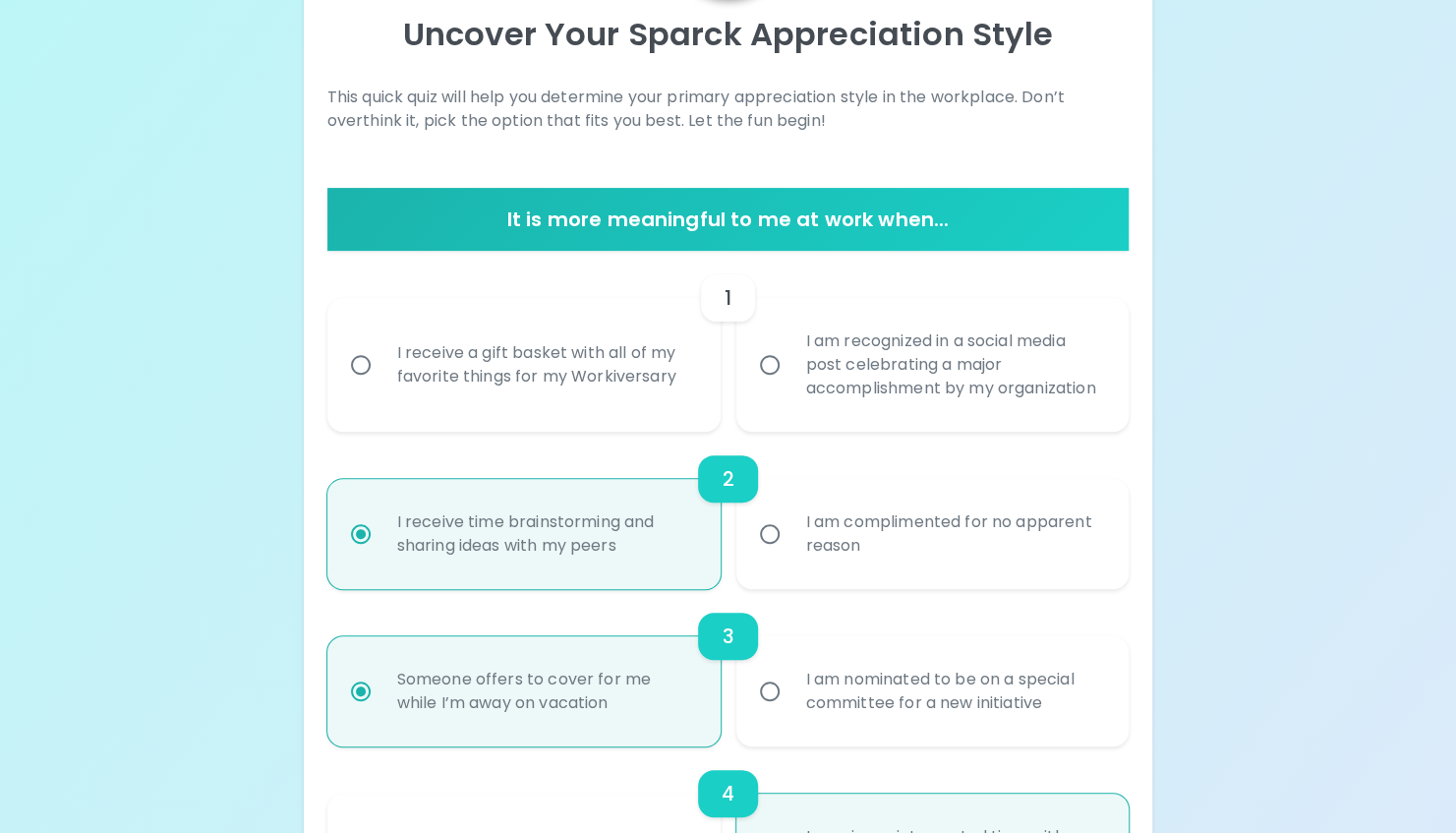
radio input "false"
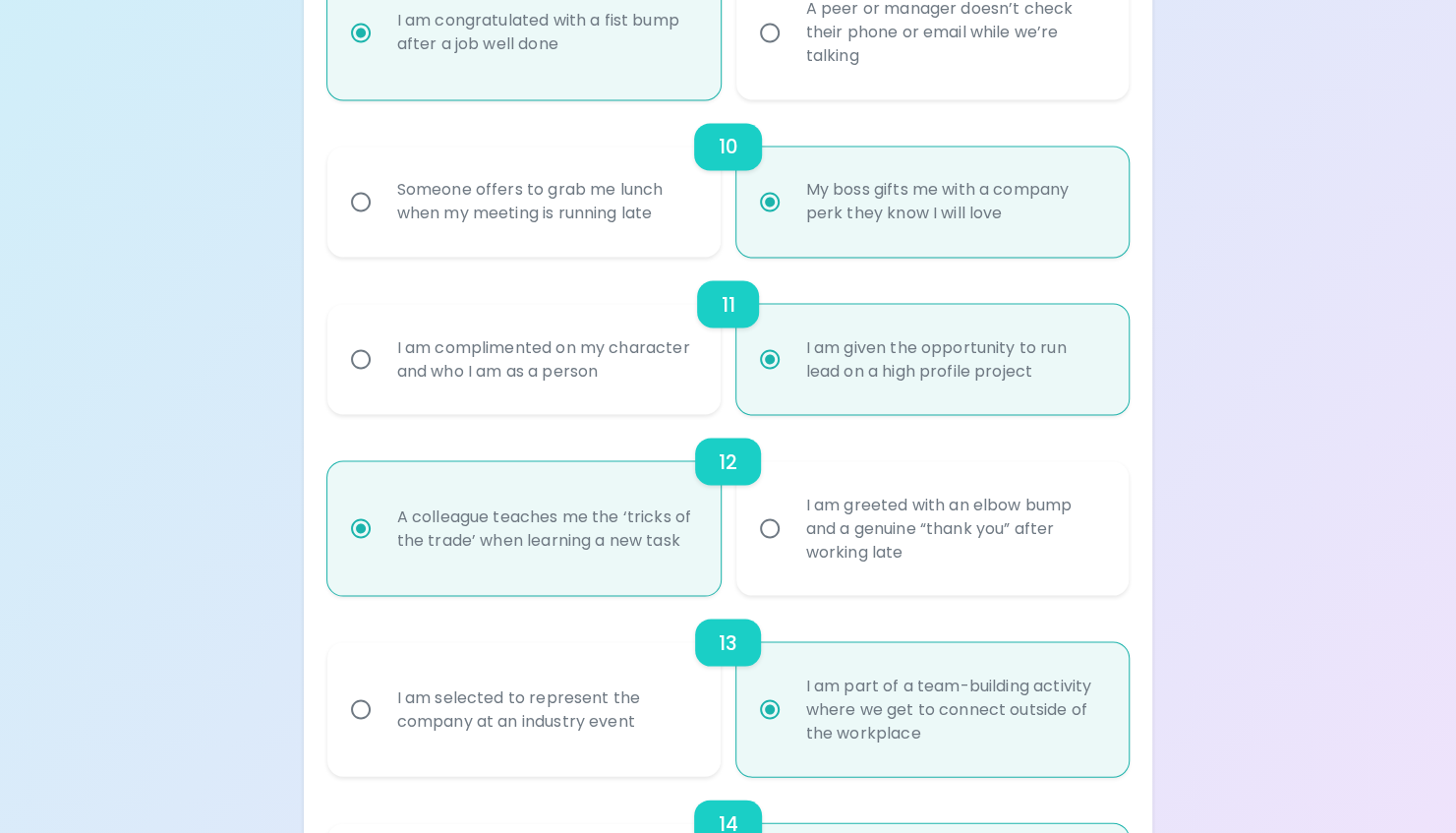
scroll to position [2353, 0]
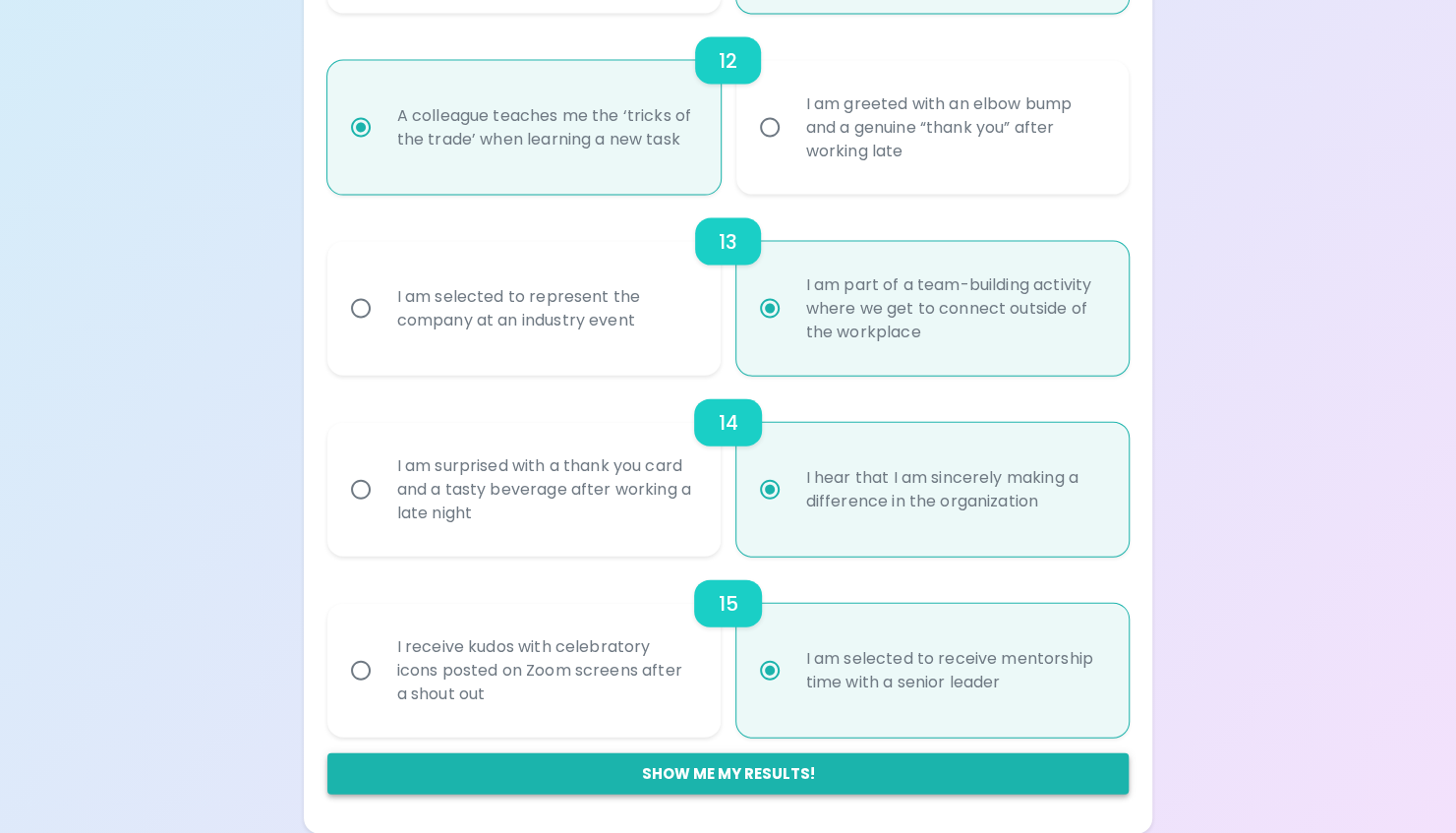
radio input "true"
click at [656, 766] on button "Show me my results!" at bounding box center [728, 774] width 802 height 42
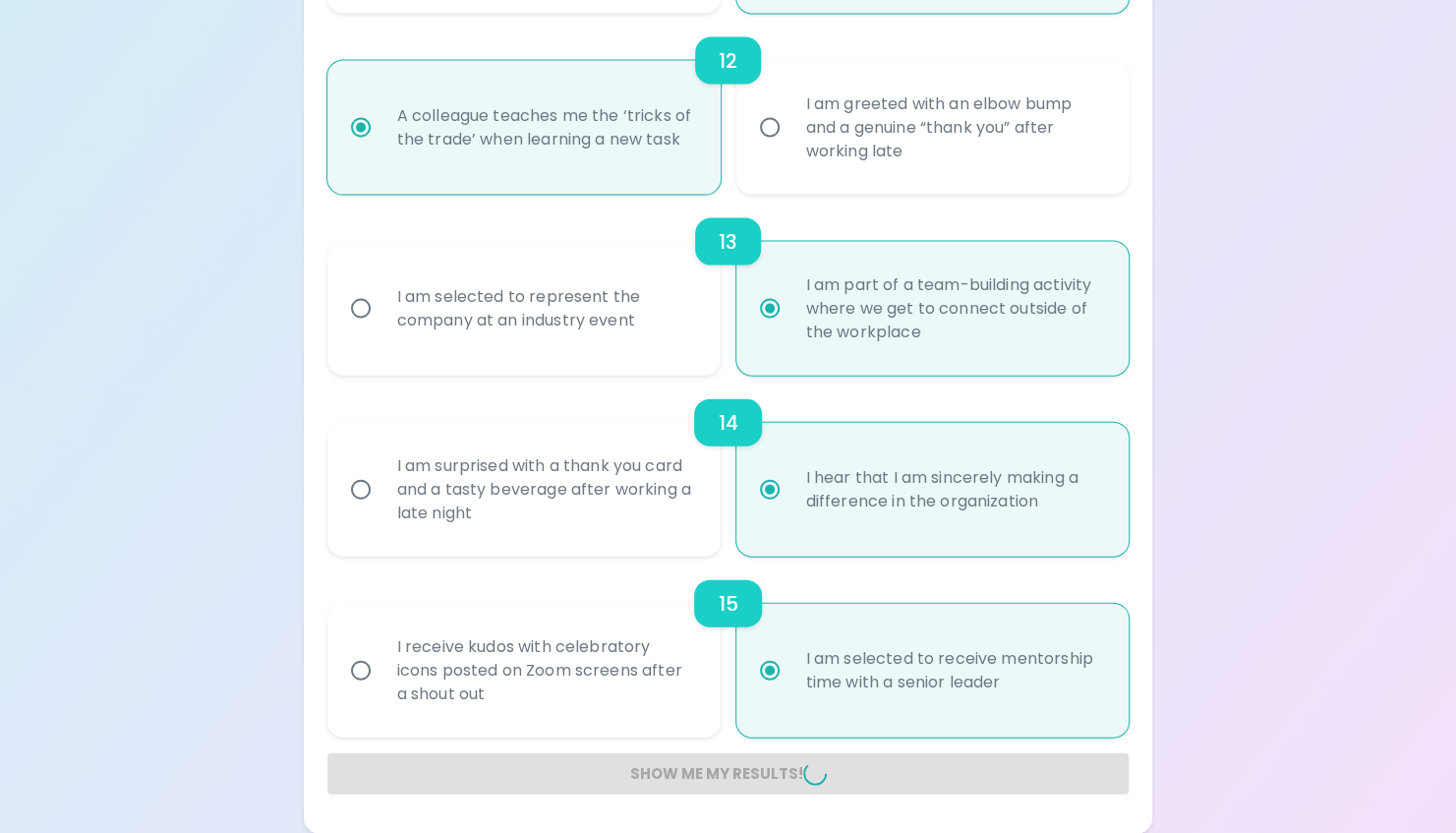
radio input "false"
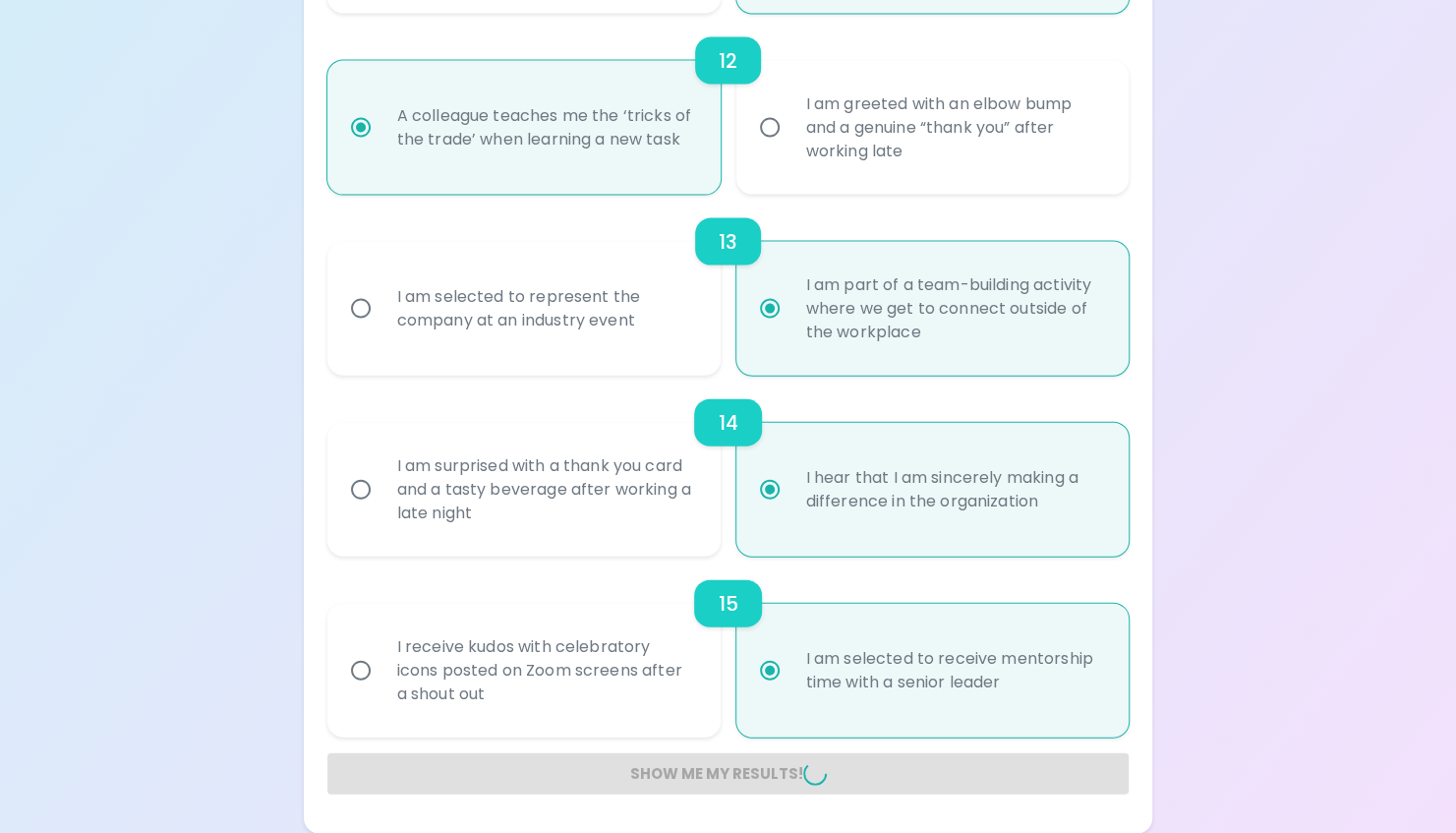
radio input "false"
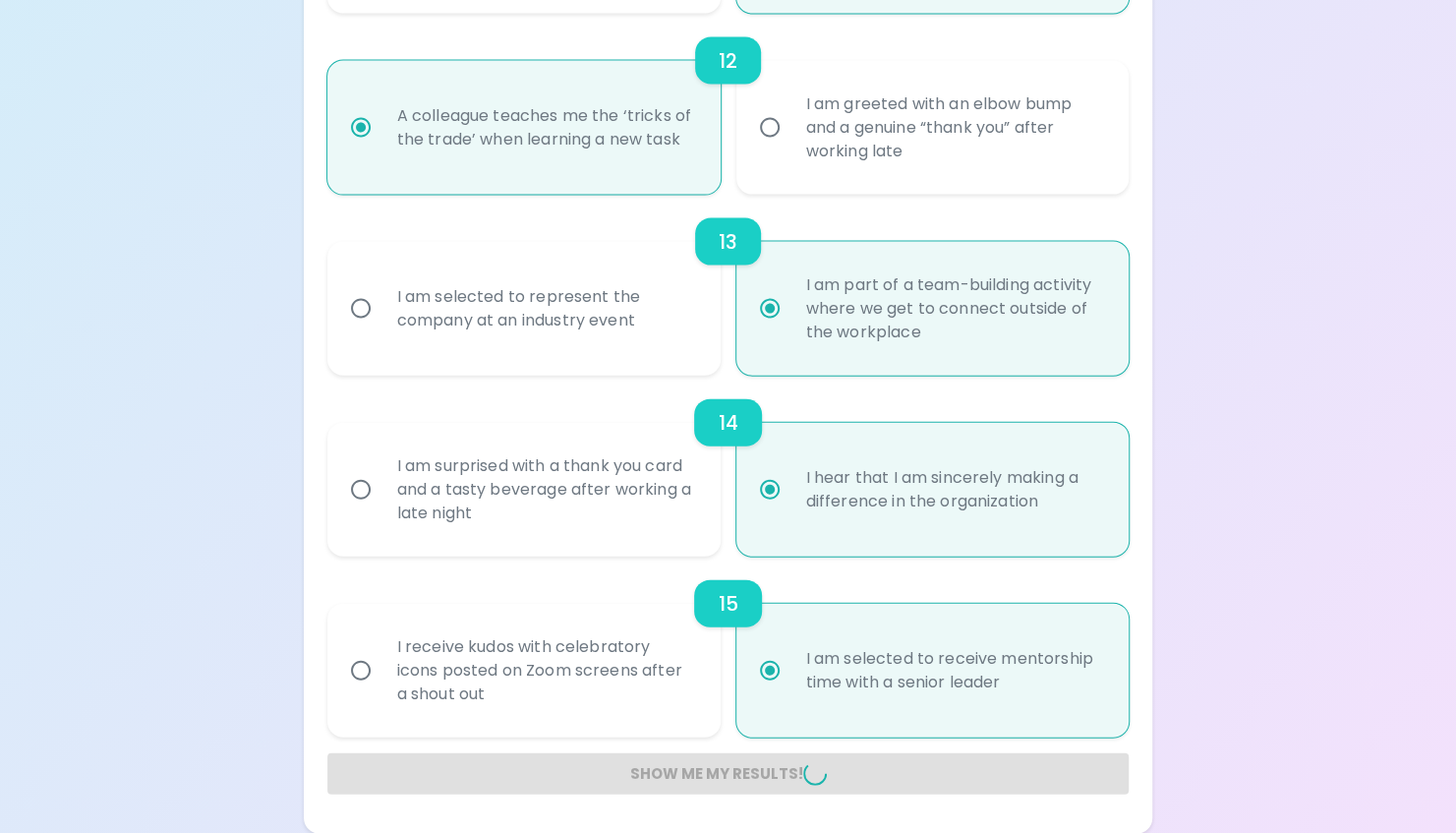
radio input "false"
radio input "true"
radio input "false"
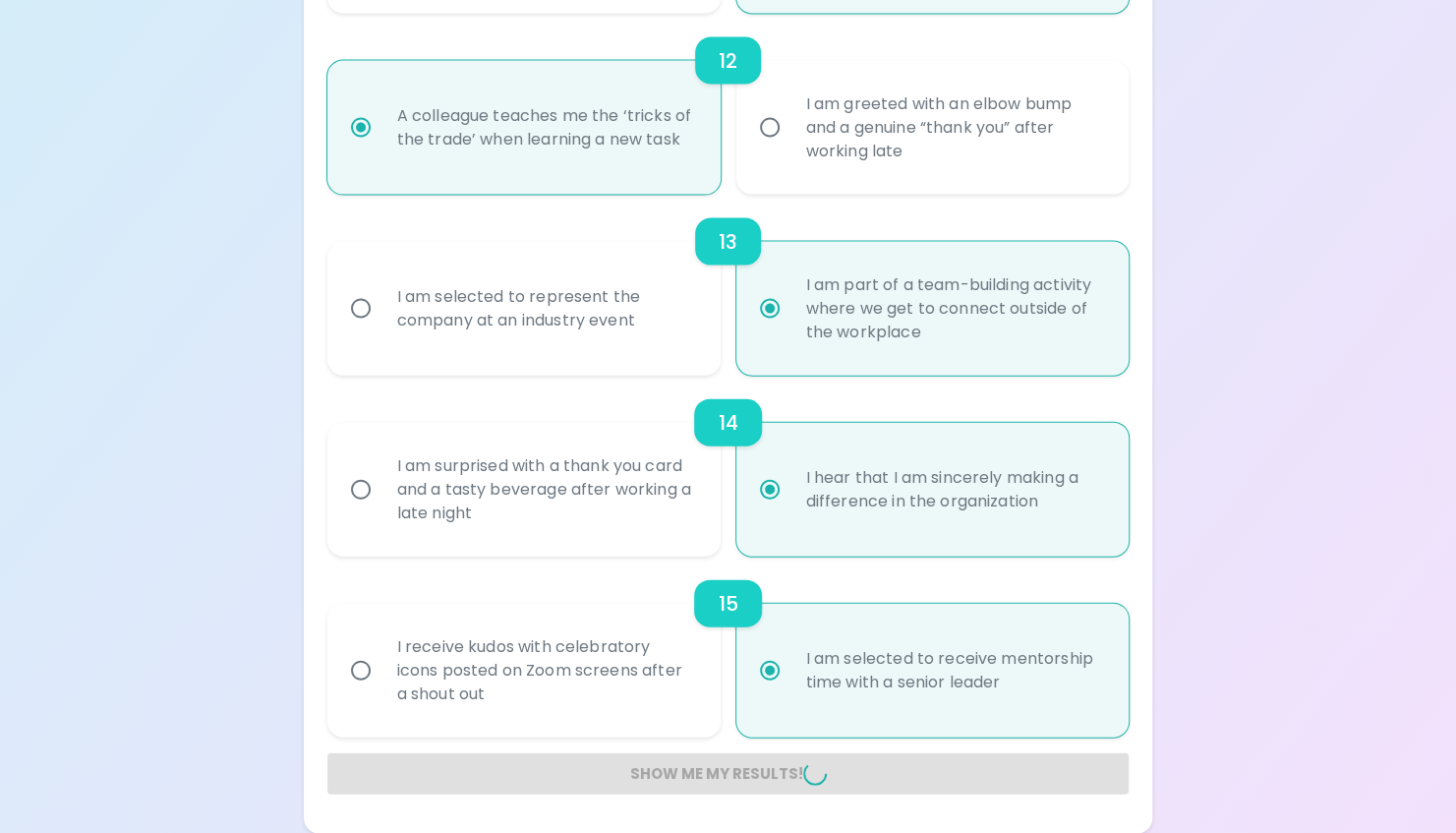
radio input "false"
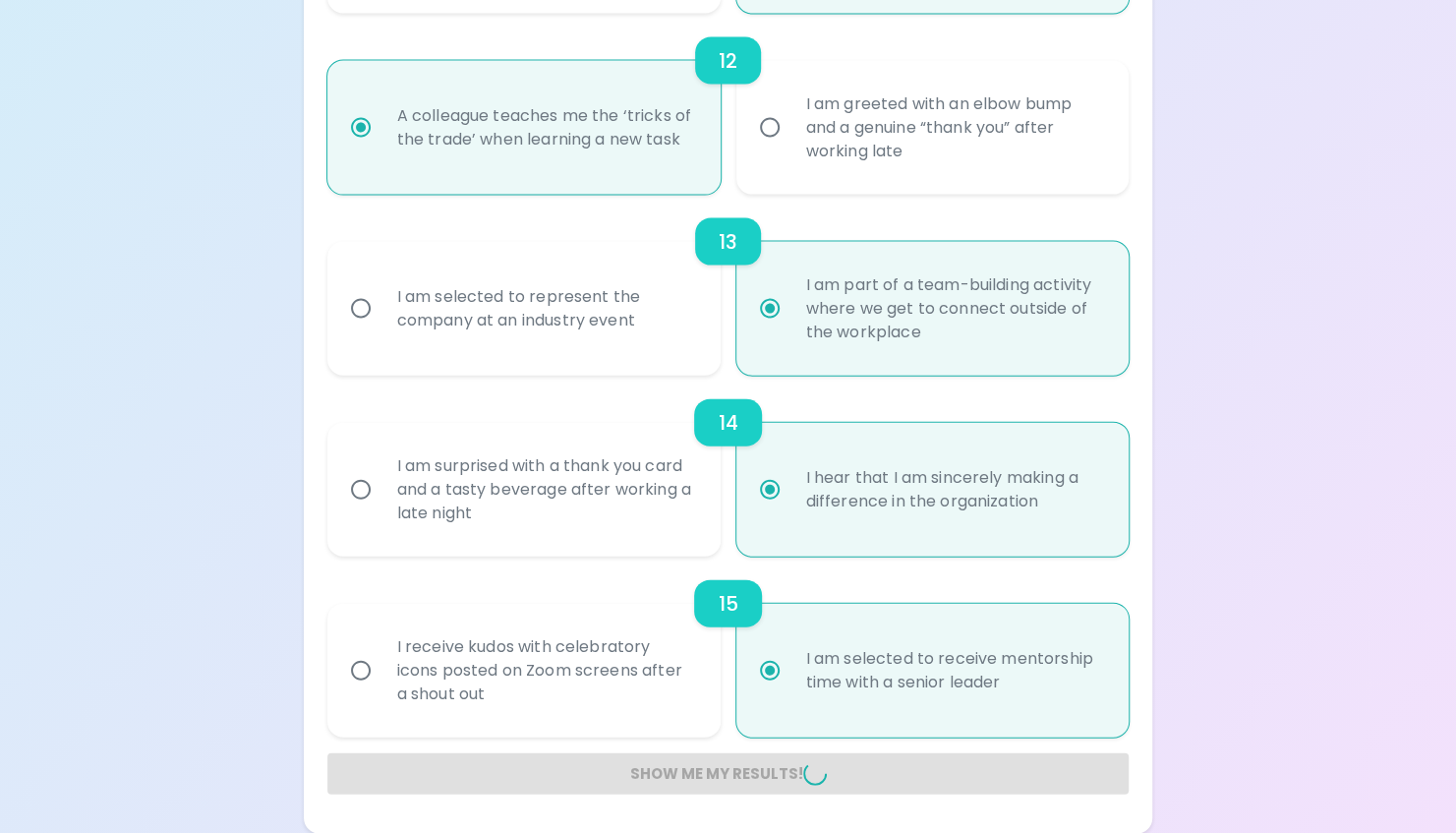
radio input "false"
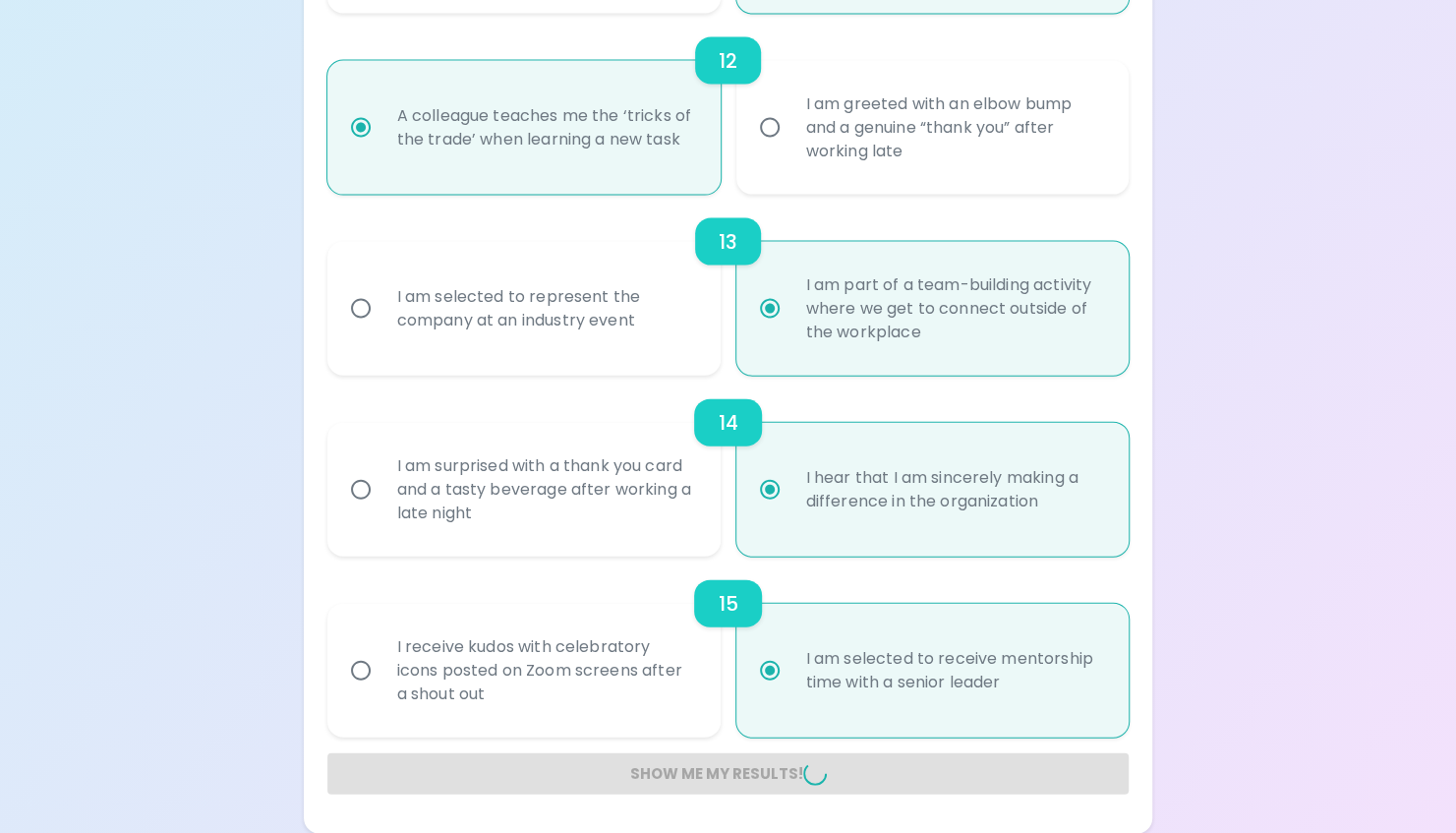
radio input "false"
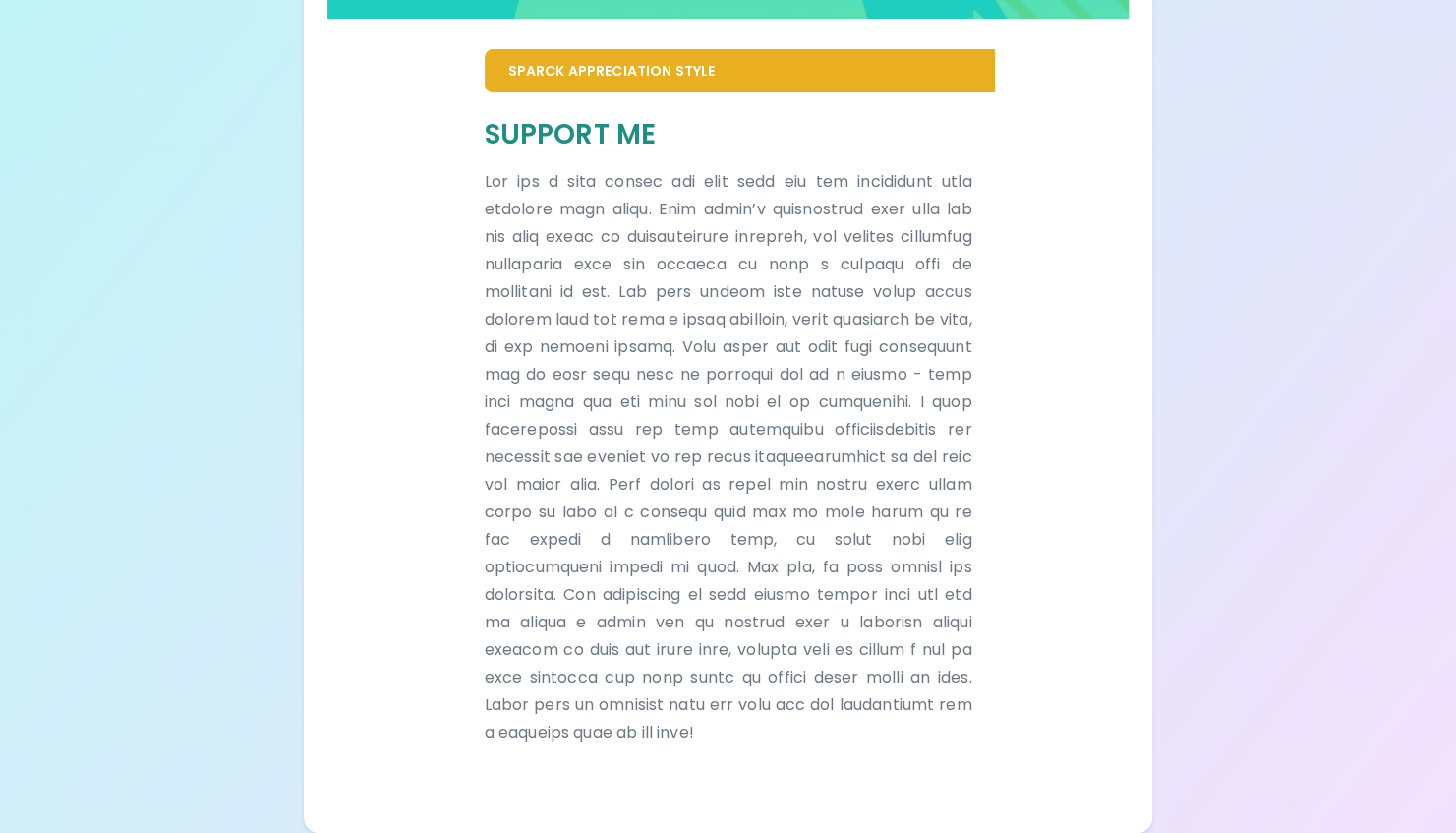
scroll to position [405, 0]
